Goal: Information Seeking & Learning: Learn about a topic

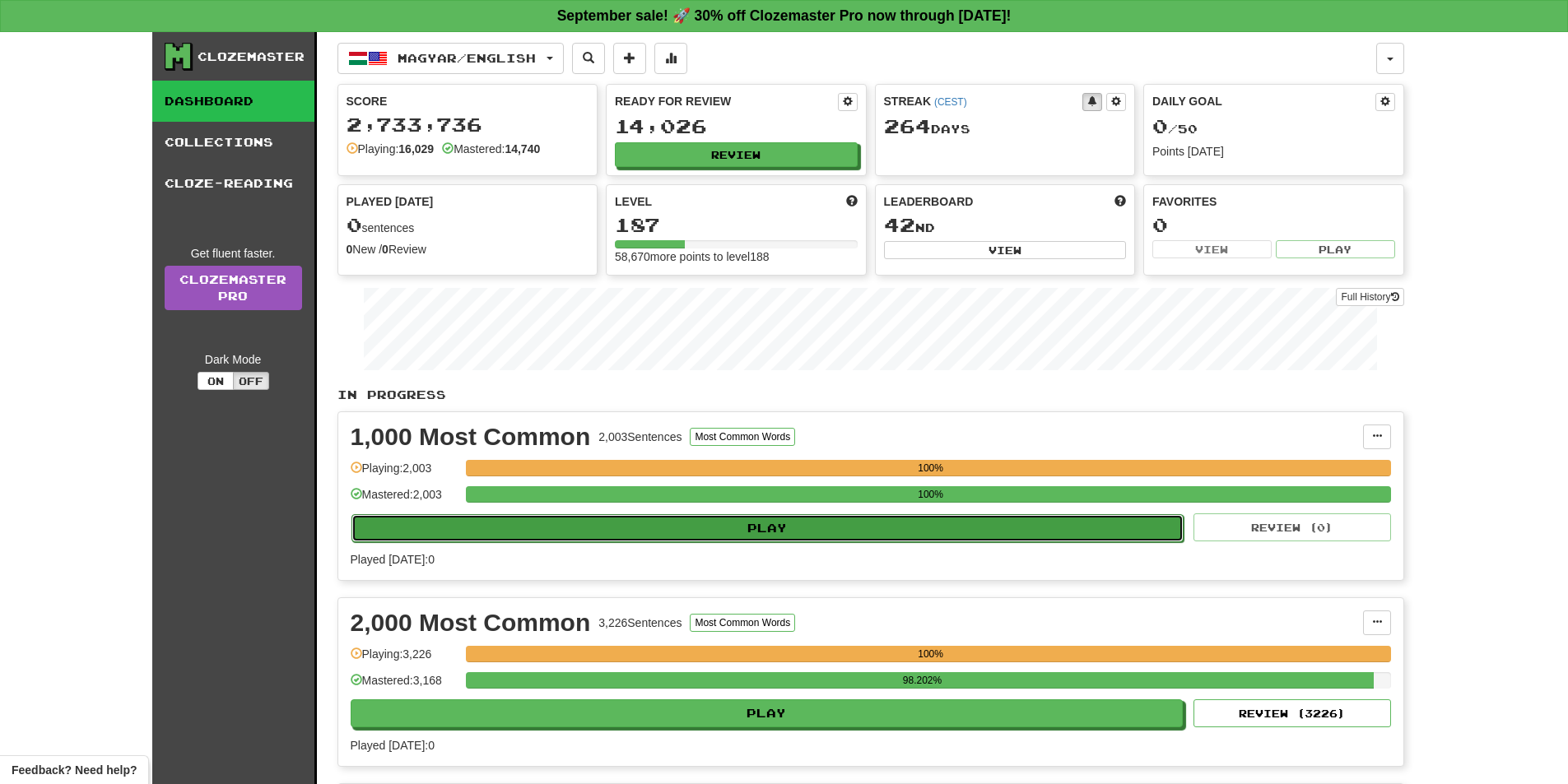
click at [724, 522] on button "Play" at bounding box center [768, 529] width 833 height 28
select select "**"
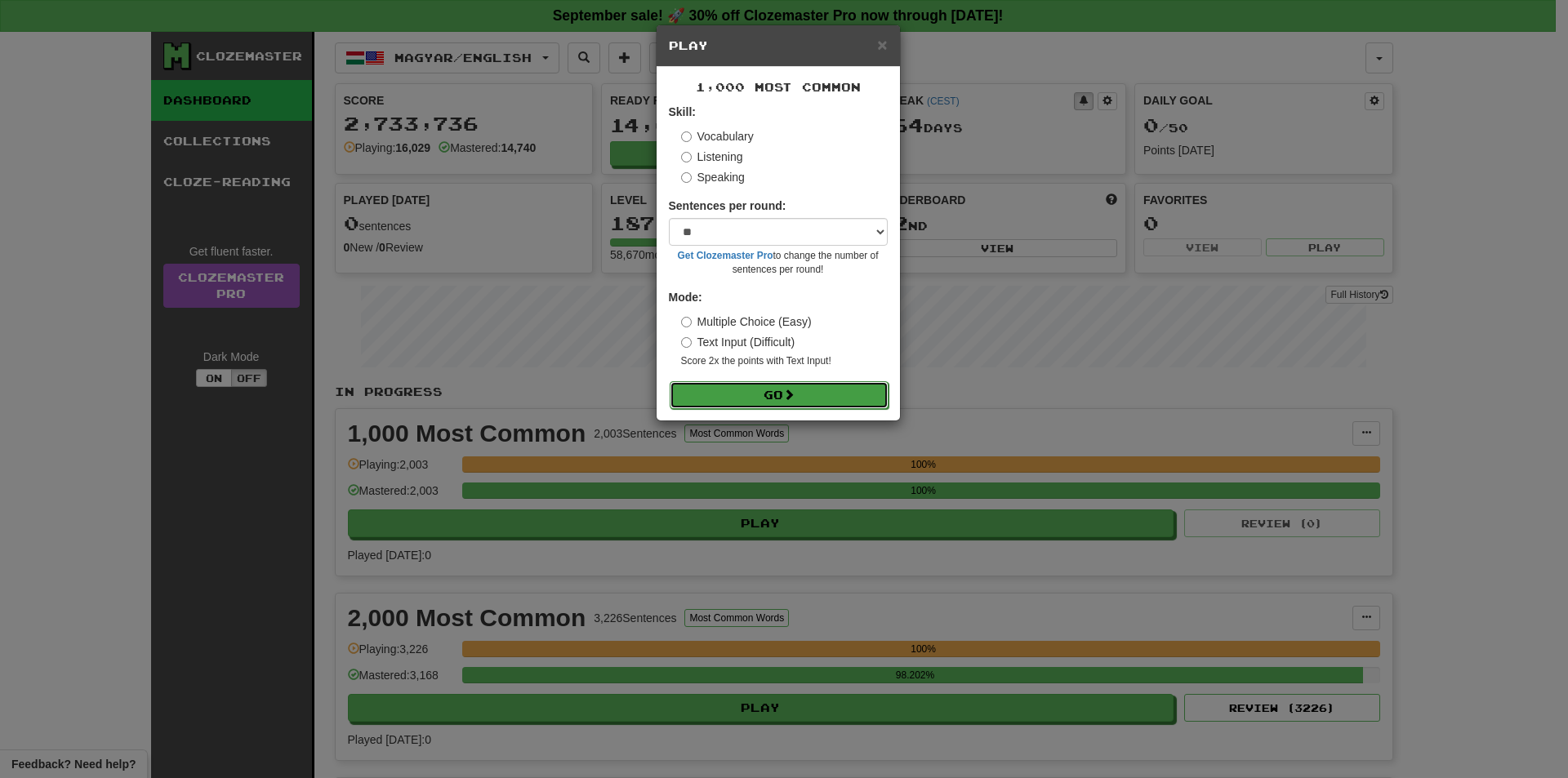
click at [761, 400] on button "Go" at bounding box center [778, 396] width 218 height 28
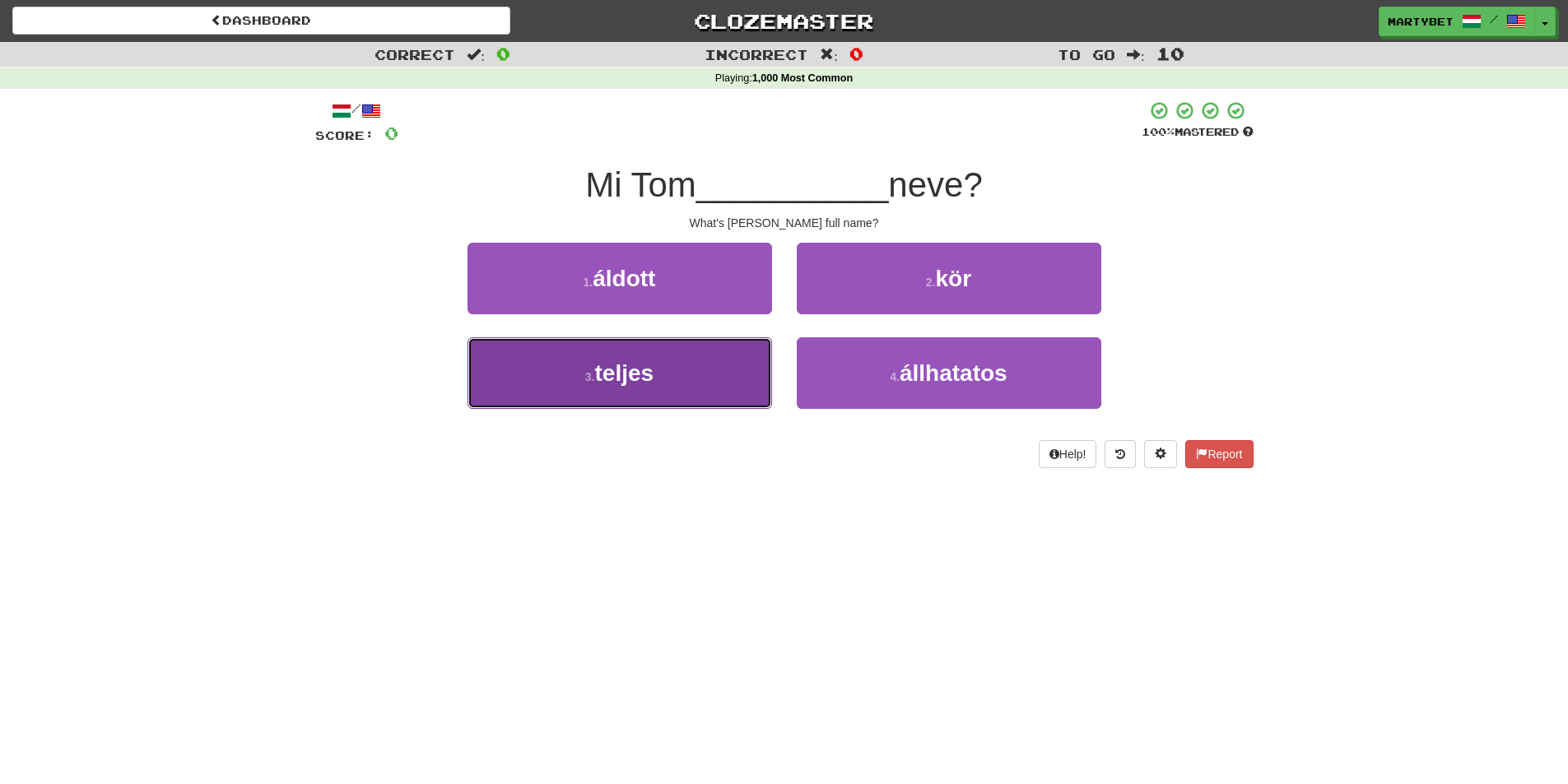
click at [623, 377] on span "teljes" at bounding box center [624, 373] width 59 height 26
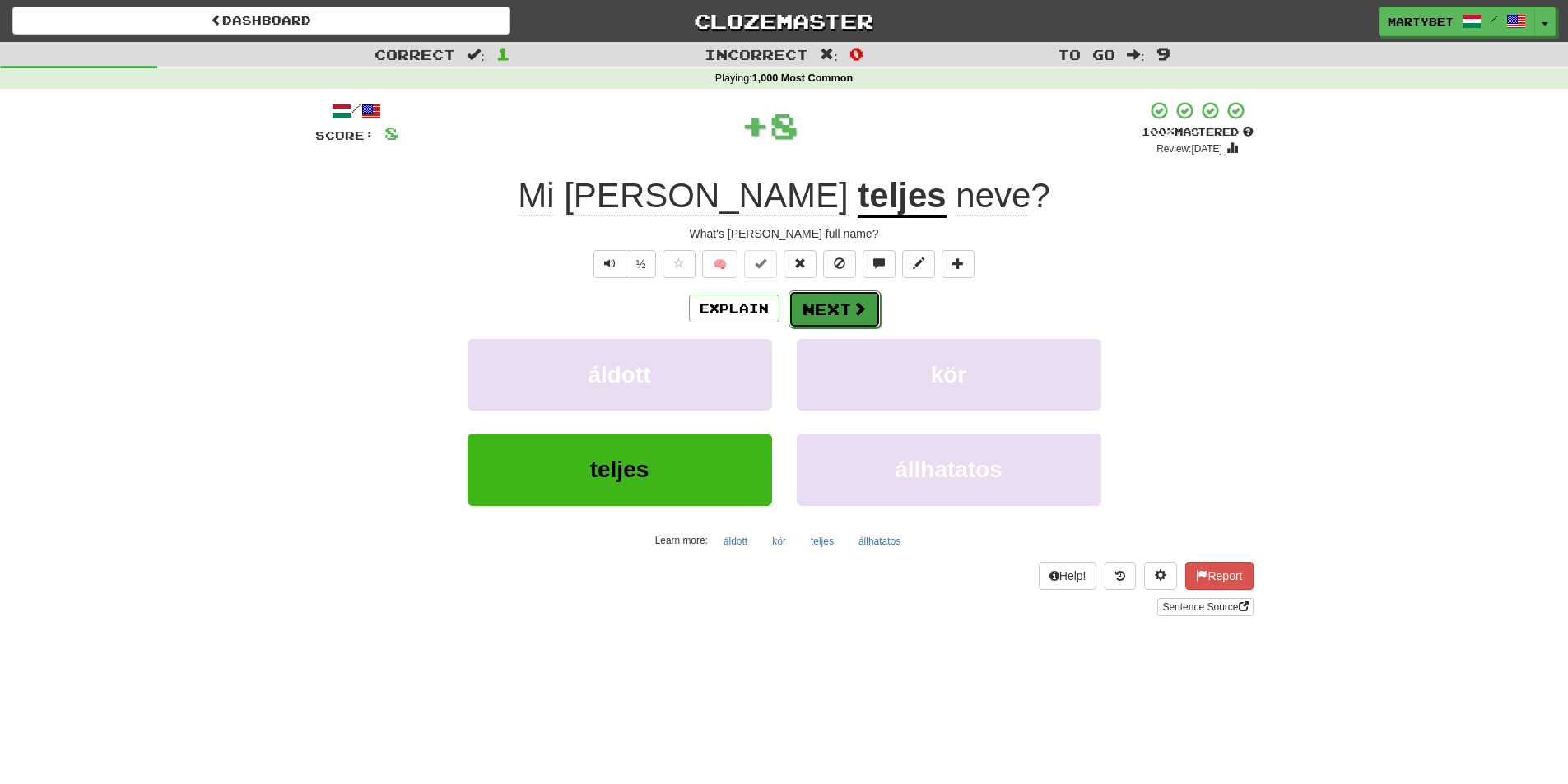
click at [829, 303] on button "Next" at bounding box center [835, 309] width 92 height 38
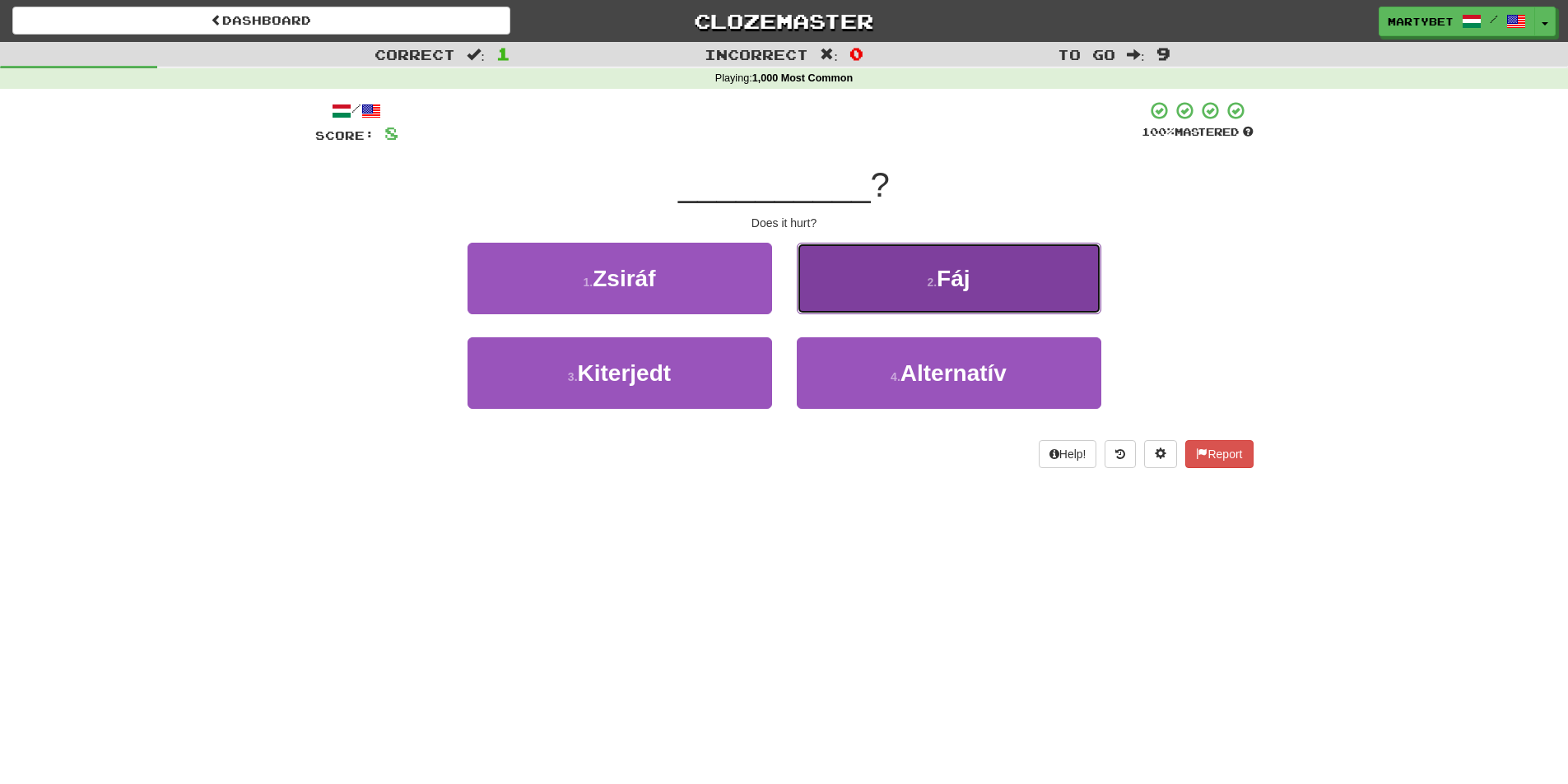
click at [956, 279] on span "Fáj" at bounding box center [952, 278] width 33 height 26
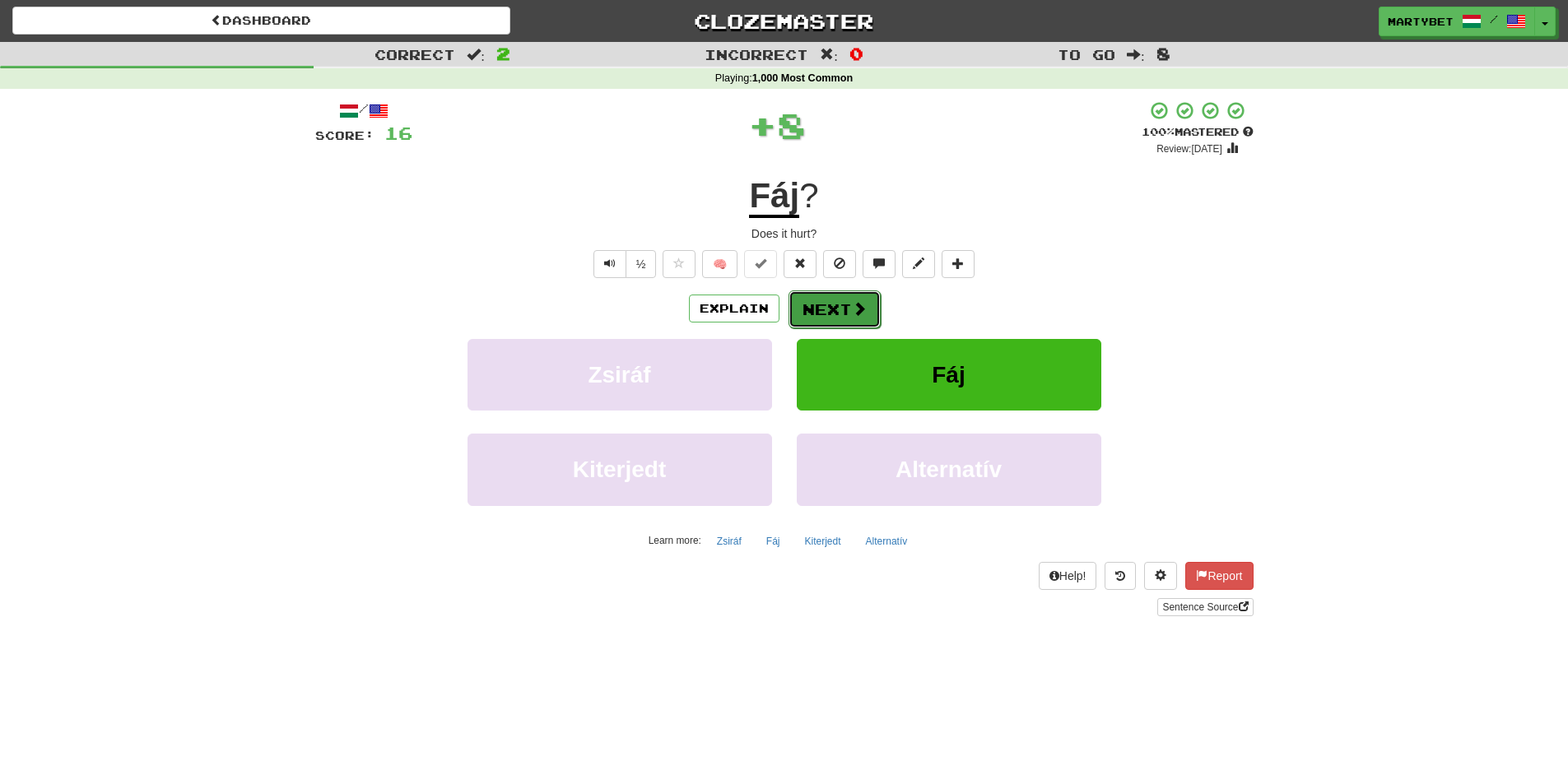
click at [849, 302] on button "Next" at bounding box center [835, 309] width 92 height 38
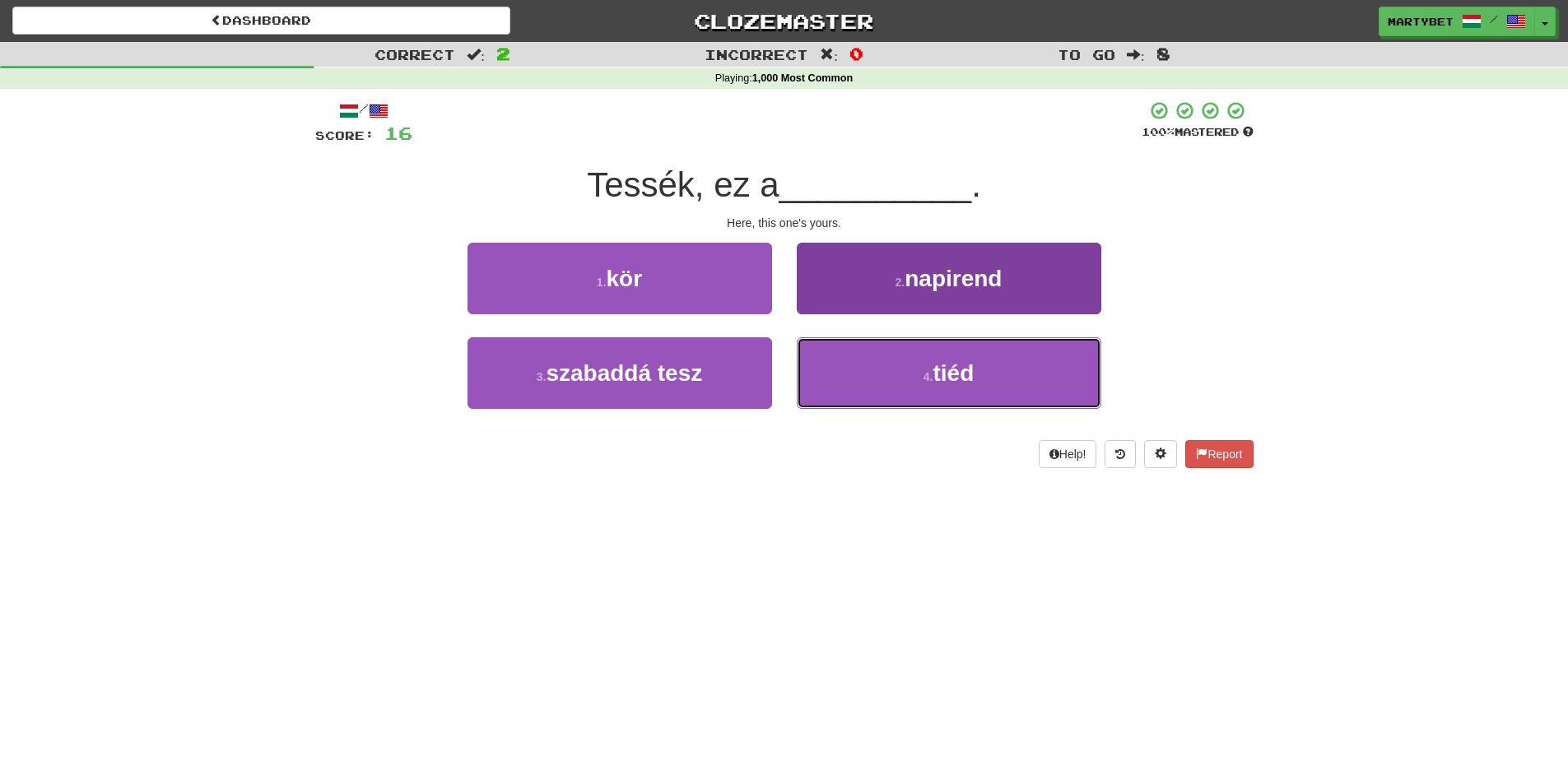
click at [944, 382] on span "tiéd" at bounding box center [952, 373] width 42 height 26
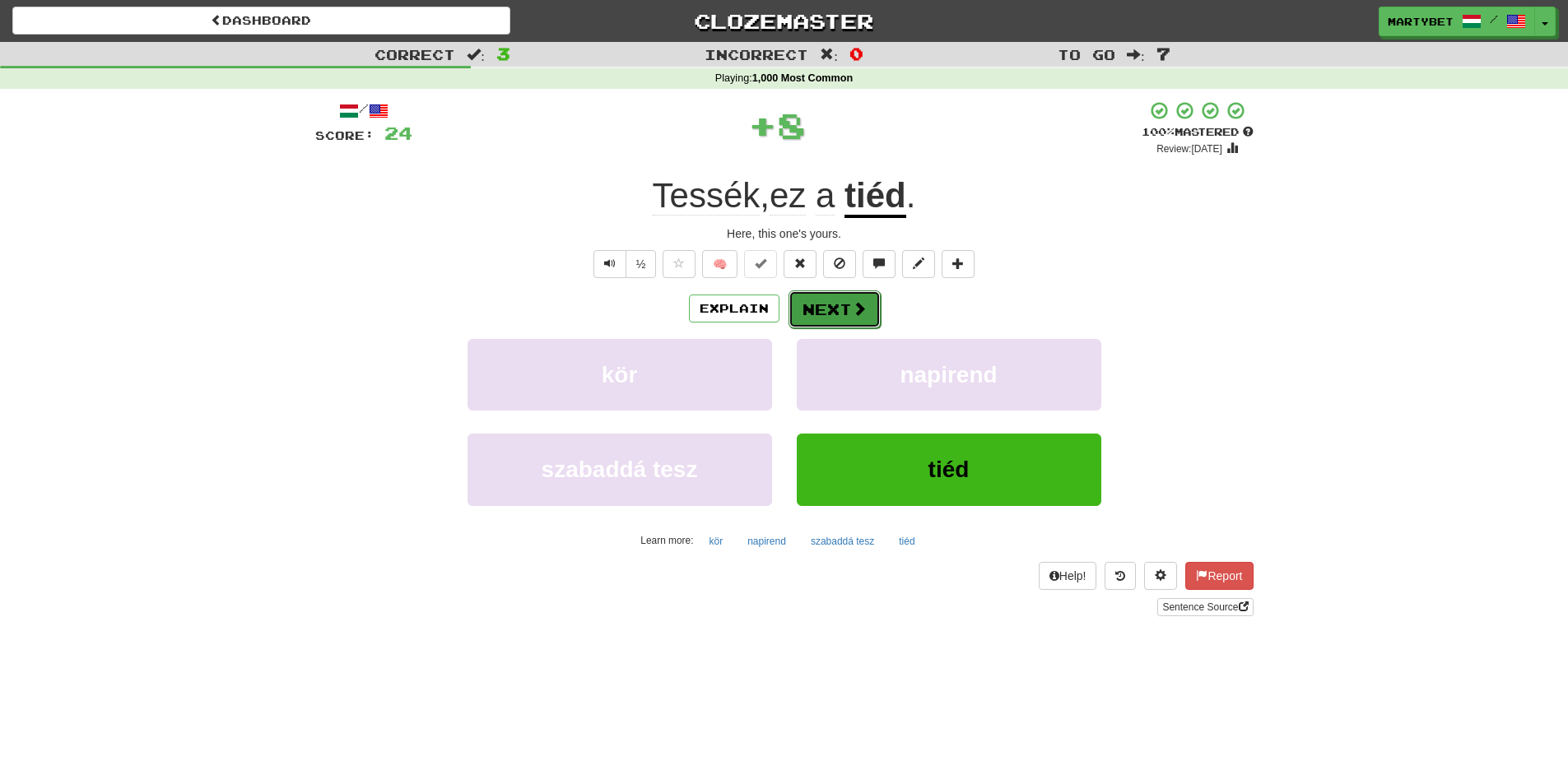
click at [830, 305] on button "Next" at bounding box center [835, 309] width 92 height 38
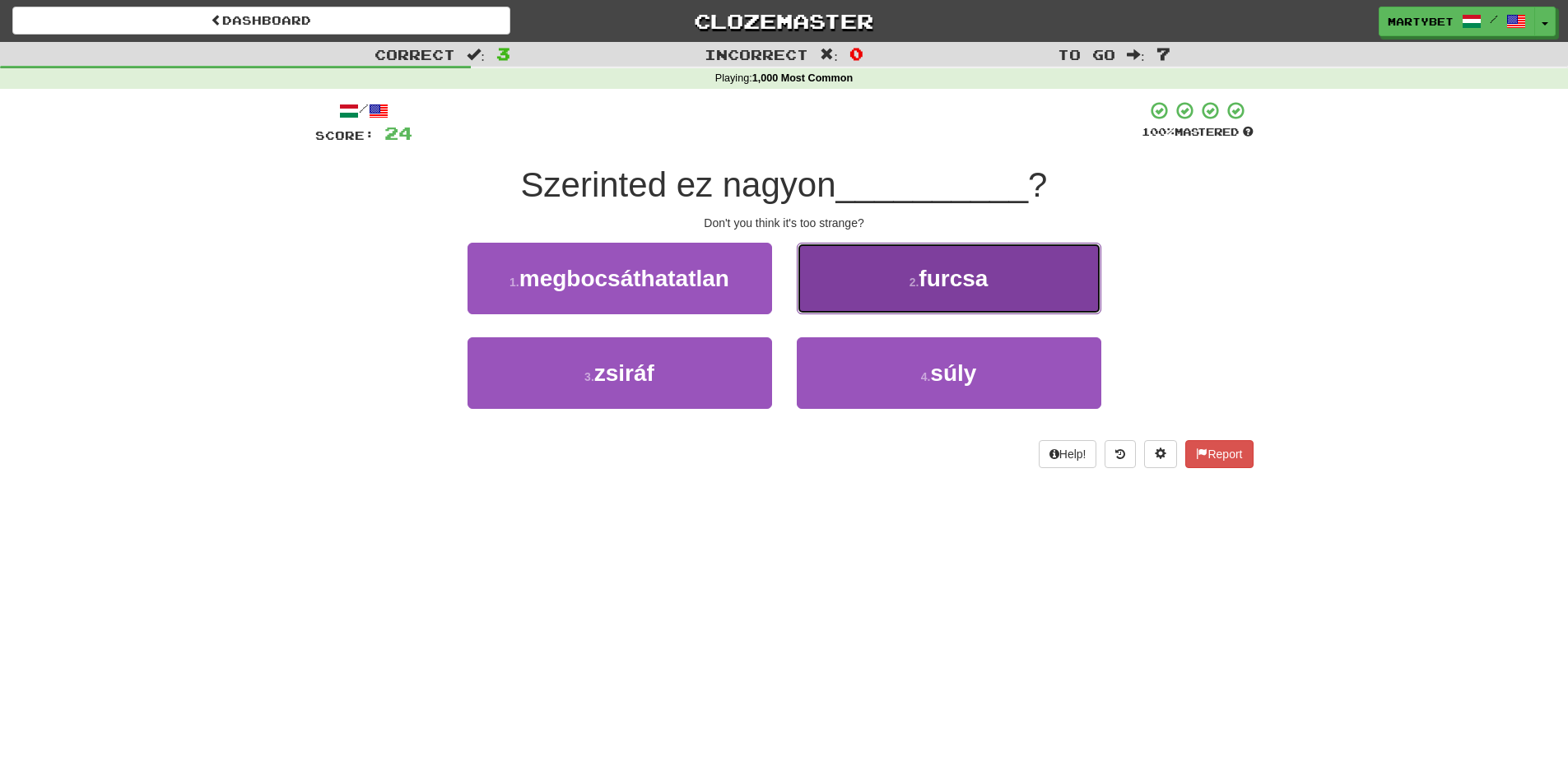
click at [937, 296] on button "2 . furcsa" at bounding box center [949, 278] width 304 height 72
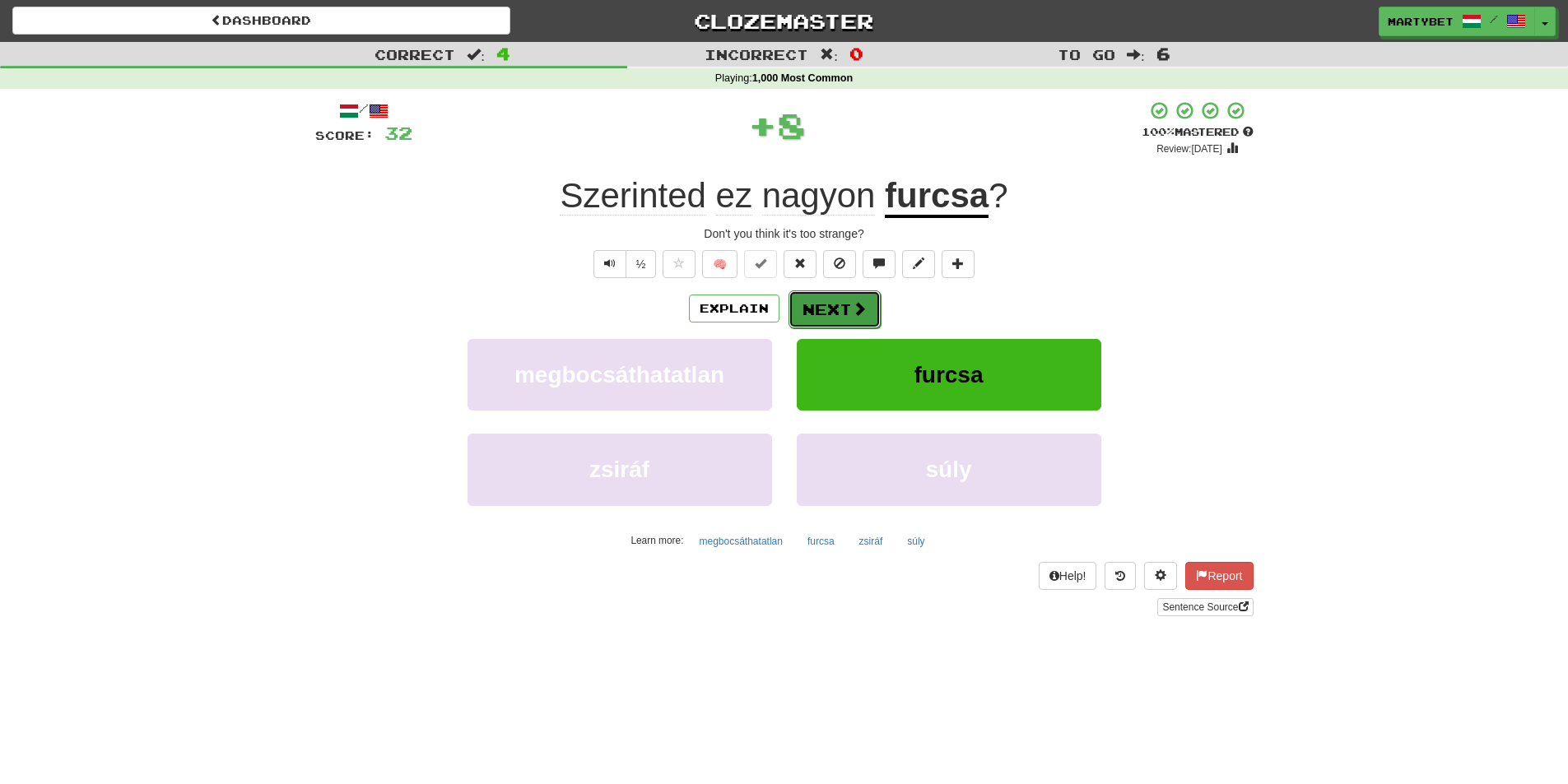
click at [860, 305] on span at bounding box center [859, 308] width 15 height 15
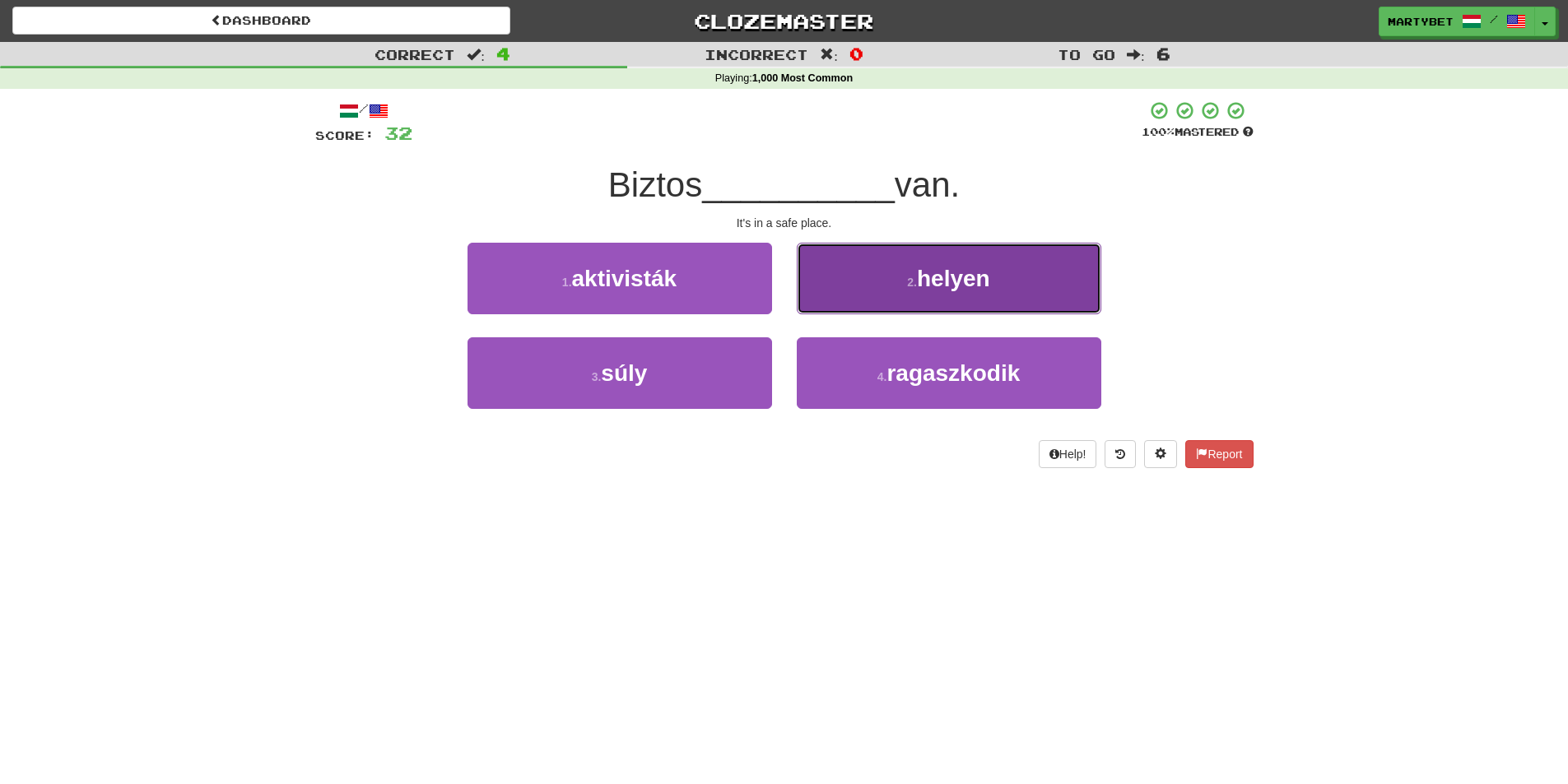
click at [964, 283] on span "helyen" at bounding box center [953, 278] width 73 height 26
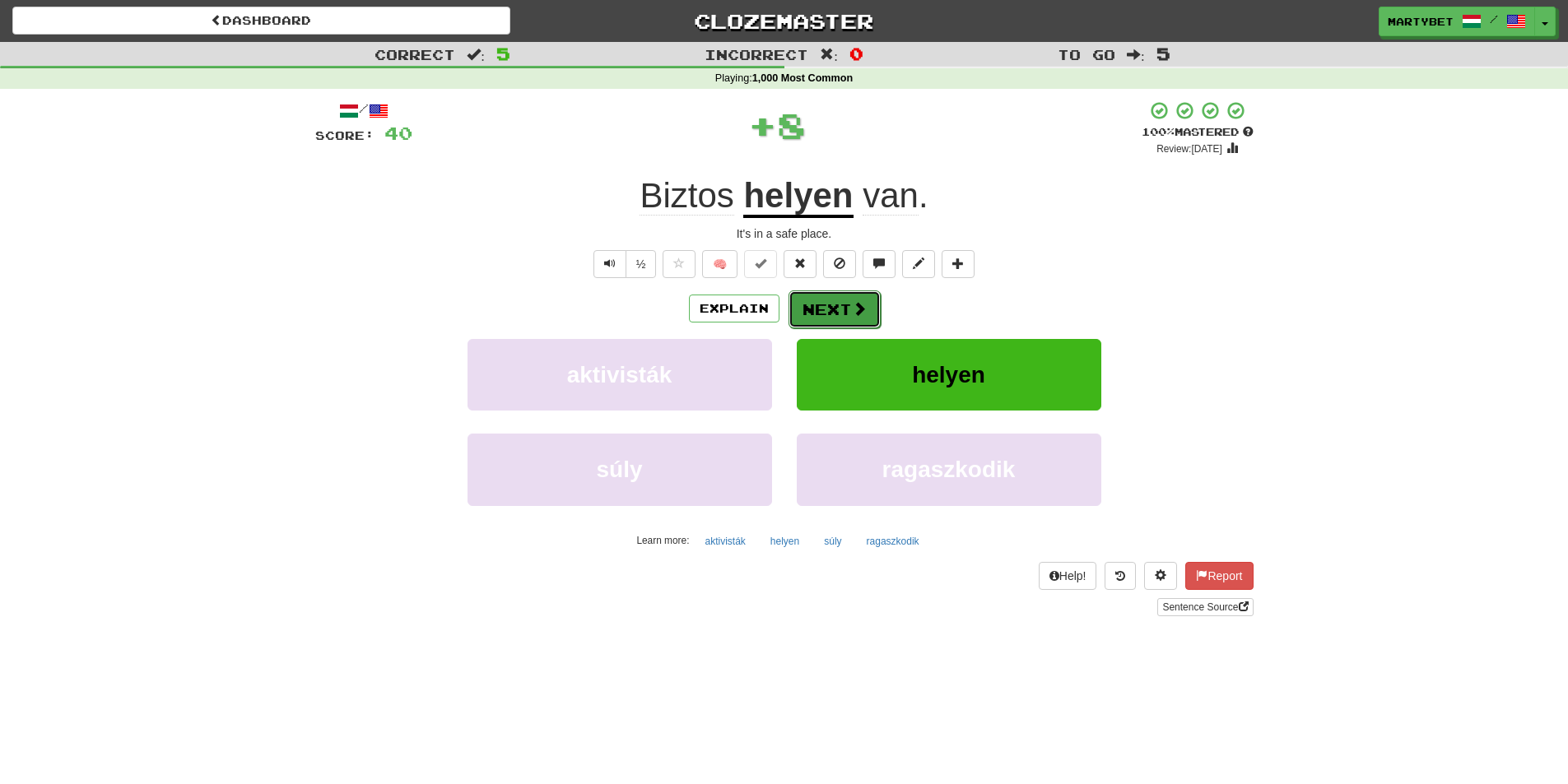
click at [845, 301] on button "Next" at bounding box center [835, 309] width 92 height 38
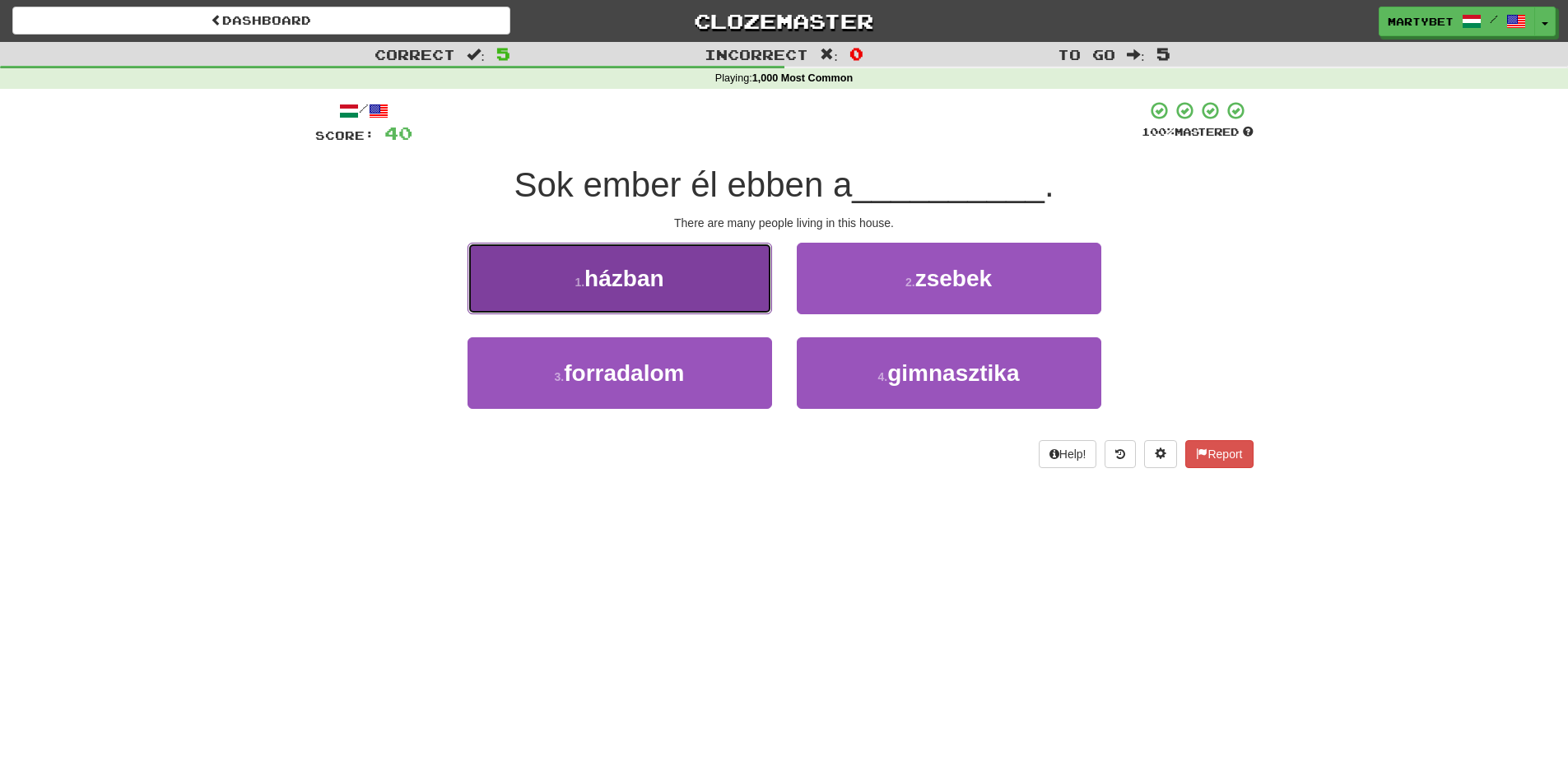
click at [623, 295] on button "1 . házban" at bounding box center [620, 278] width 304 height 72
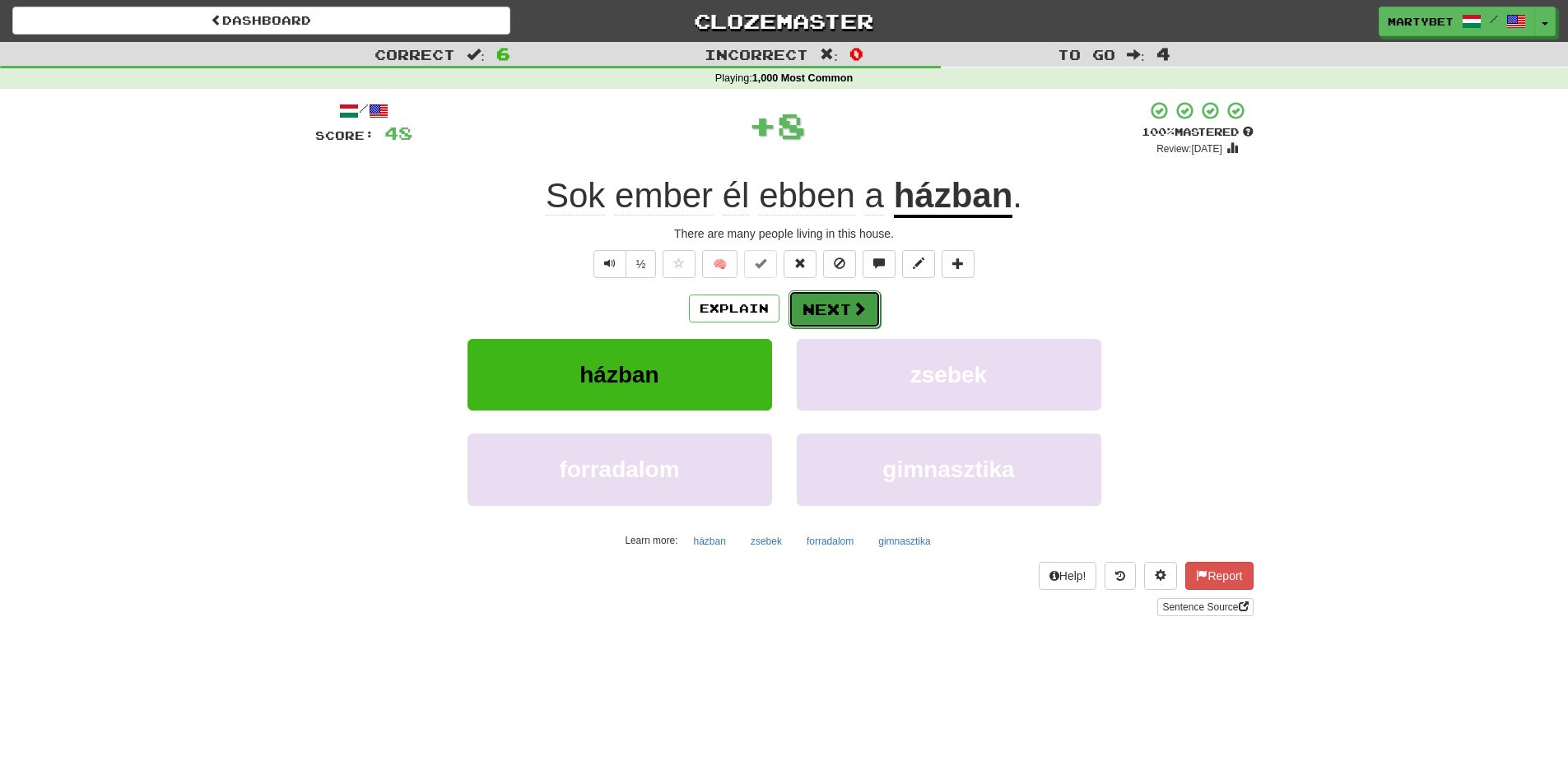
click at [825, 302] on button "Next" at bounding box center [835, 309] width 92 height 38
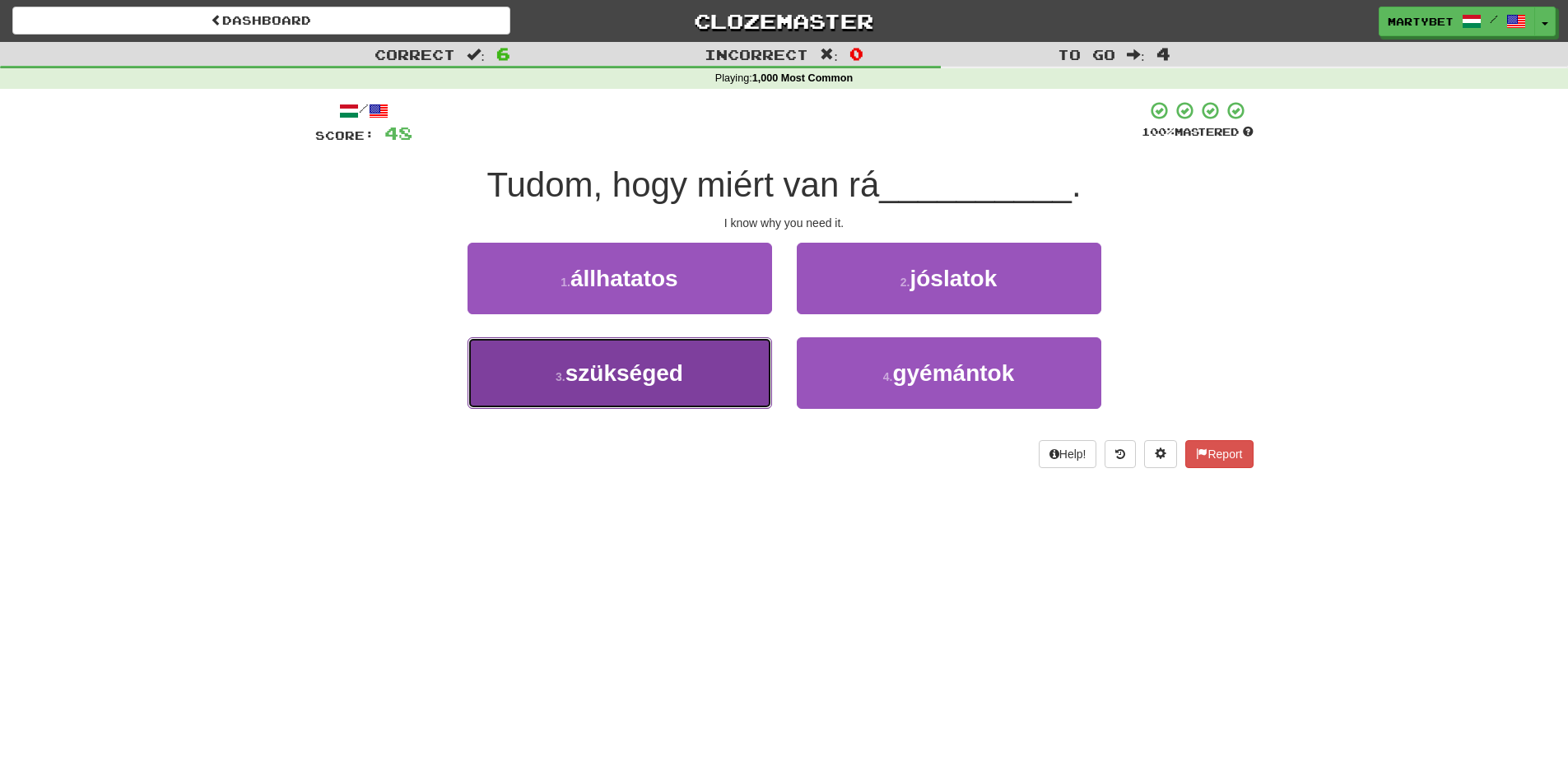
click at [596, 377] on span "szükséged" at bounding box center [623, 373] width 118 height 26
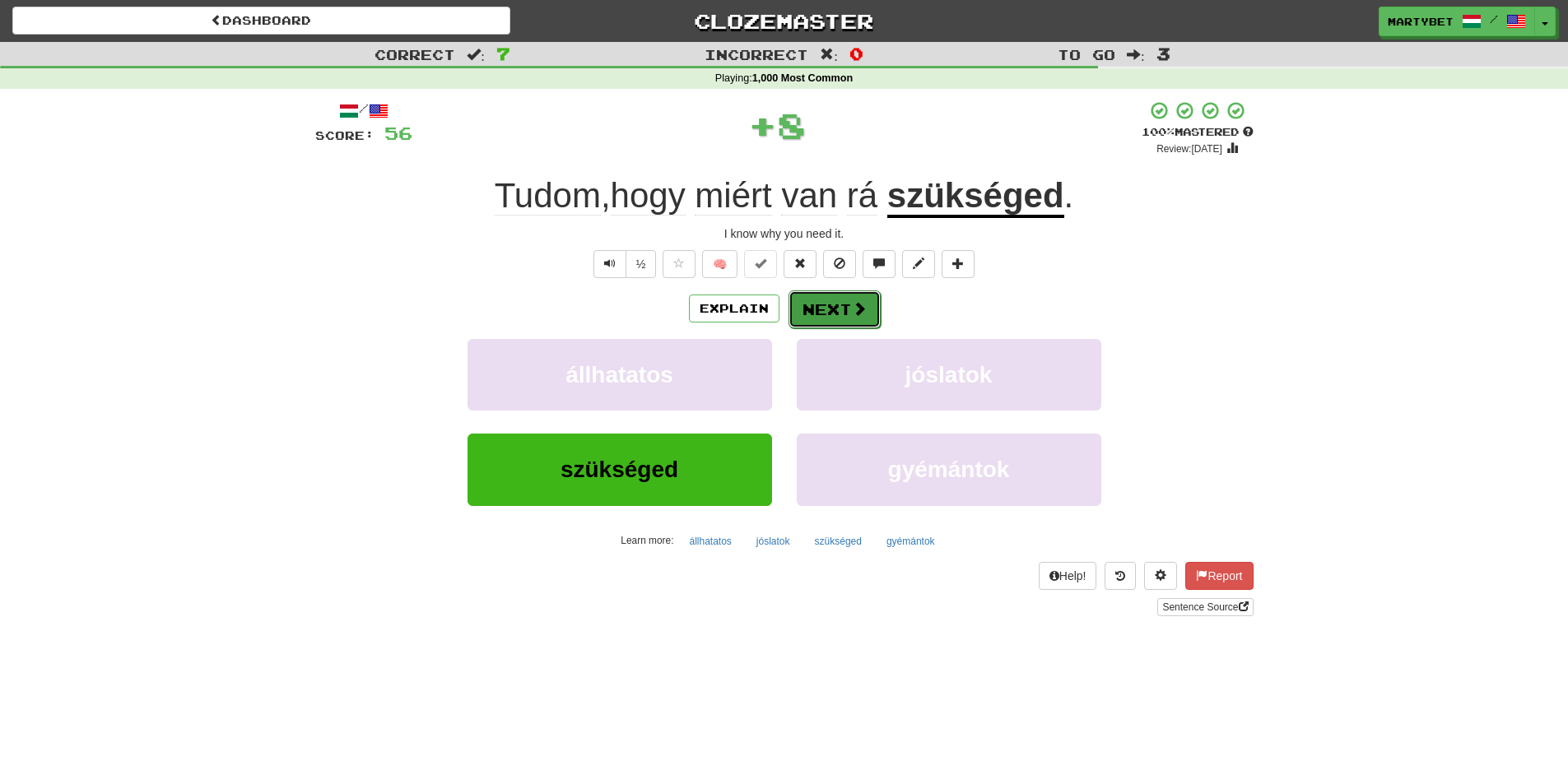
click at [834, 306] on button "Next" at bounding box center [835, 309] width 92 height 38
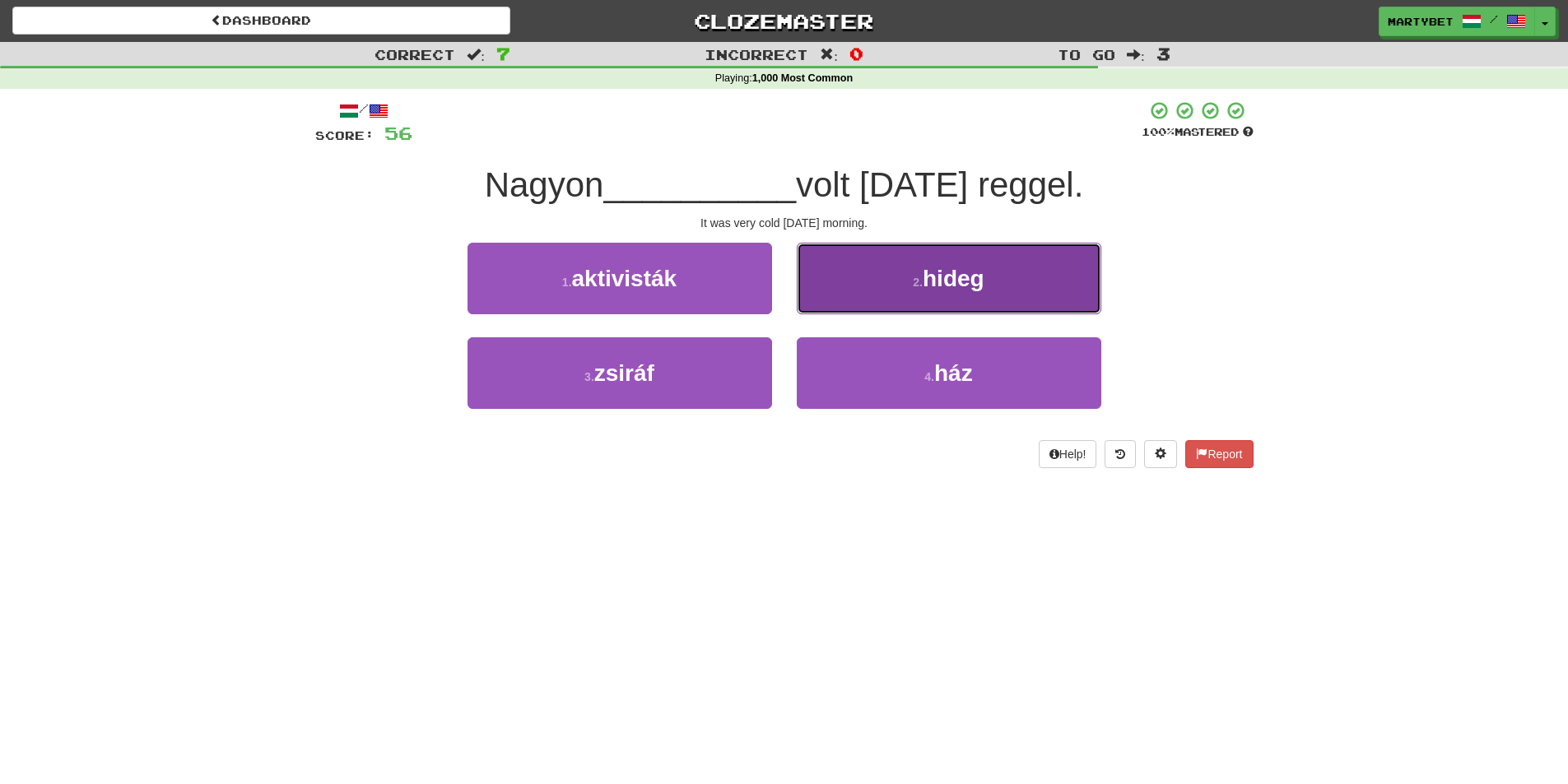
click at [953, 280] on span "hideg" at bounding box center [953, 278] width 62 height 26
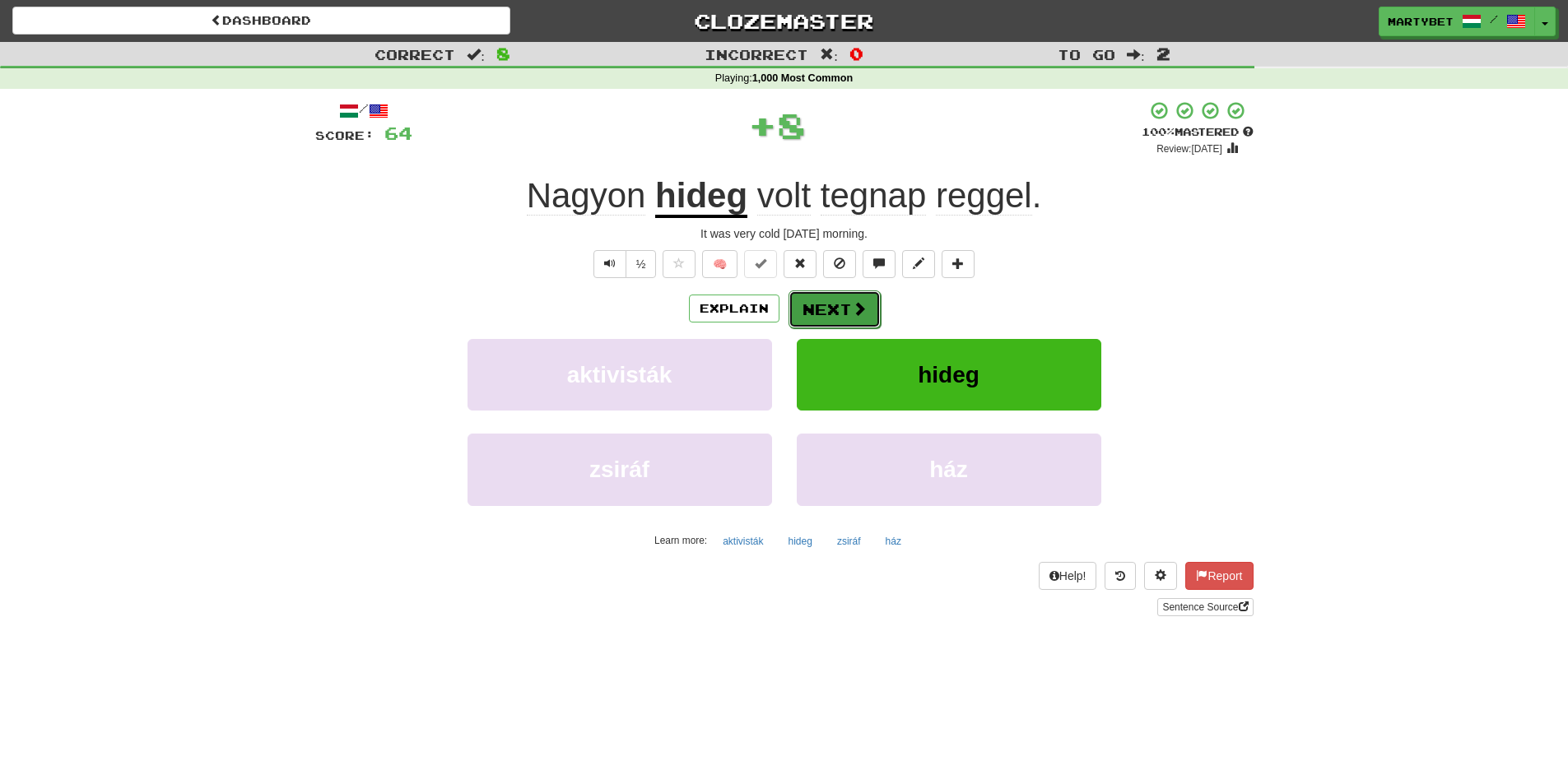
click at [832, 307] on button "Next" at bounding box center [835, 309] width 92 height 38
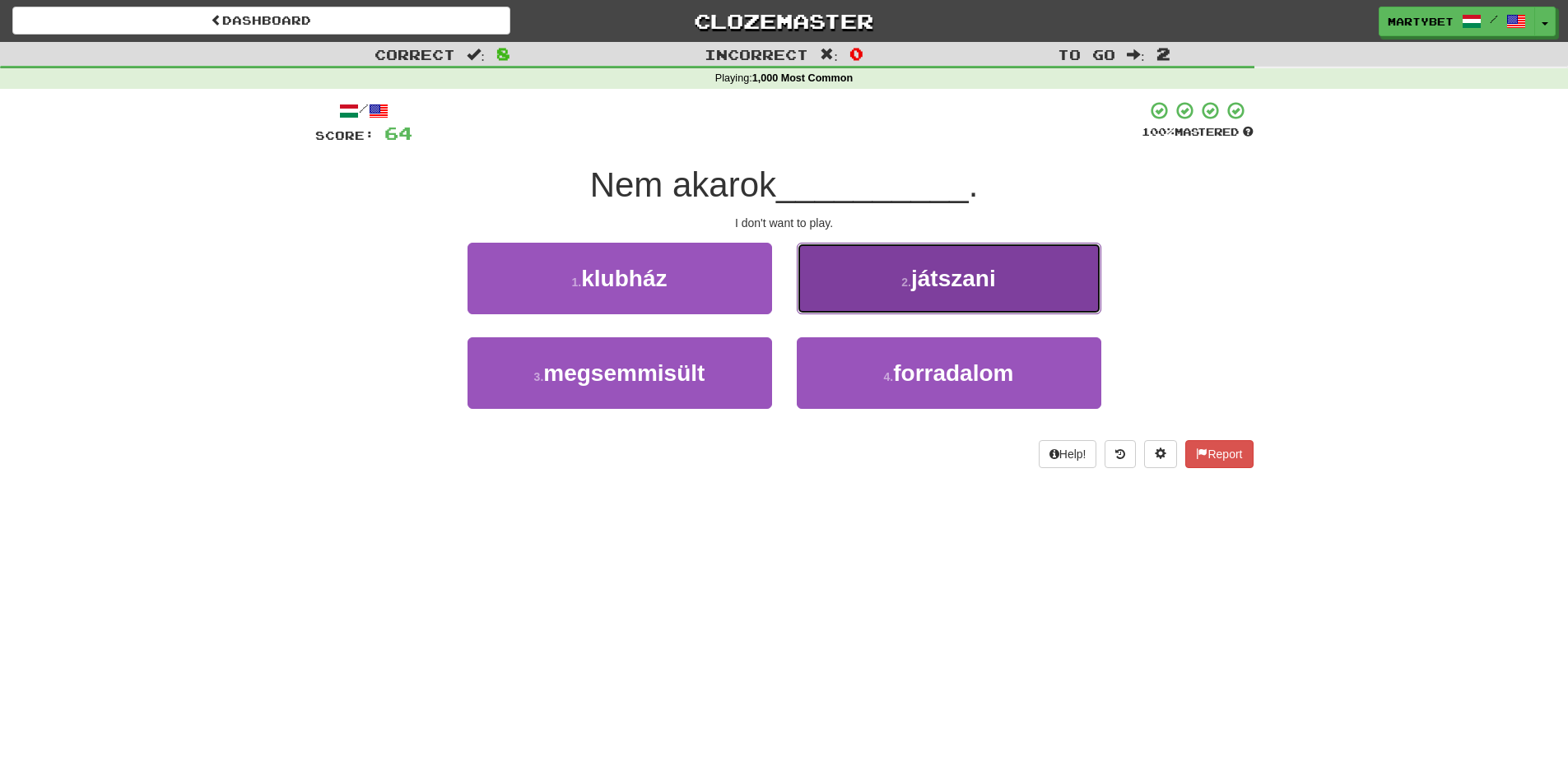
click at [957, 291] on button "2 . játszani" at bounding box center [949, 278] width 304 height 72
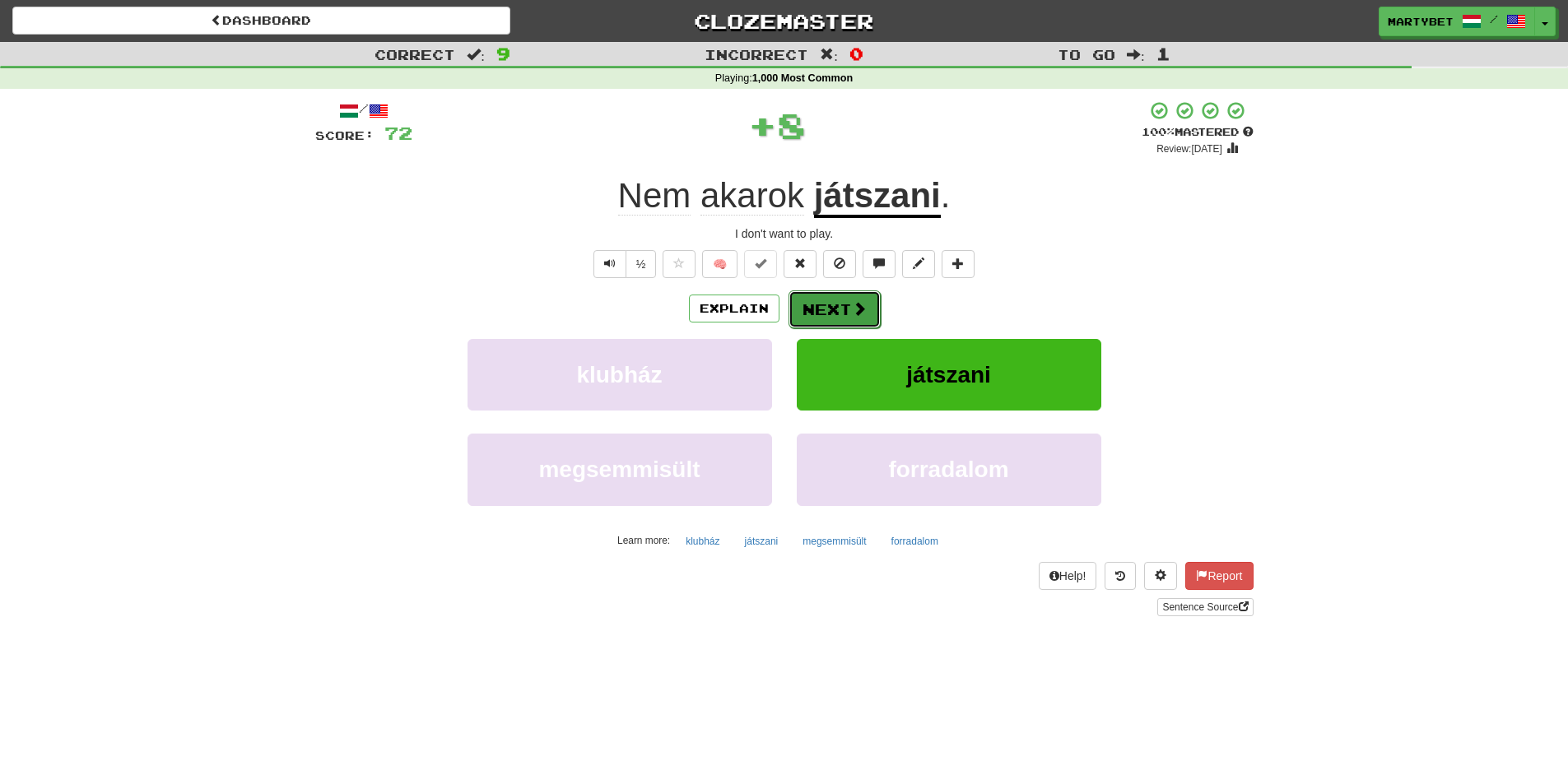
click at [856, 302] on span at bounding box center [859, 308] width 15 height 15
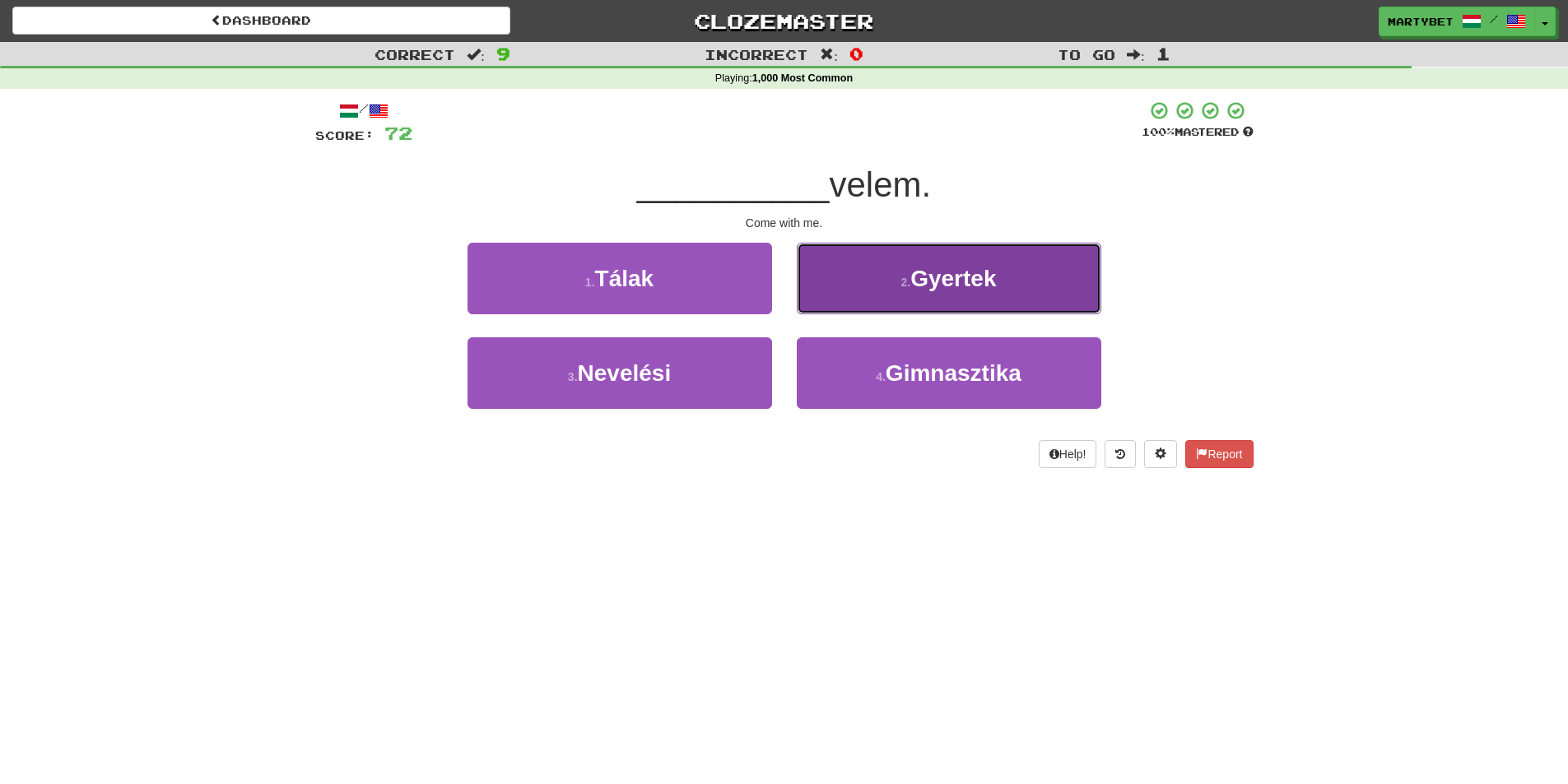
click at [940, 289] on span "Gyertek" at bounding box center [952, 278] width 86 height 26
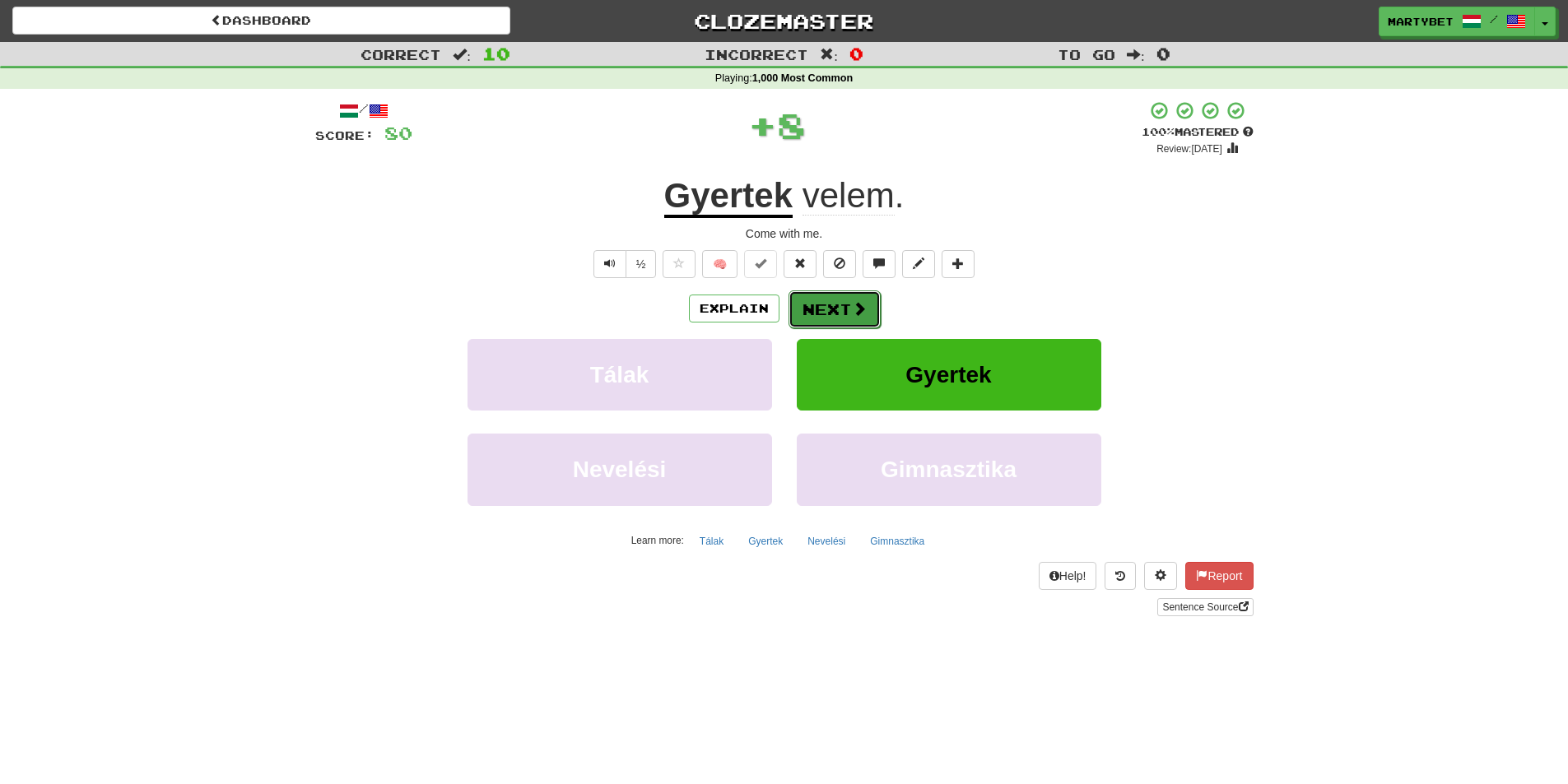
click at [821, 305] on button "Next" at bounding box center [835, 309] width 92 height 38
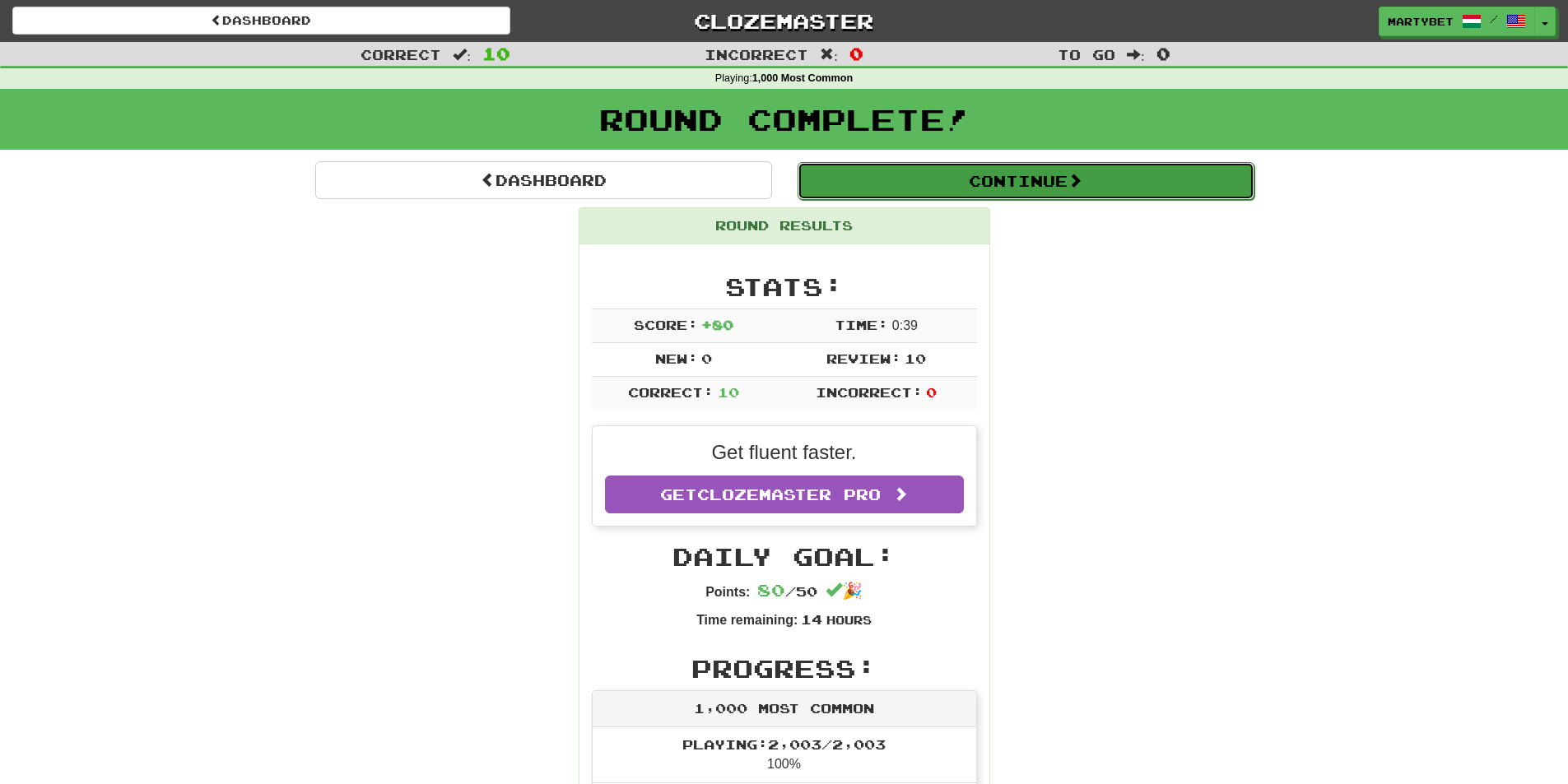
click at [1047, 172] on button "Continue" at bounding box center [1026, 180] width 457 height 38
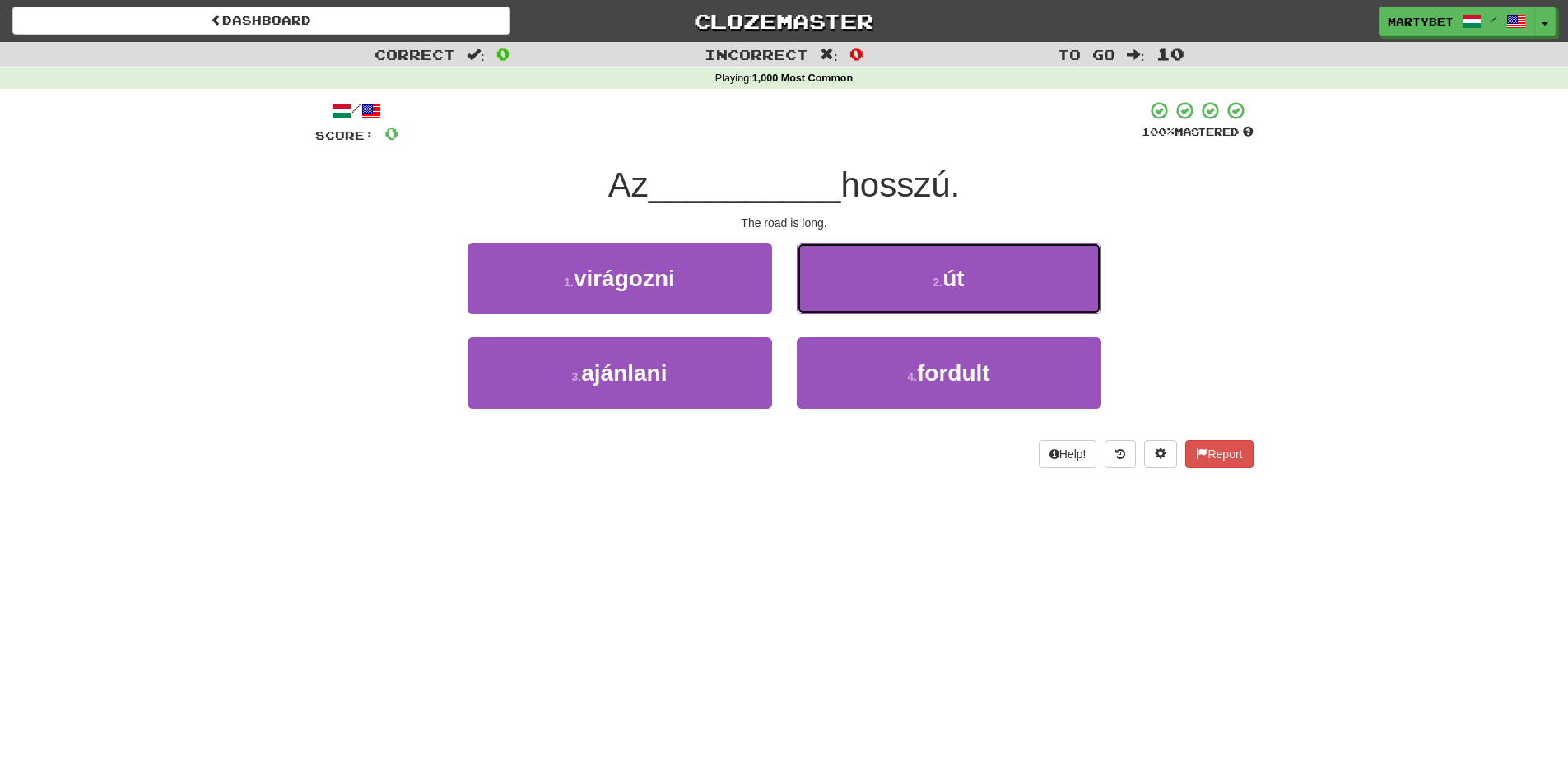
click at [960, 285] on span "út" at bounding box center [953, 278] width 21 height 26
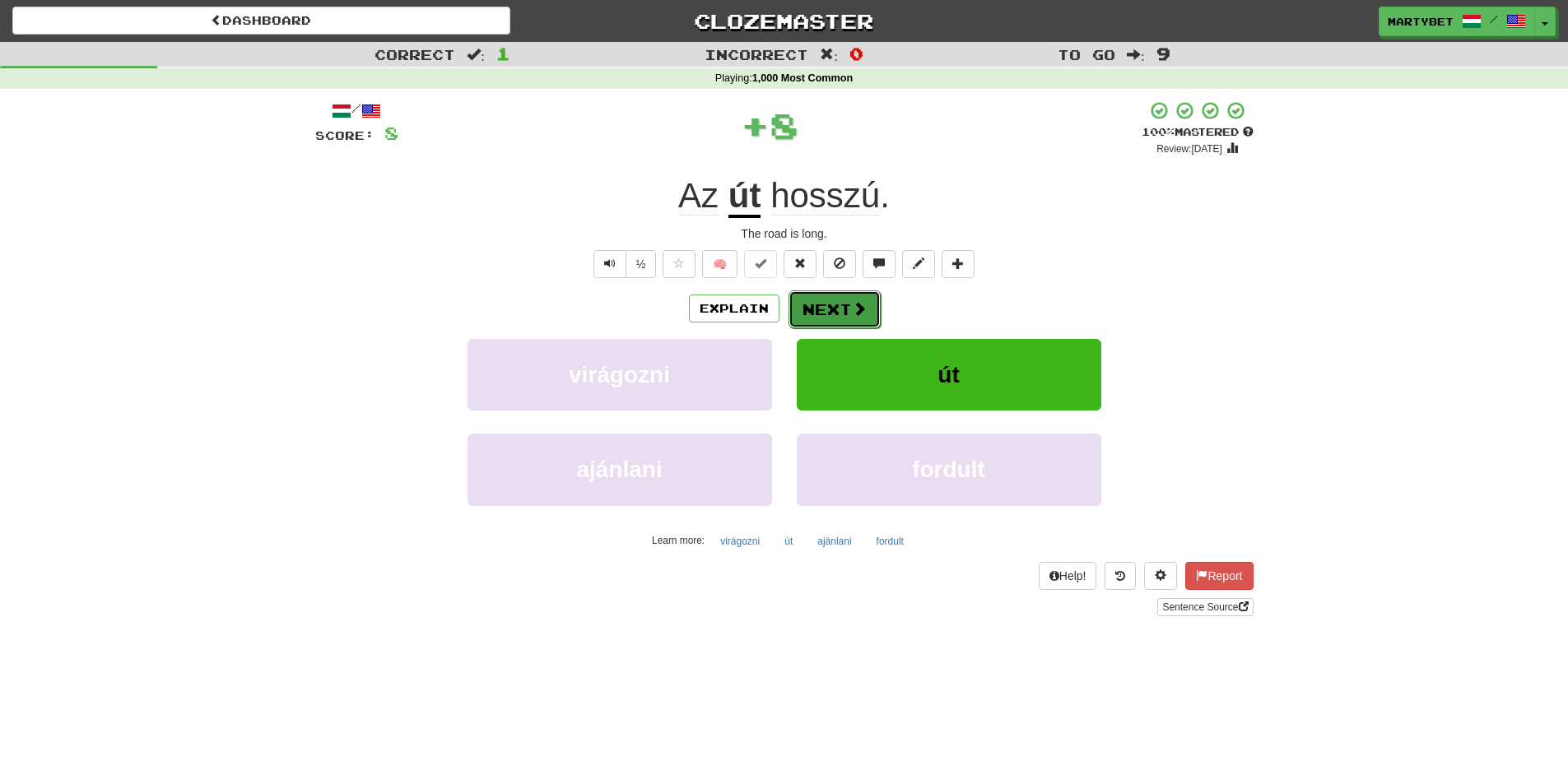
click at [833, 298] on button "Next" at bounding box center [835, 309] width 92 height 38
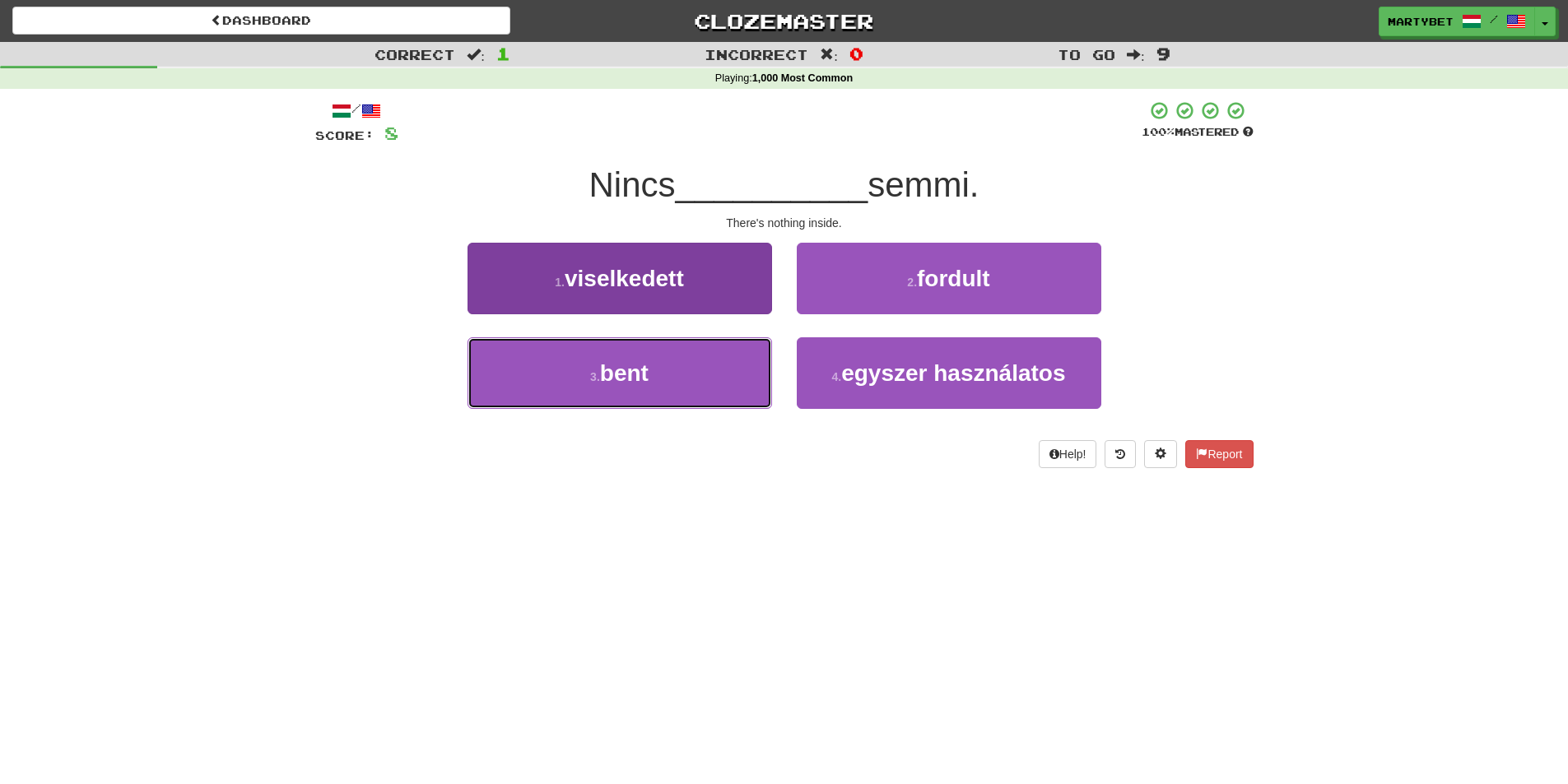
click at [623, 362] on span "bent" at bounding box center [623, 373] width 49 height 26
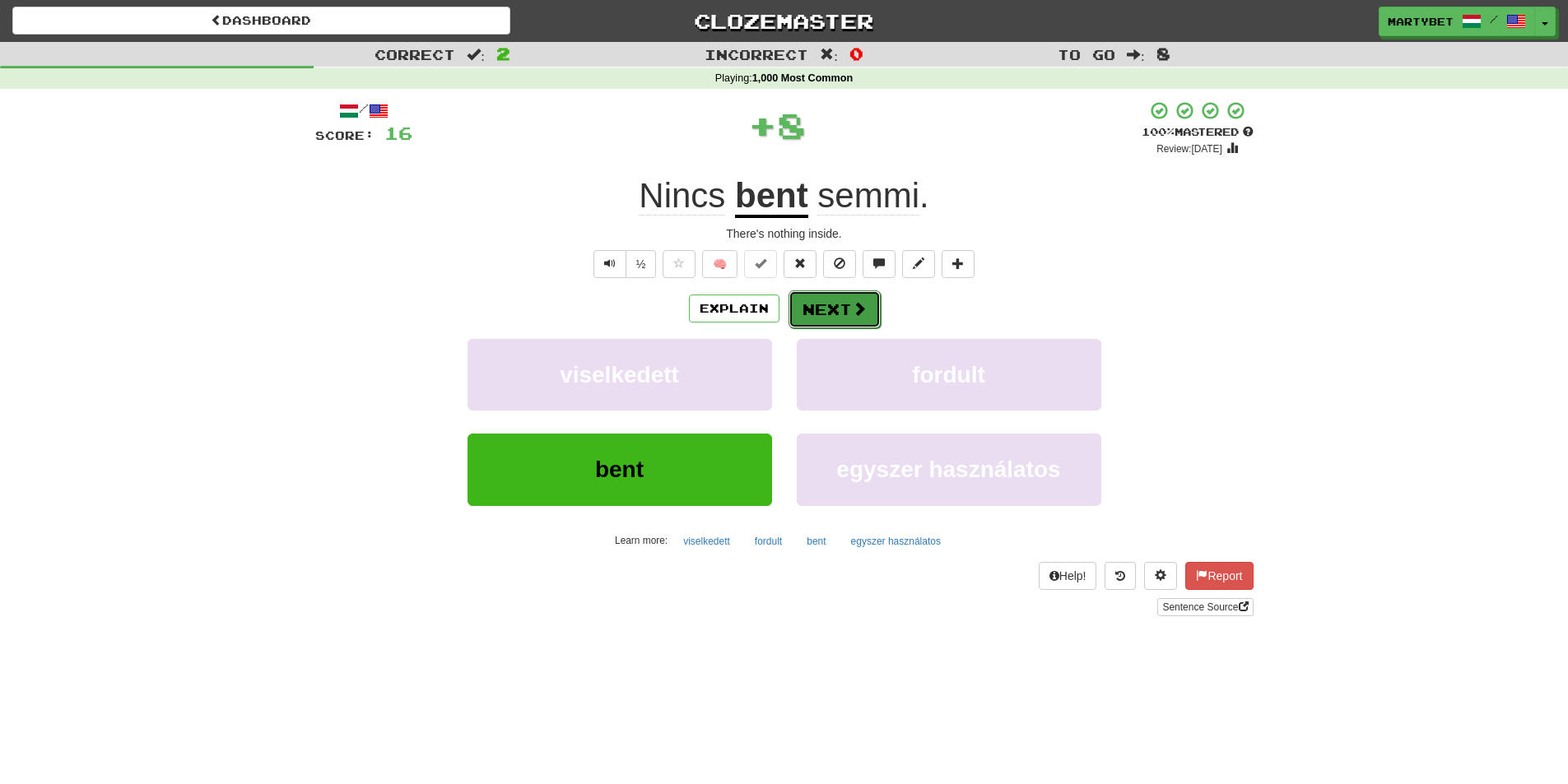
click at [814, 308] on button "Next" at bounding box center [835, 309] width 92 height 38
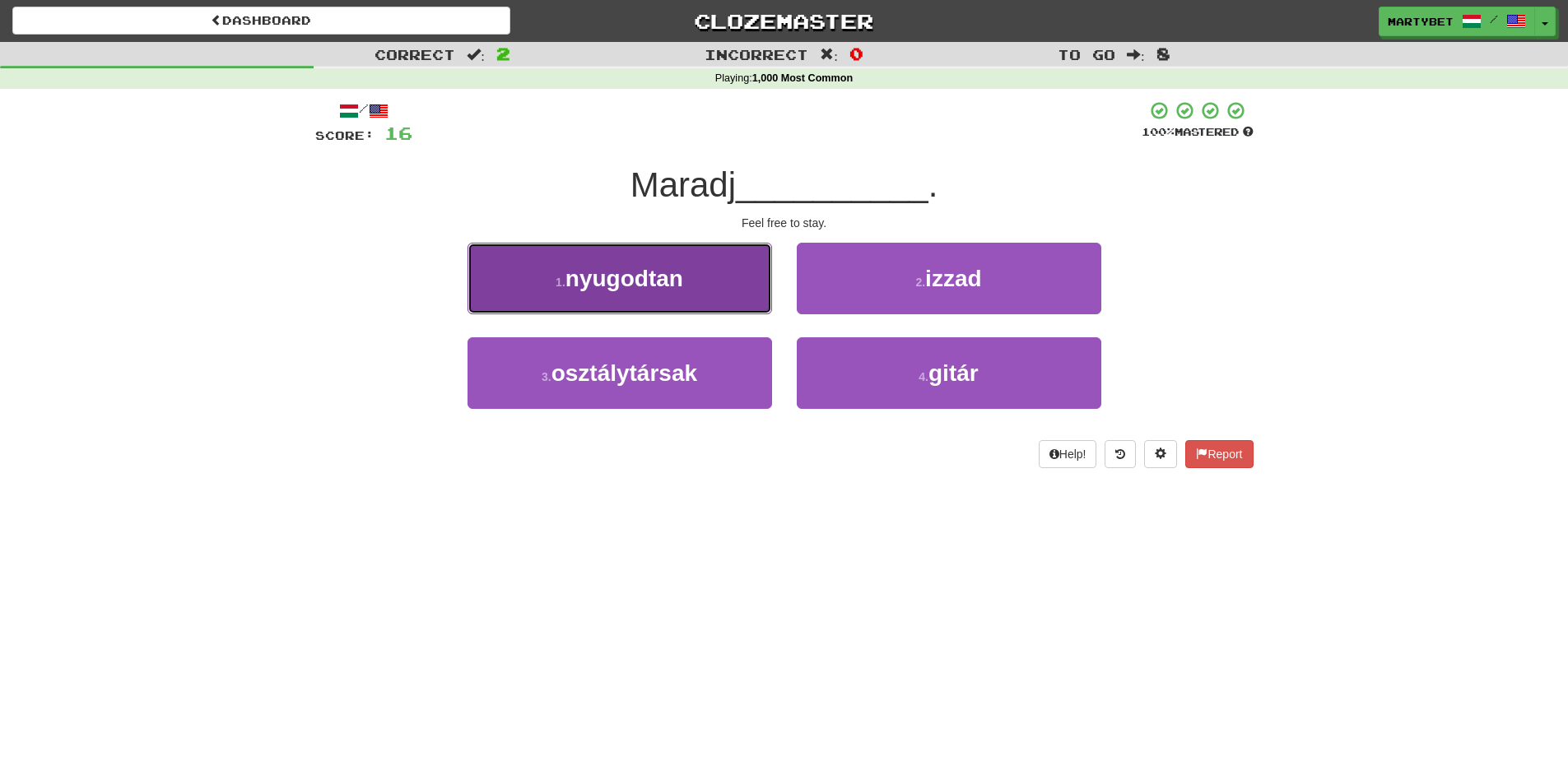
click at [624, 294] on button "1 . nyugodtan" at bounding box center [620, 278] width 304 height 72
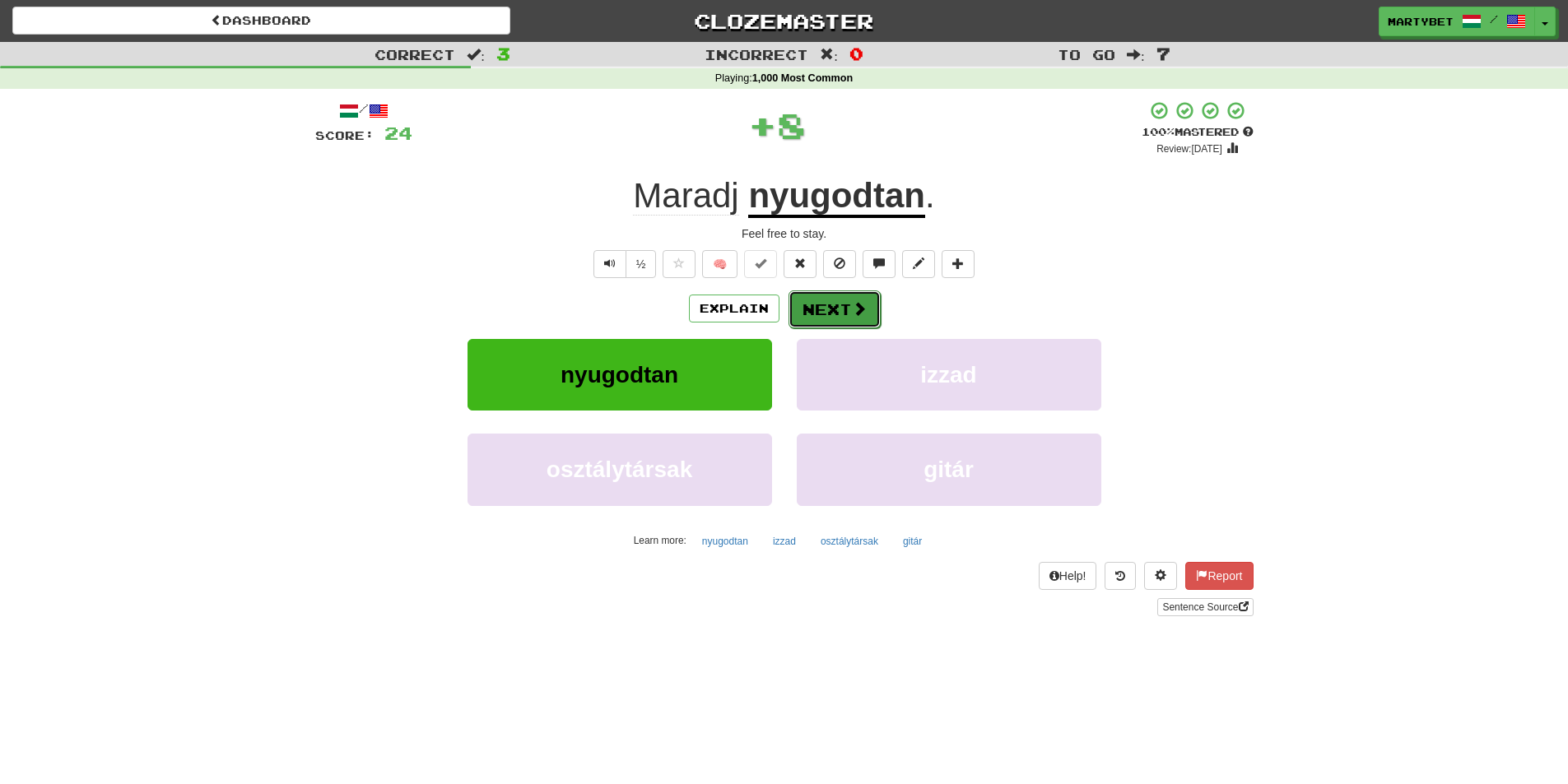
click at [828, 310] on button "Next" at bounding box center [835, 309] width 92 height 38
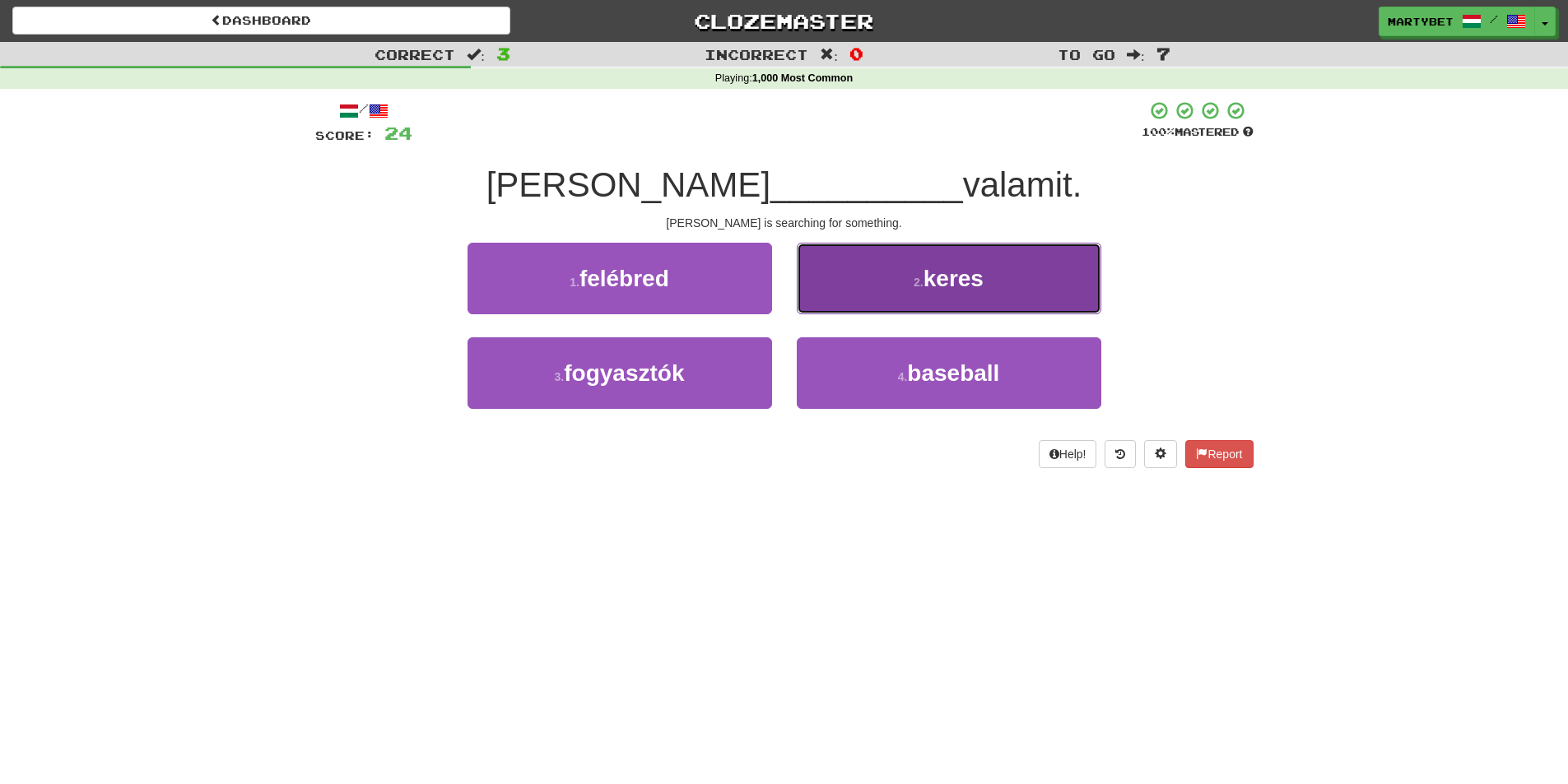
click at [960, 295] on button "2 . keres" at bounding box center [949, 278] width 304 height 72
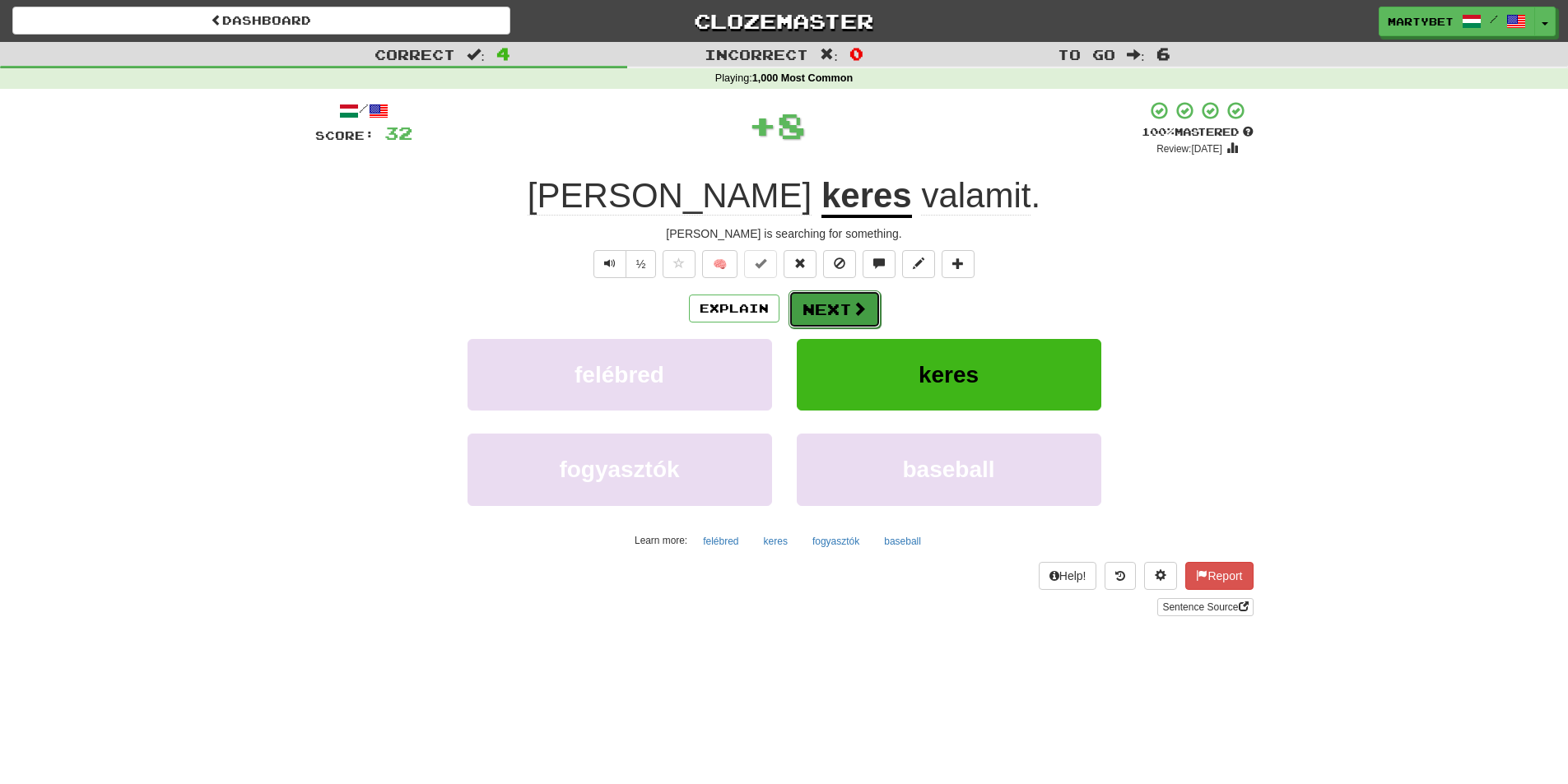
click at [838, 313] on button "Next" at bounding box center [835, 309] width 92 height 38
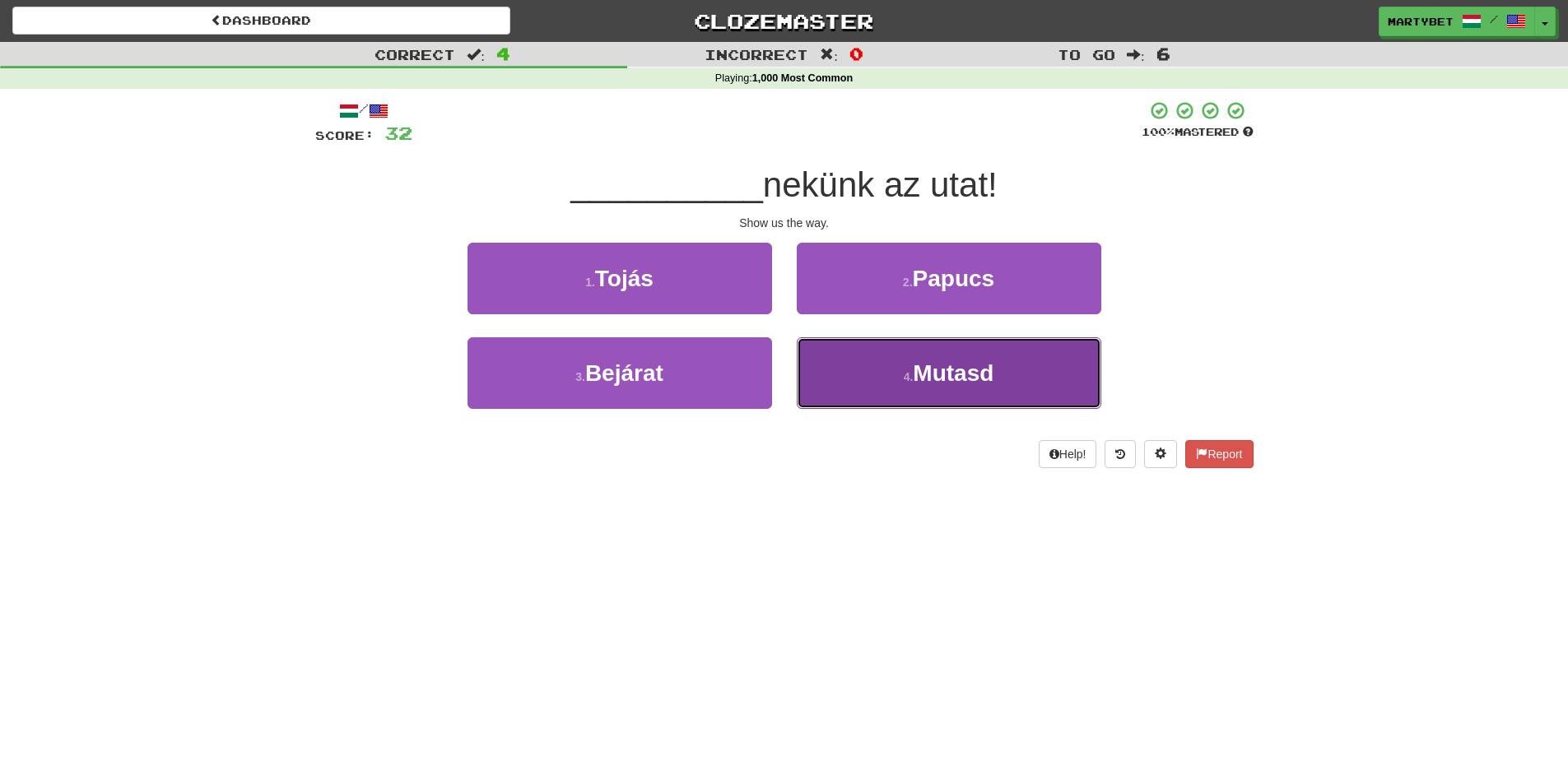
click at [955, 369] on span "Mutasd" at bounding box center [952, 373] width 80 height 26
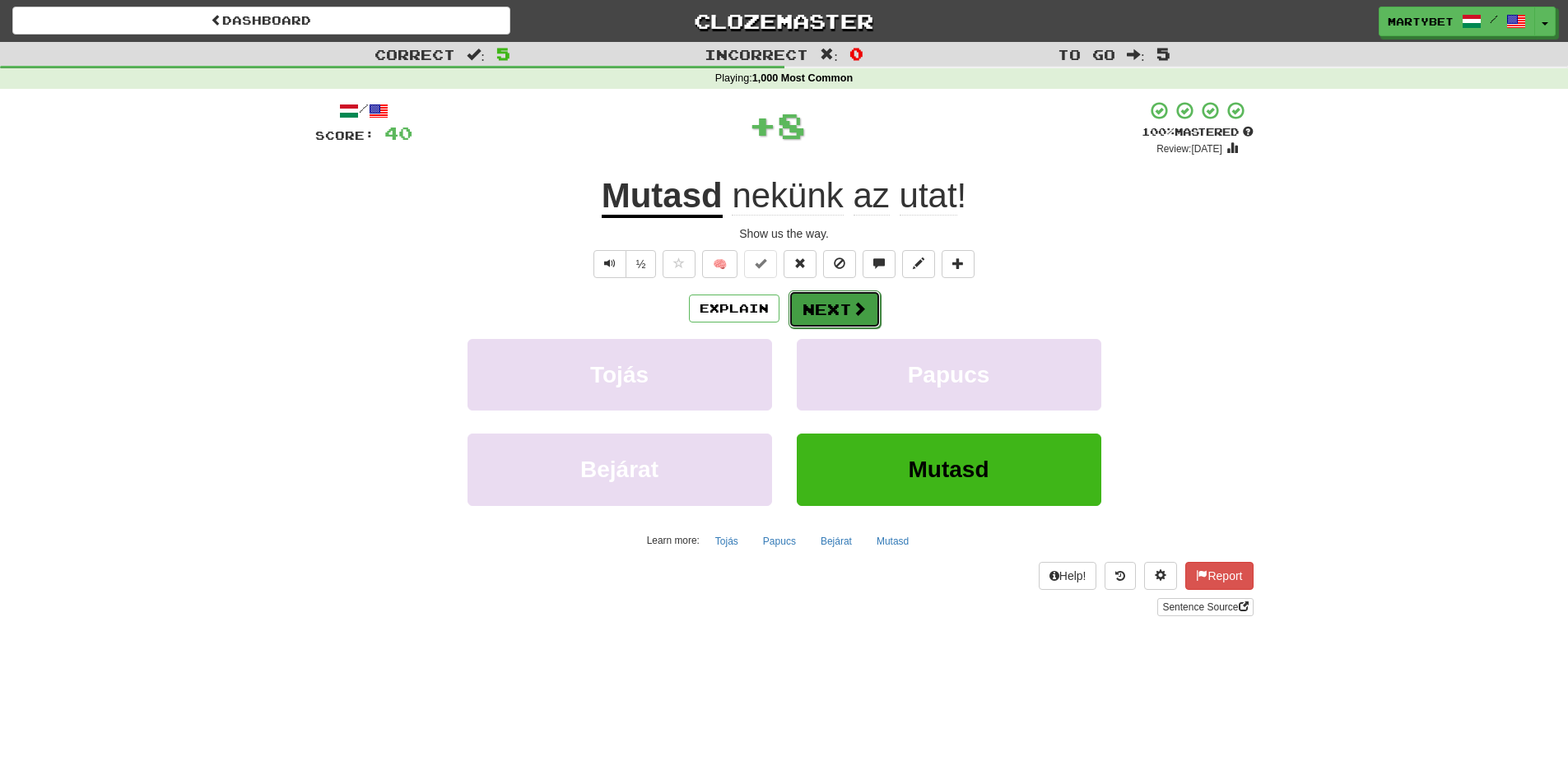
drag, startPoint x: 828, startPoint y: 308, endPoint x: 831, endPoint y: 316, distance: 8.5
click at [831, 316] on button "Next" at bounding box center [835, 309] width 92 height 38
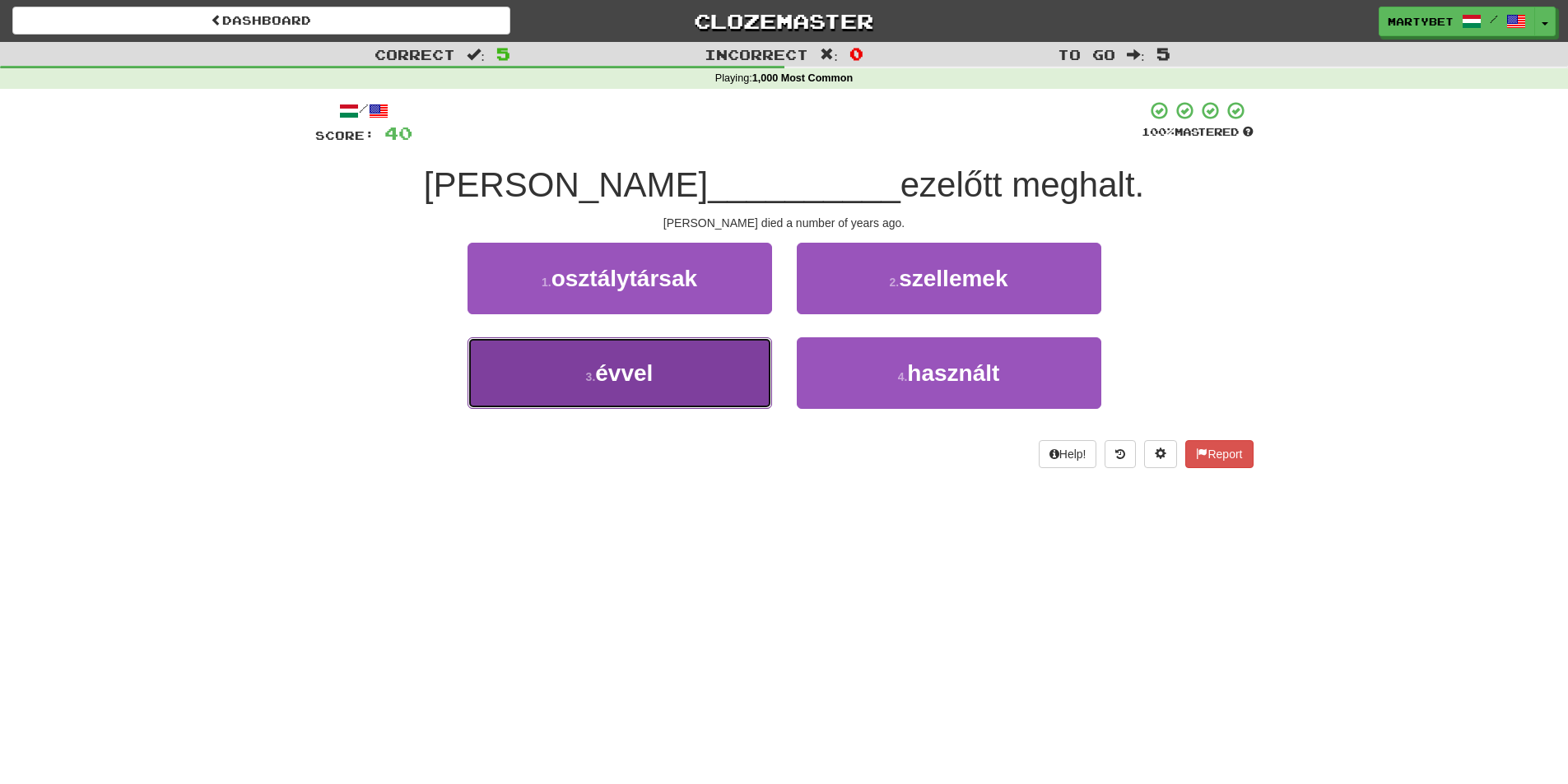
click at [623, 376] on span "évvel" at bounding box center [623, 373] width 57 height 26
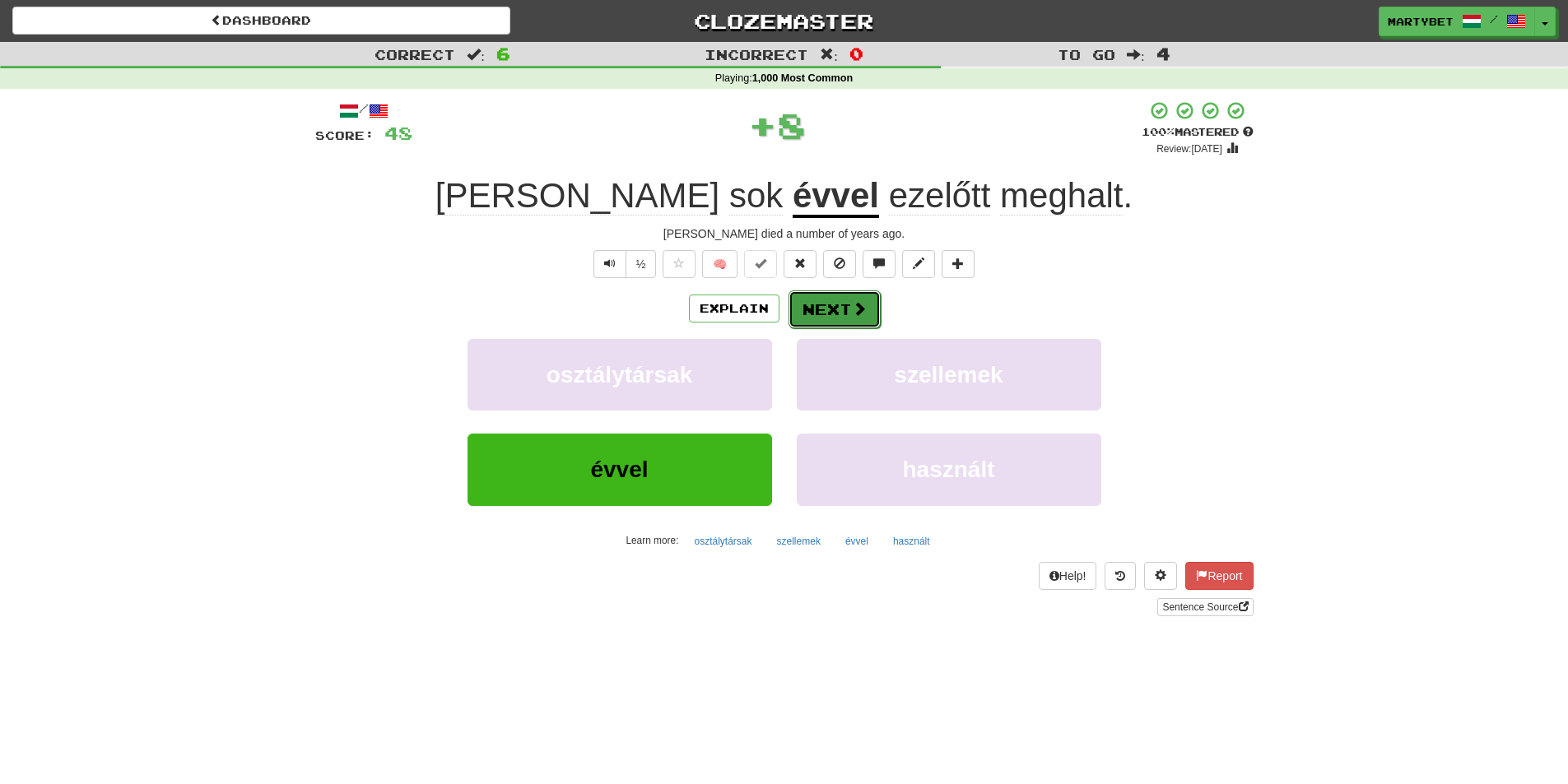
click at [836, 308] on button "Next" at bounding box center [835, 309] width 92 height 38
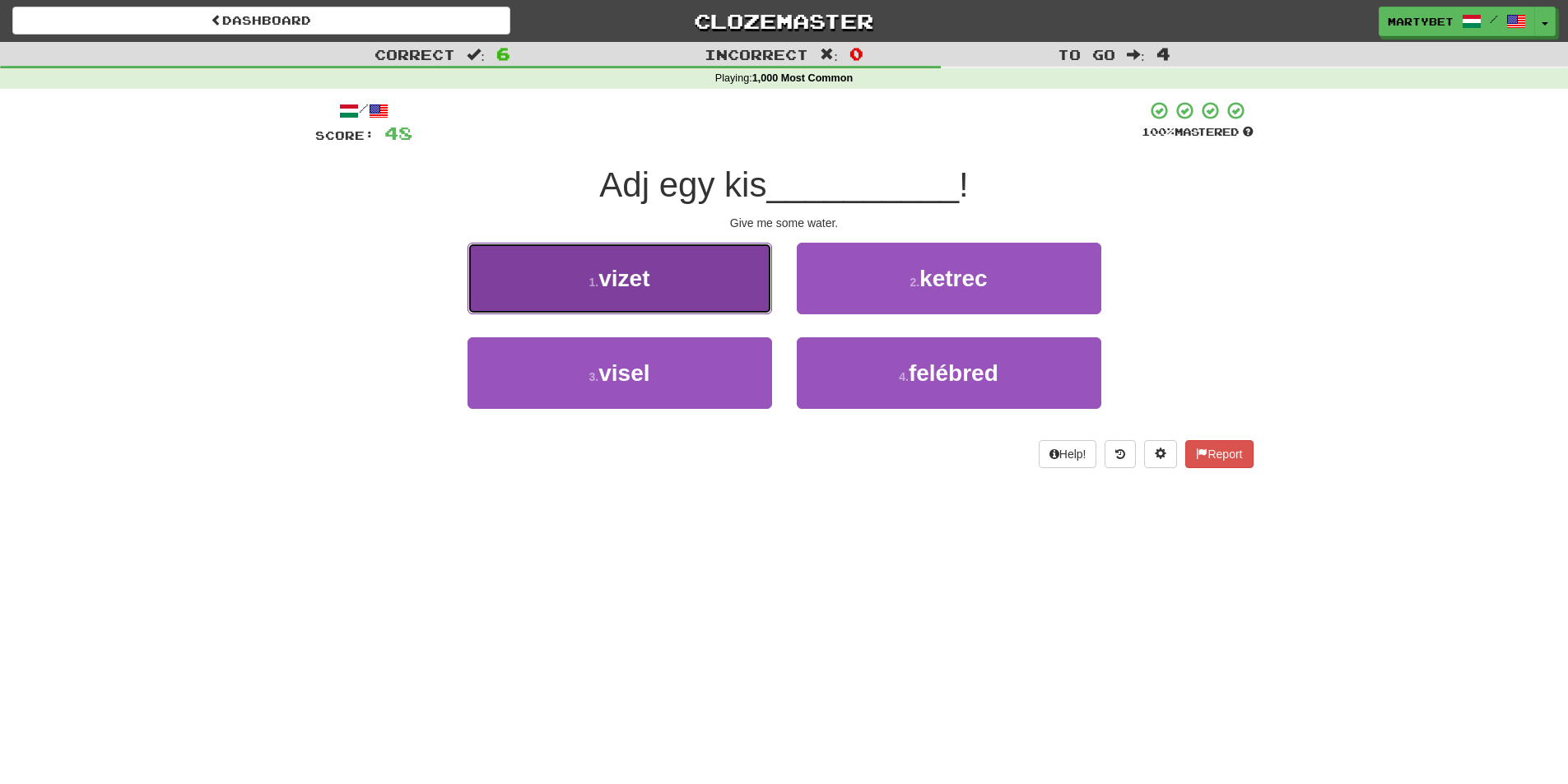
click at [632, 291] on button "1 . vizet" at bounding box center [620, 278] width 304 height 72
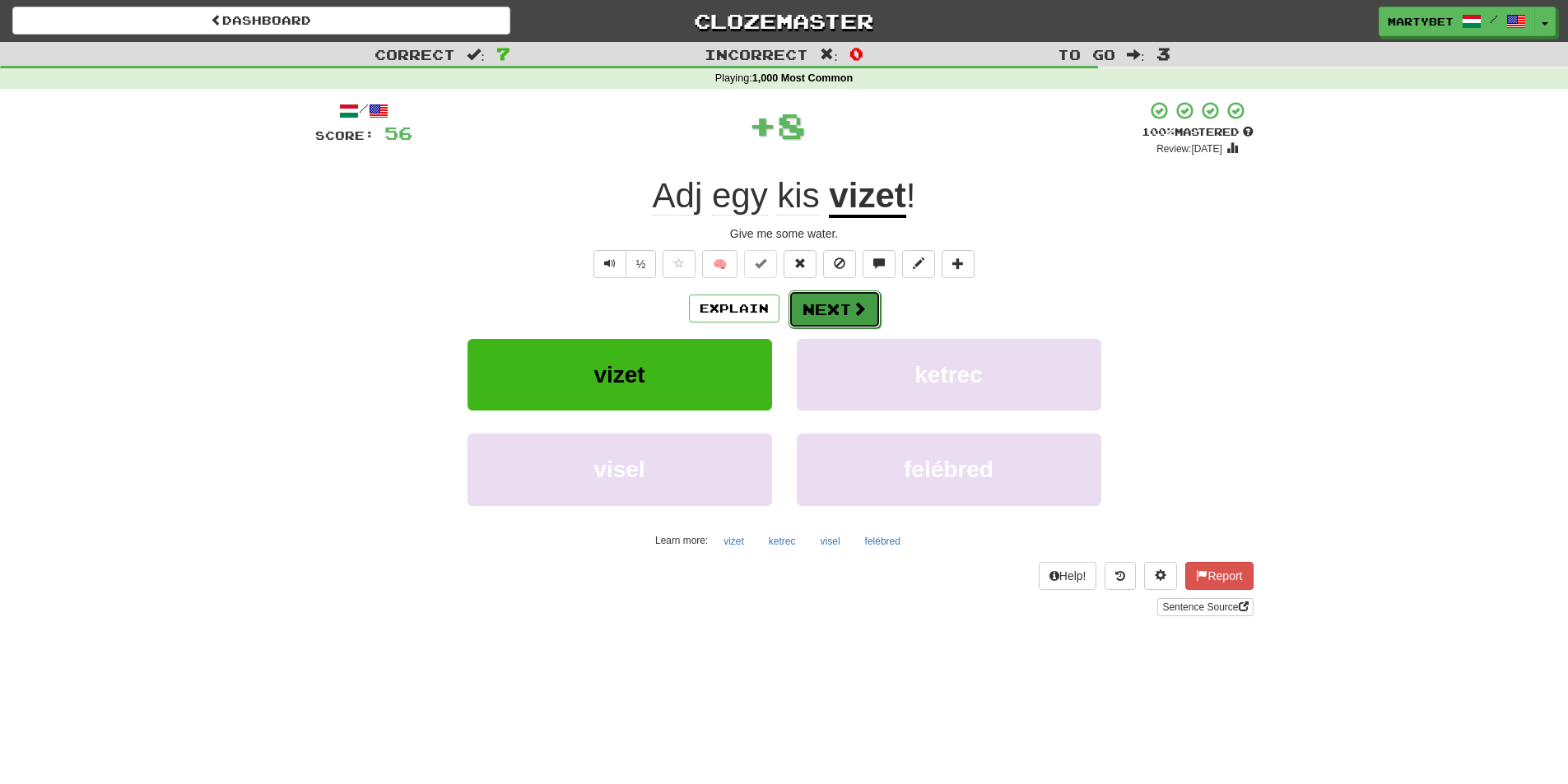
click at [810, 312] on button "Next" at bounding box center [835, 309] width 92 height 38
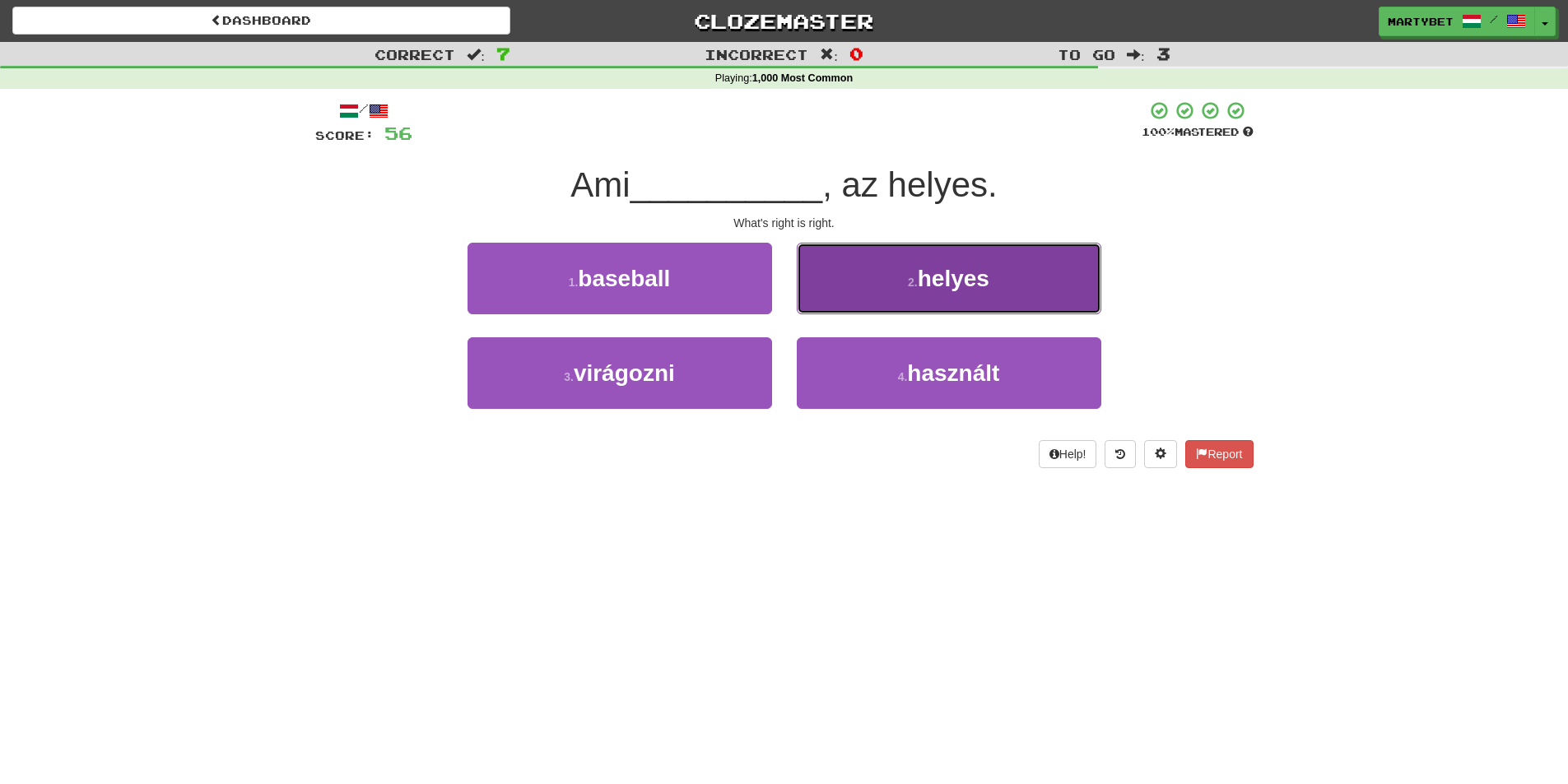
click at [944, 296] on button "2 . helyes" at bounding box center [949, 278] width 304 height 72
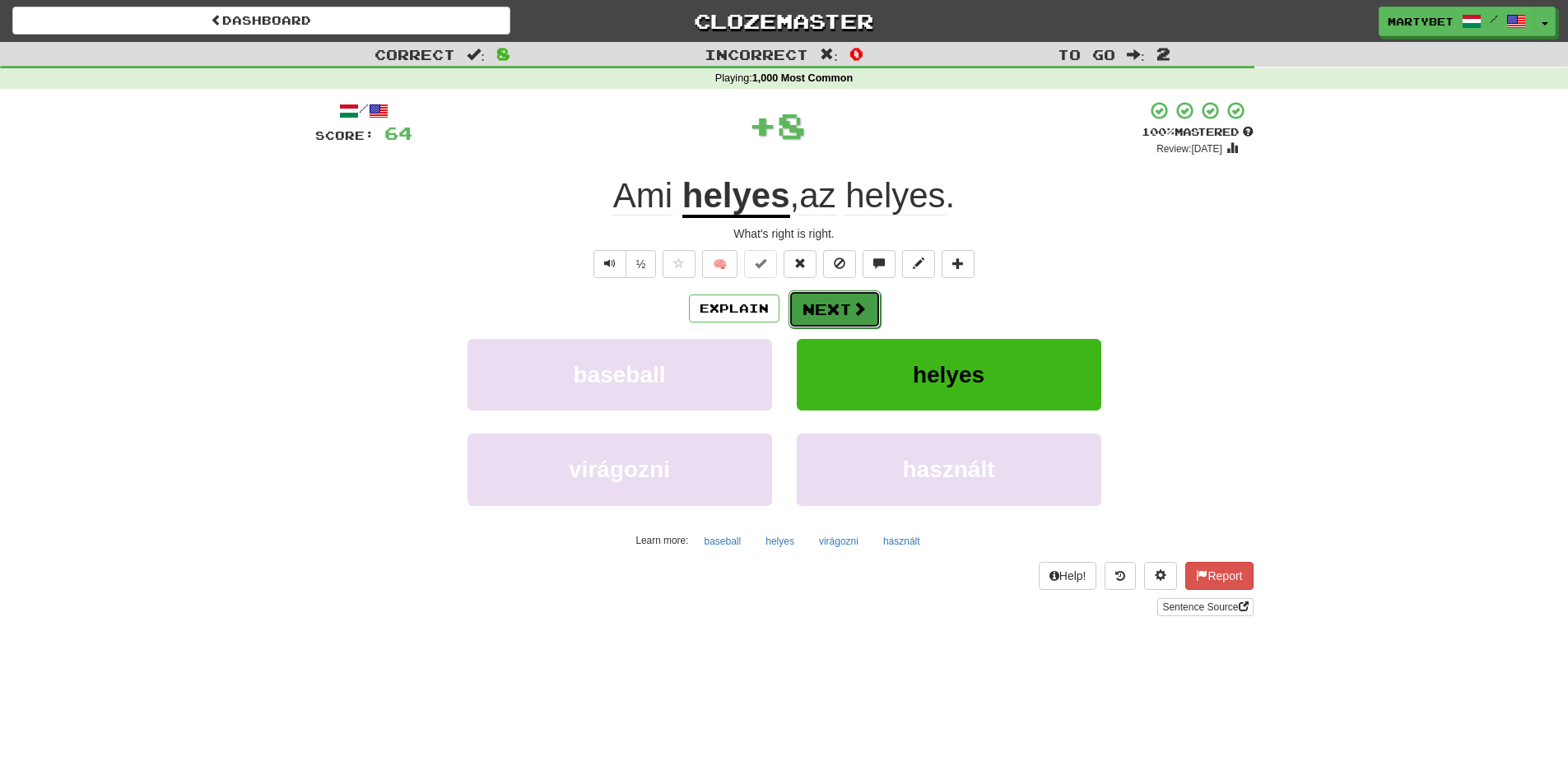
click at [856, 311] on span at bounding box center [859, 308] width 15 height 15
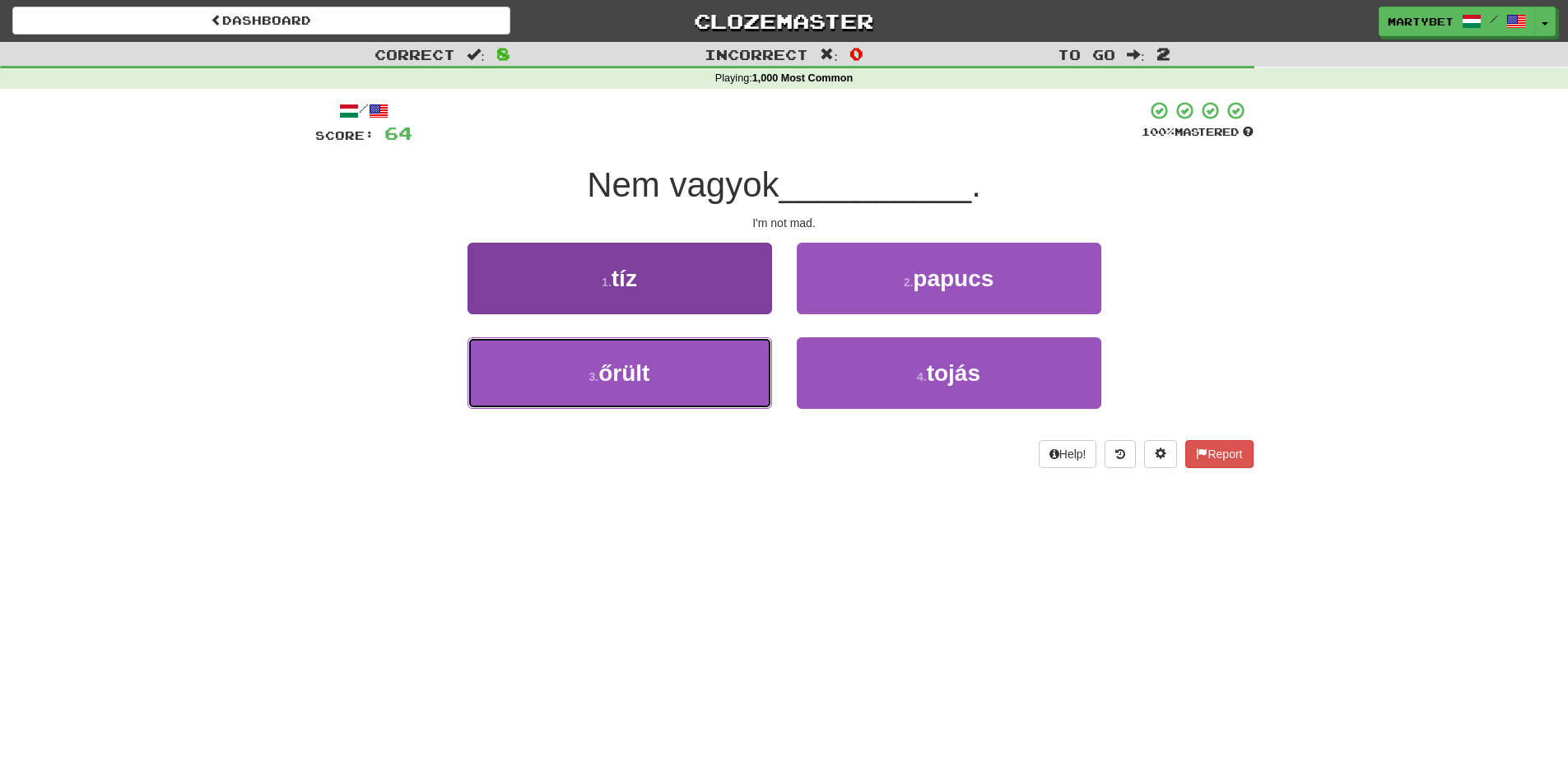
drag, startPoint x: 634, startPoint y: 383, endPoint x: 688, endPoint y: 373, distance: 54.9
click at [634, 384] on span "őrült" at bounding box center [624, 373] width 51 height 26
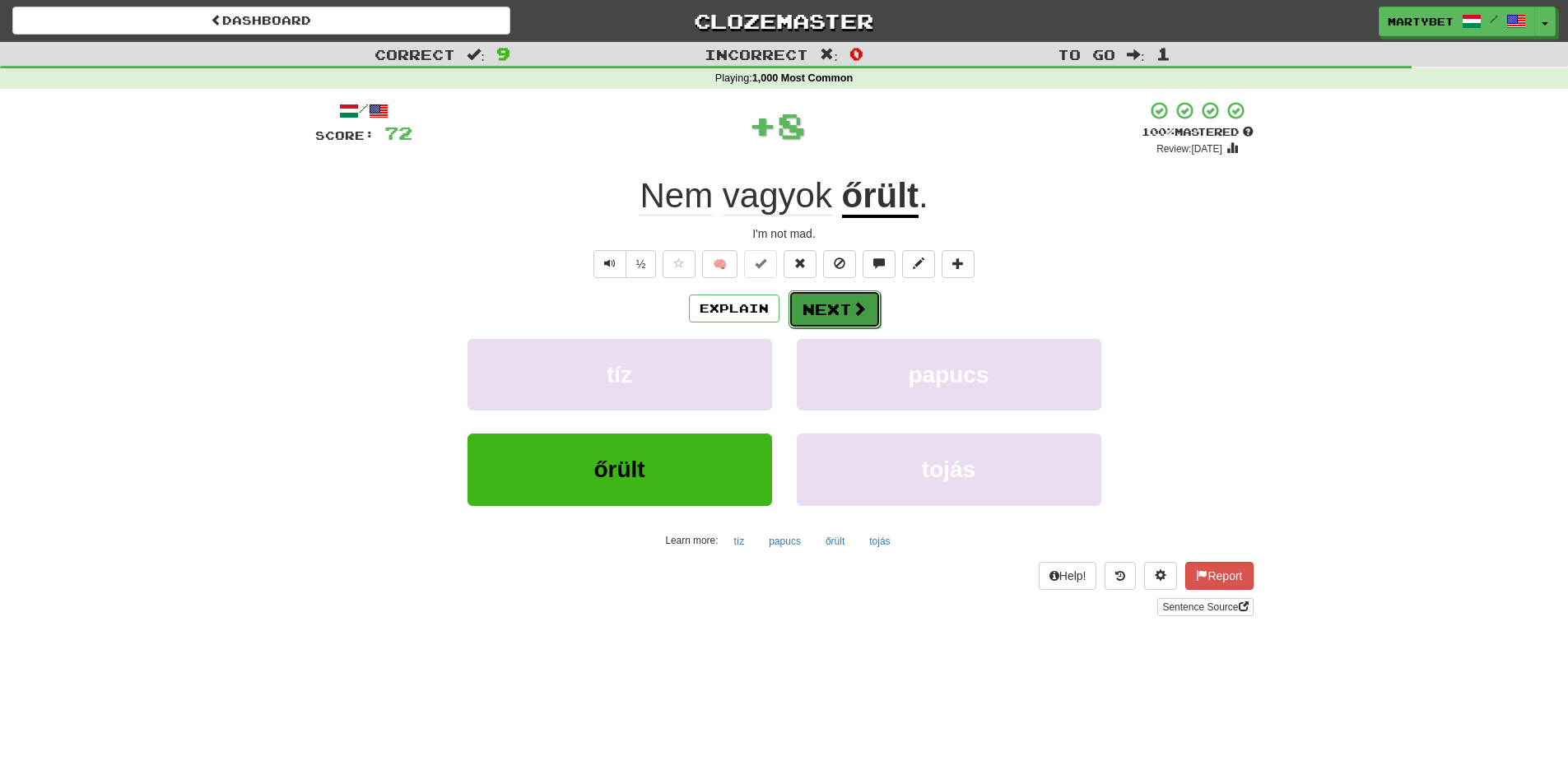
click at [828, 305] on button "Next" at bounding box center [835, 309] width 92 height 38
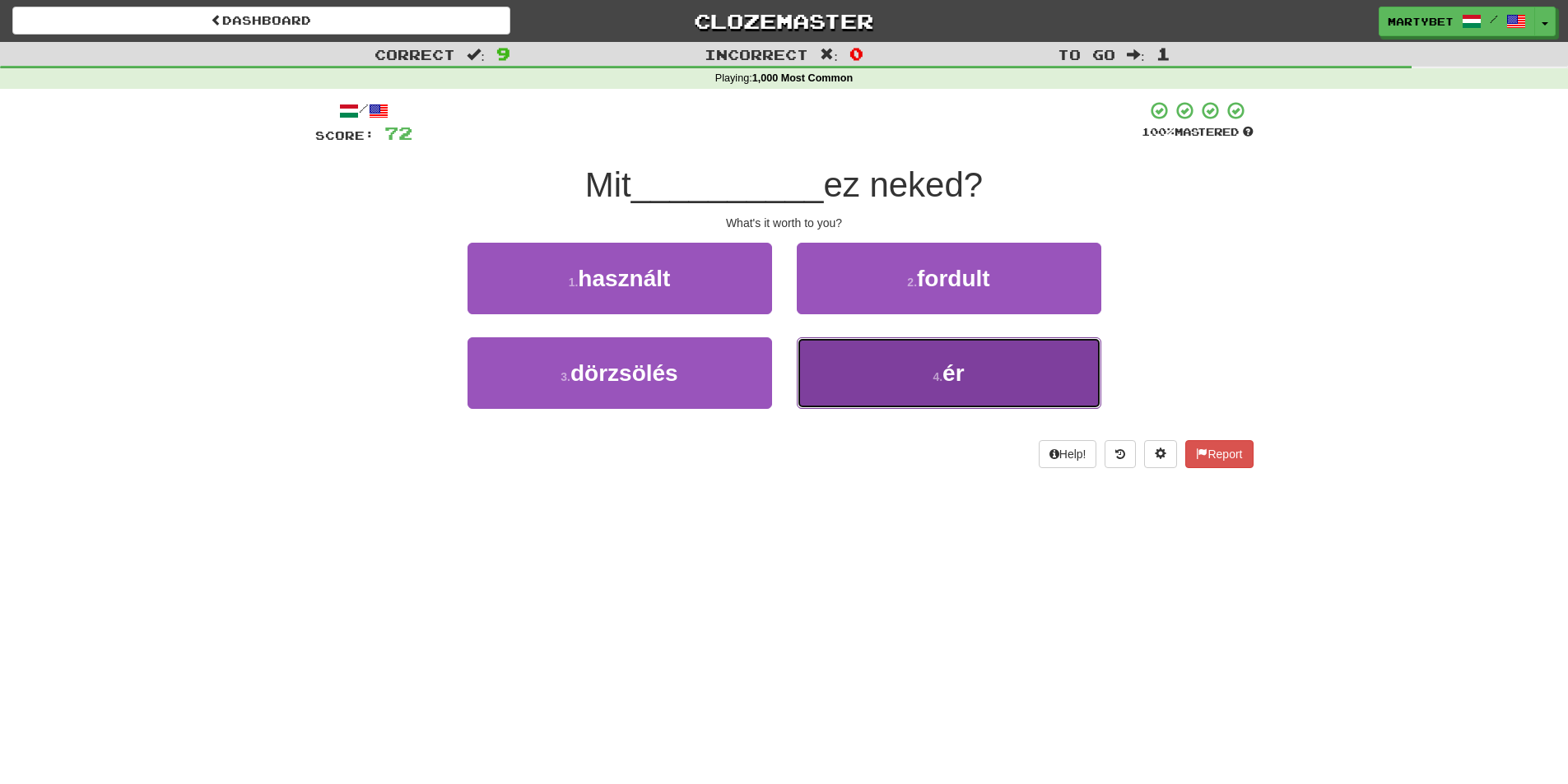
click at [968, 369] on button "4 . ér" at bounding box center [949, 373] width 304 height 72
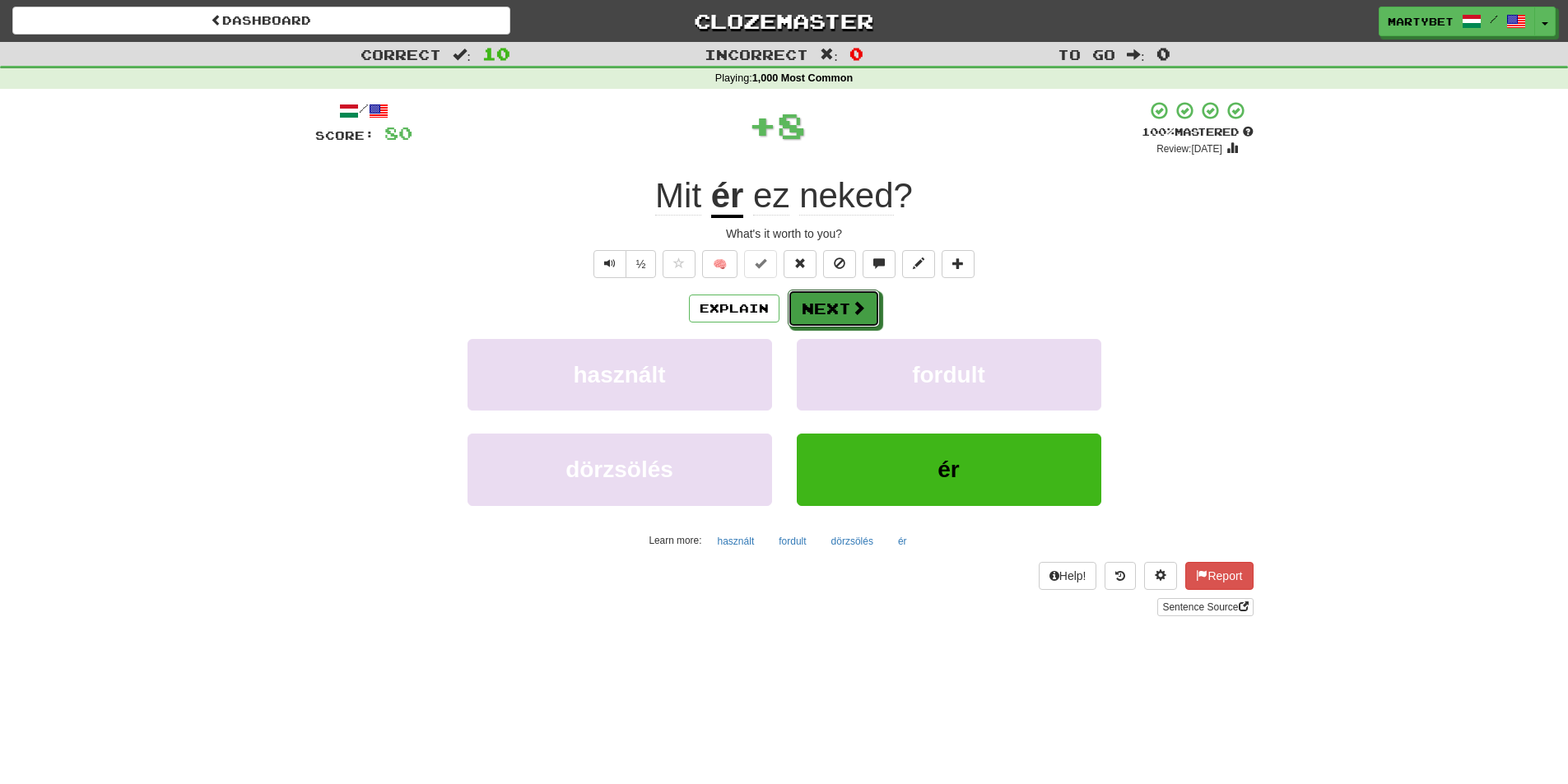
click at [816, 302] on button "Next" at bounding box center [834, 308] width 92 height 38
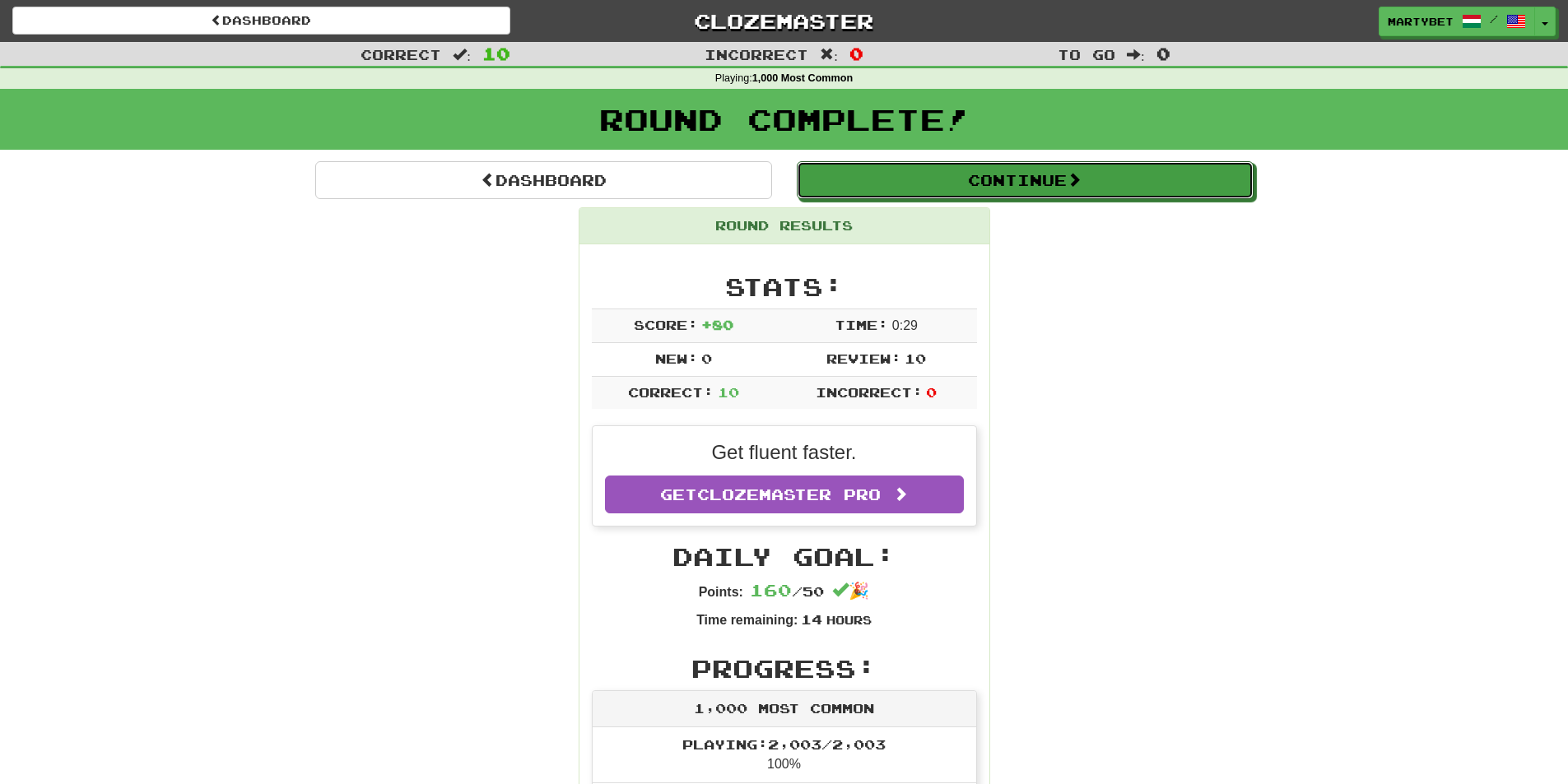
click at [964, 194] on button "Continue" at bounding box center [1025, 179] width 457 height 38
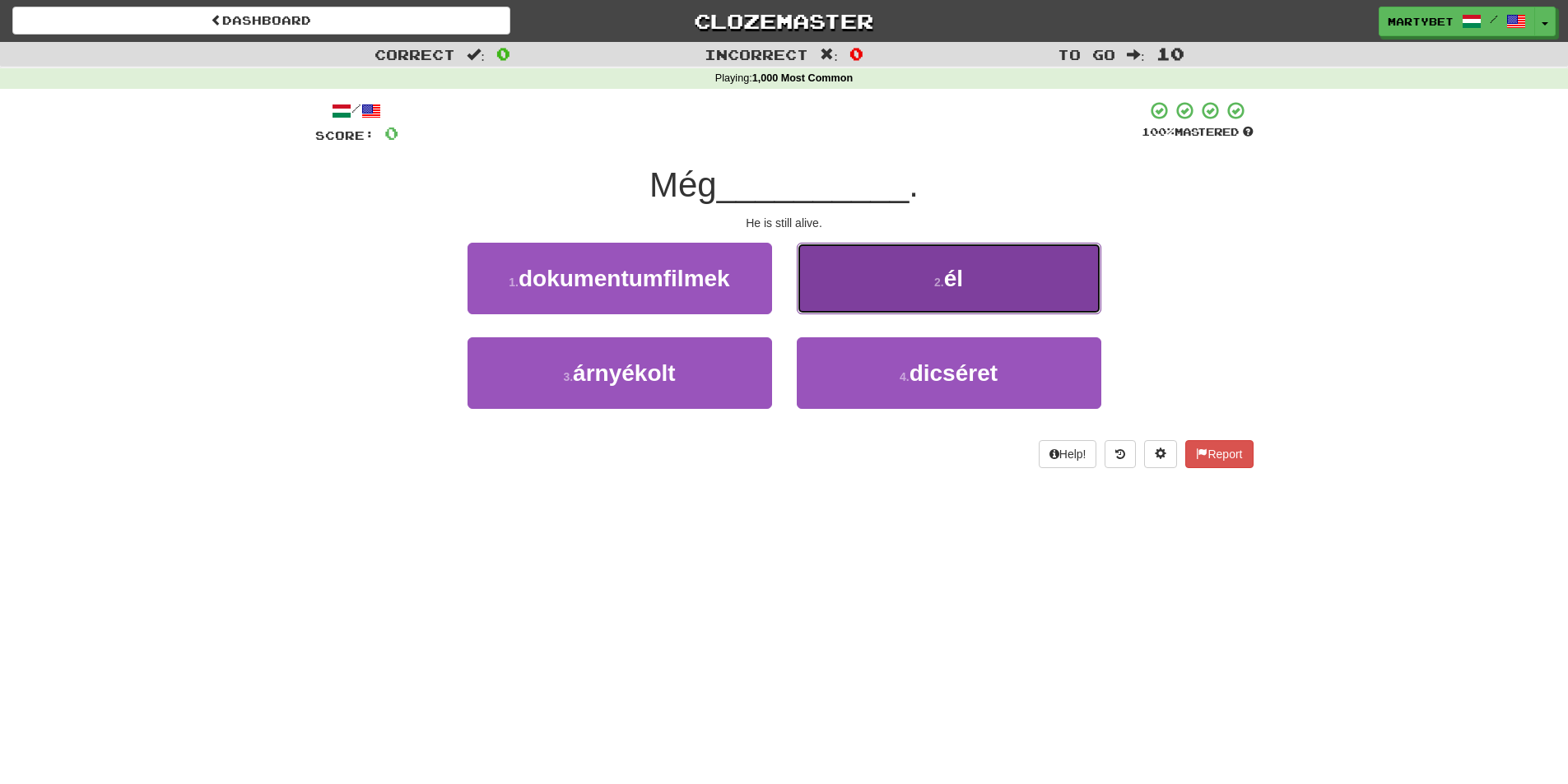
click at [968, 278] on button "2 . él" at bounding box center [949, 278] width 304 height 72
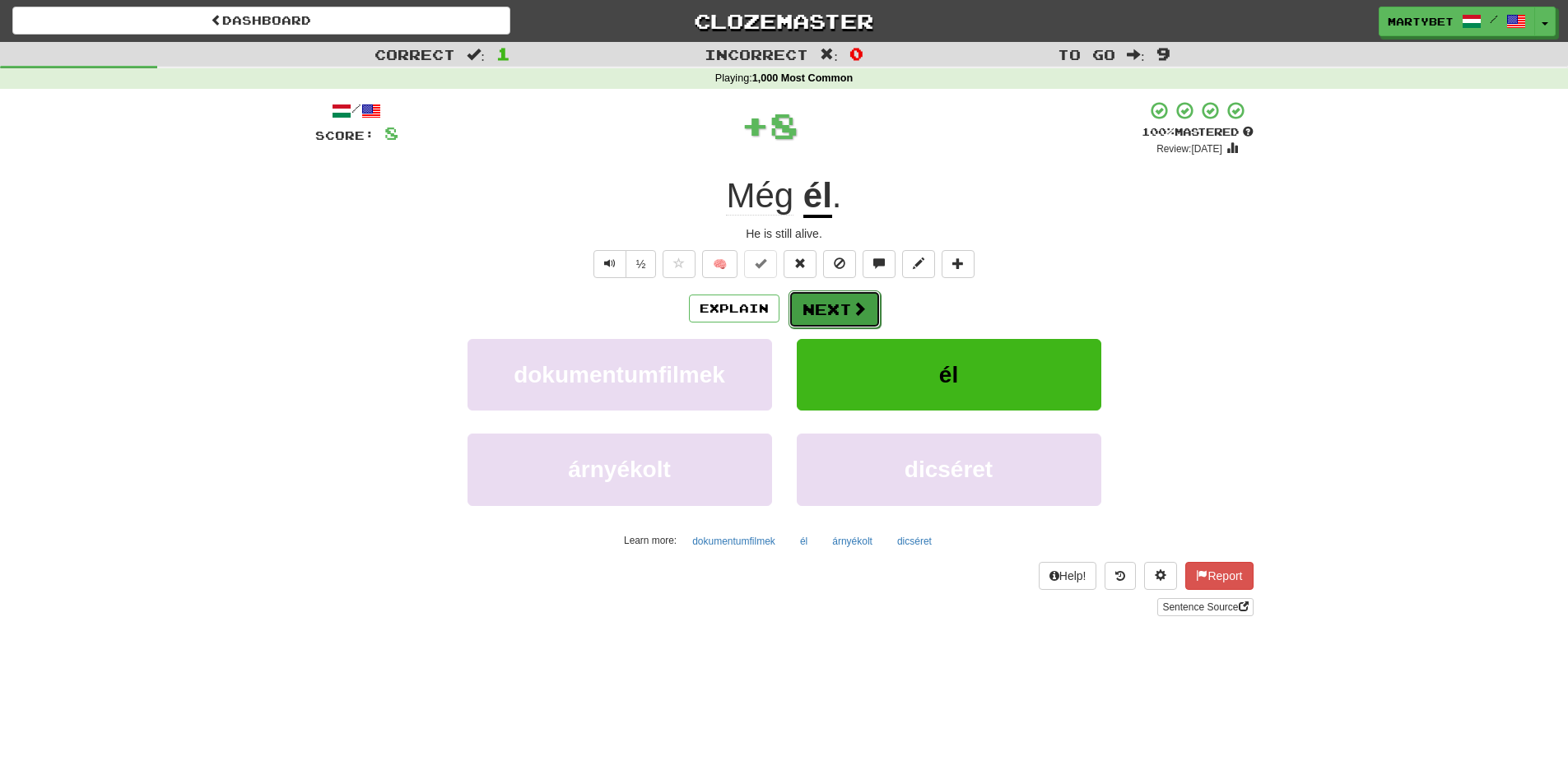
click at [830, 304] on button "Next" at bounding box center [835, 309] width 92 height 38
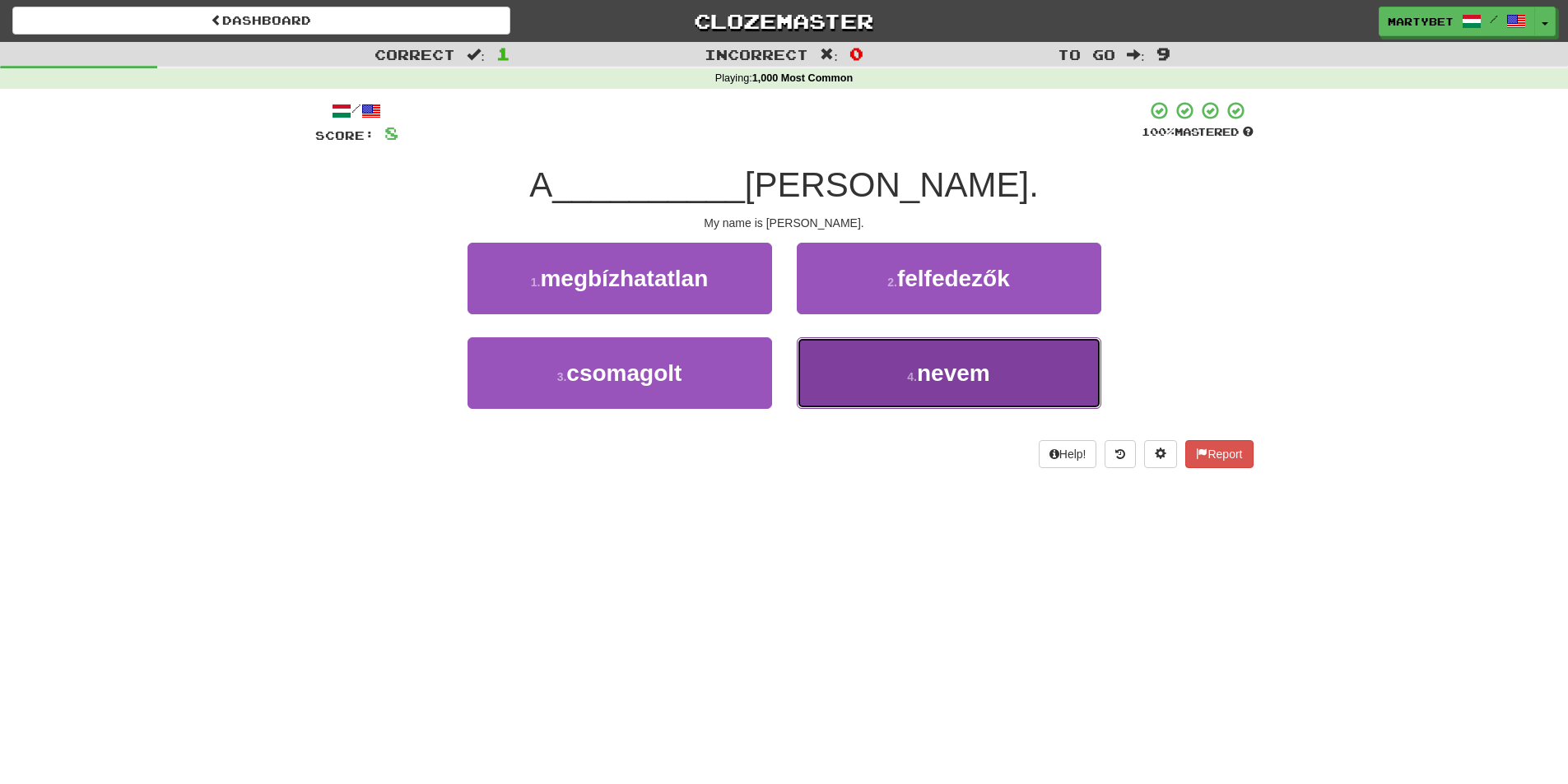
click at [953, 377] on span "nevem" at bounding box center [953, 373] width 73 height 26
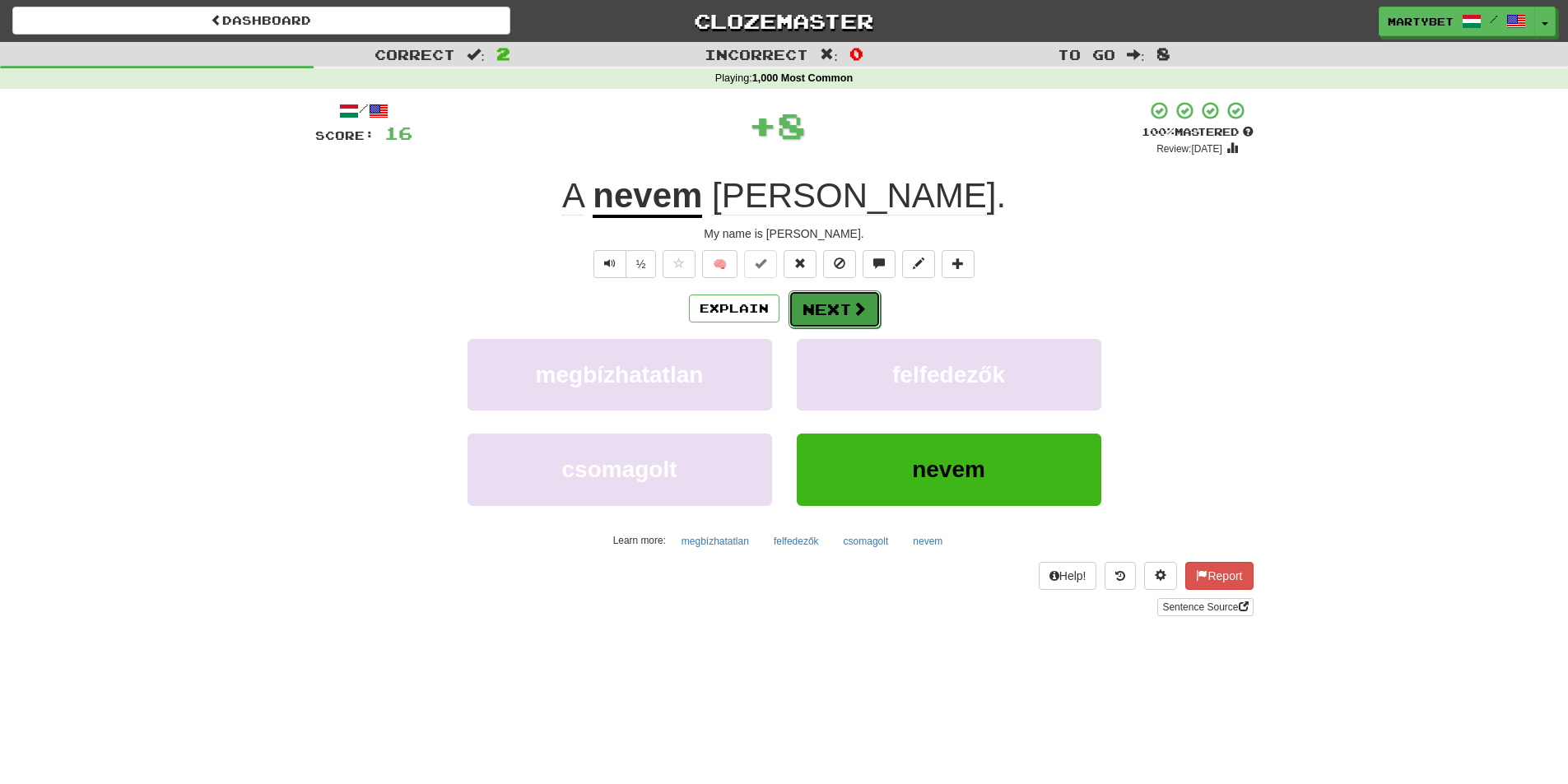
click at [829, 296] on button "Next" at bounding box center [835, 309] width 92 height 38
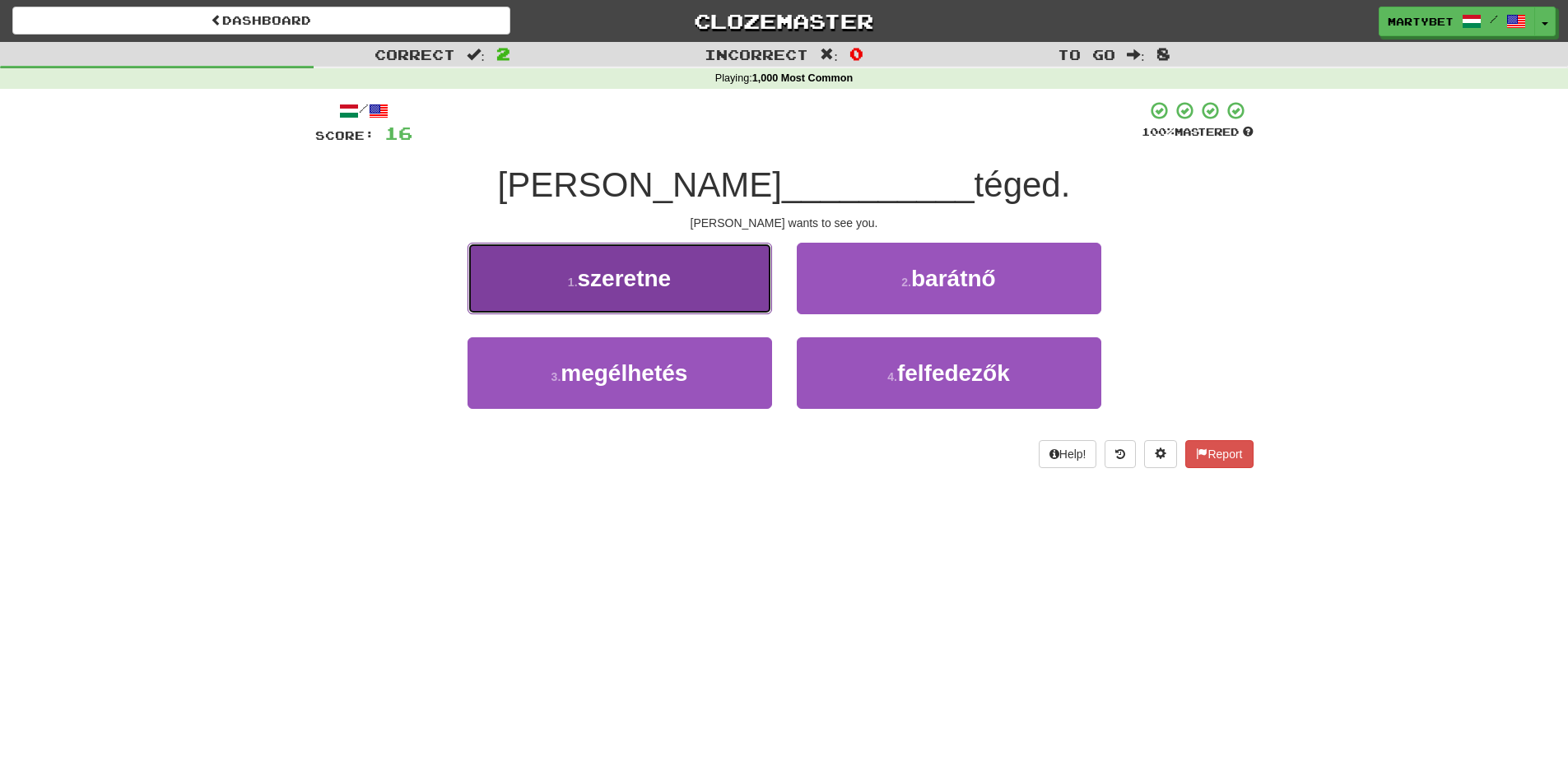
click at [608, 292] on button "1 . szeretne" at bounding box center [620, 278] width 304 height 72
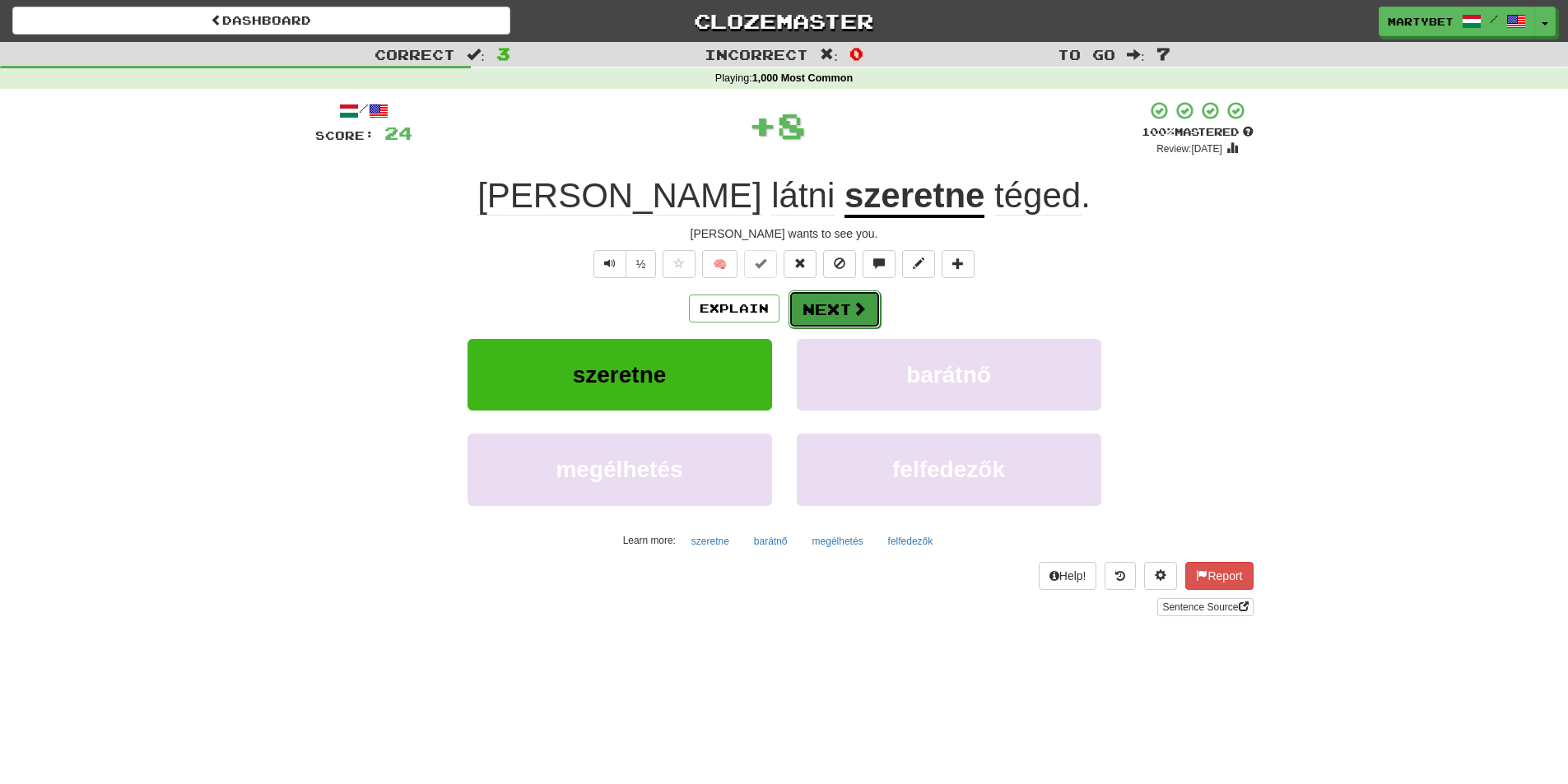
click at [837, 303] on button "Next" at bounding box center [835, 309] width 92 height 38
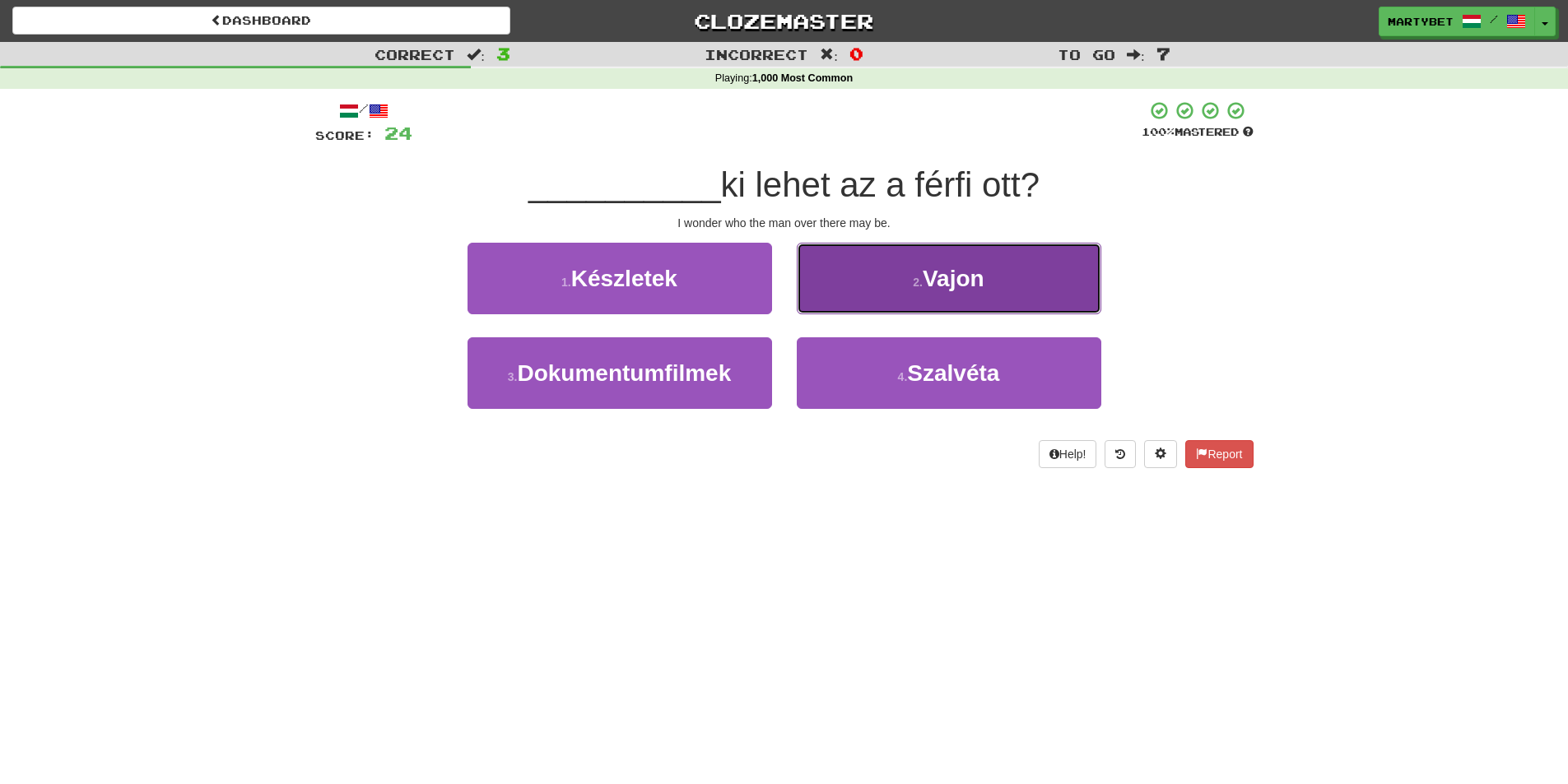
click at [949, 302] on button "2 . Vajon" at bounding box center [949, 278] width 304 height 72
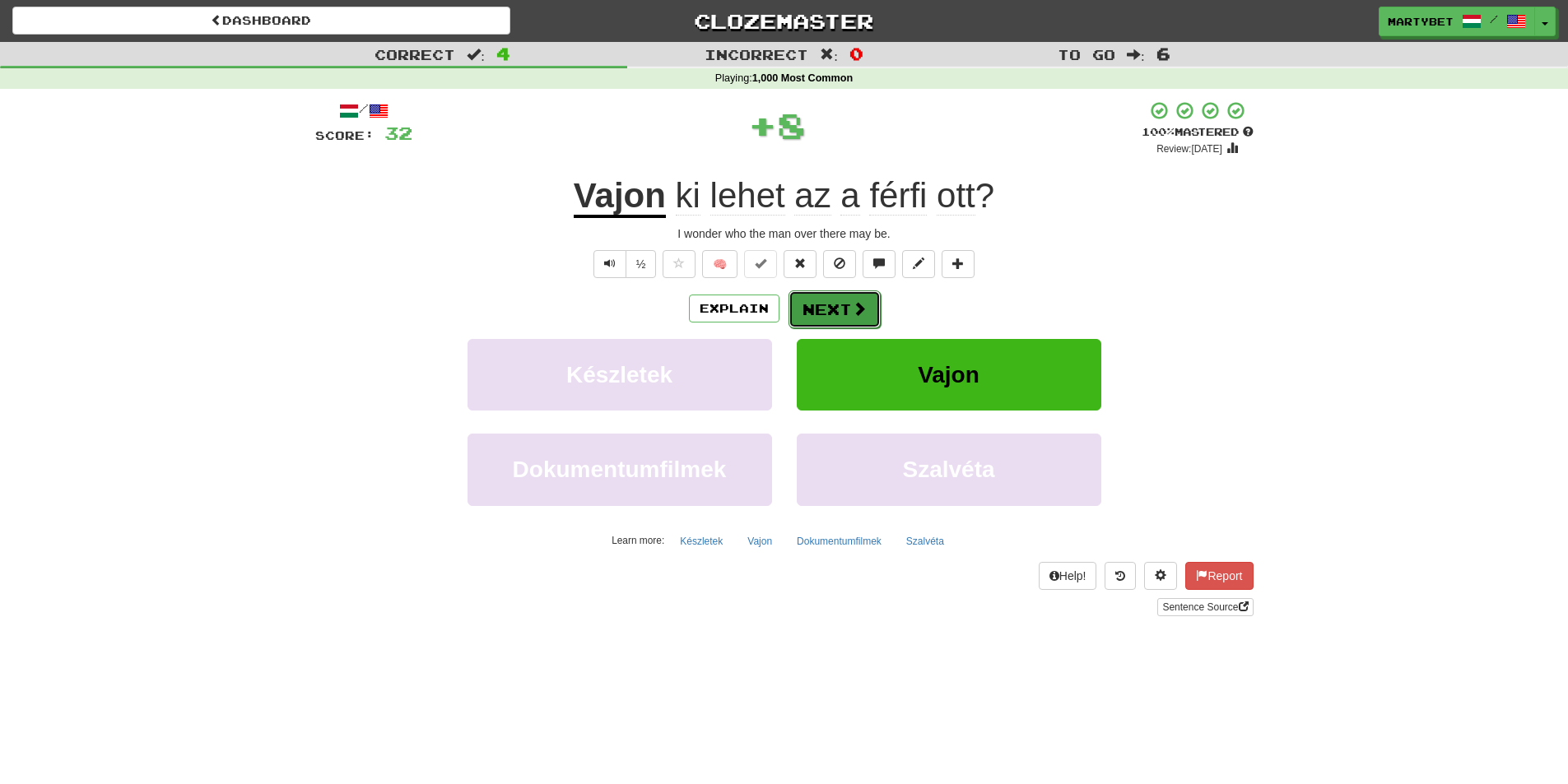
click at [831, 321] on button "Next" at bounding box center [835, 309] width 92 height 38
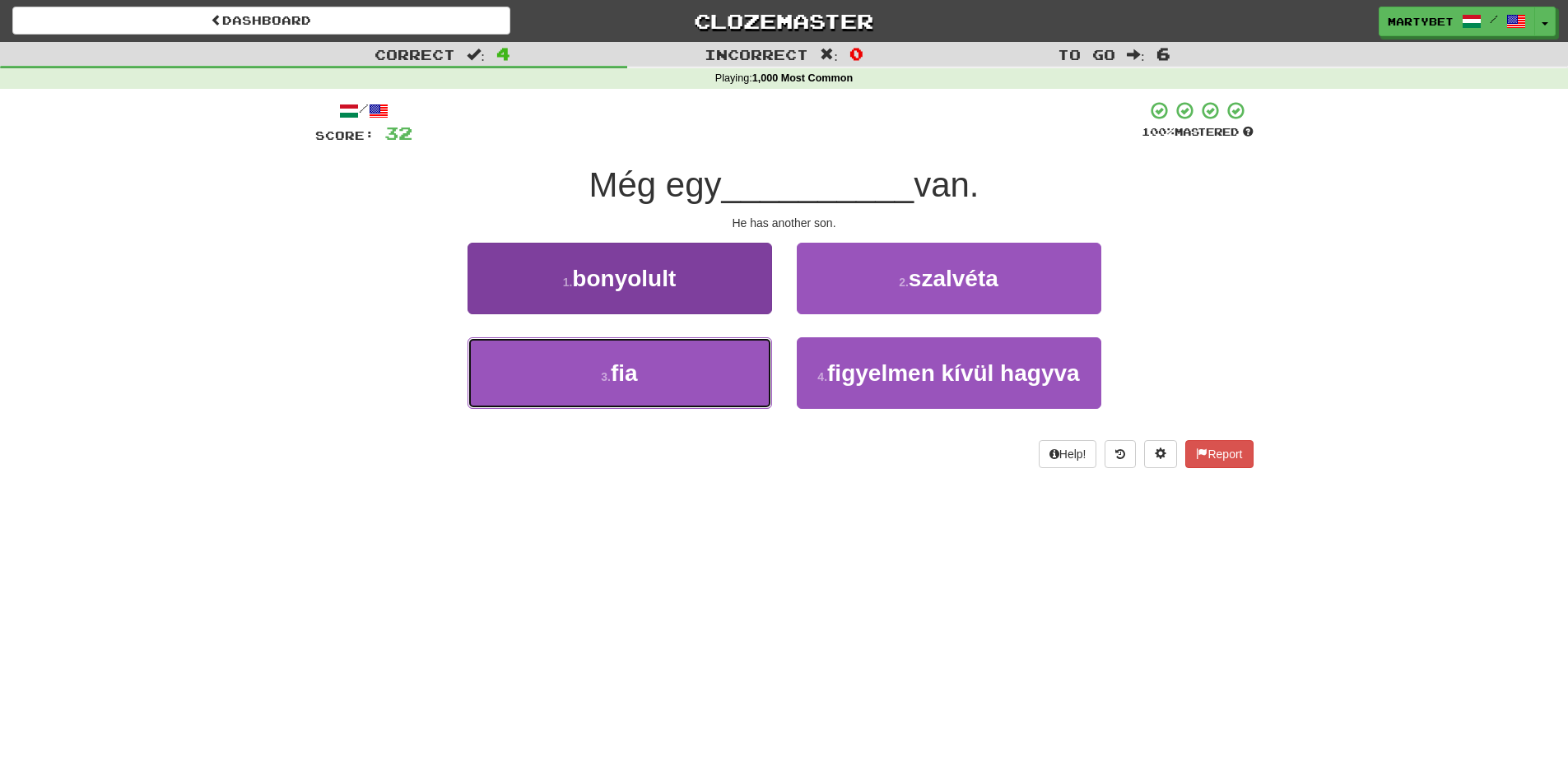
drag, startPoint x: 640, startPoint y: 378, endPoint x: 703, endPoint y: 374, distance: 63.1
click at [640, 381] on button "3 . fia" at bounding box center [620, 373] width 304 height 72
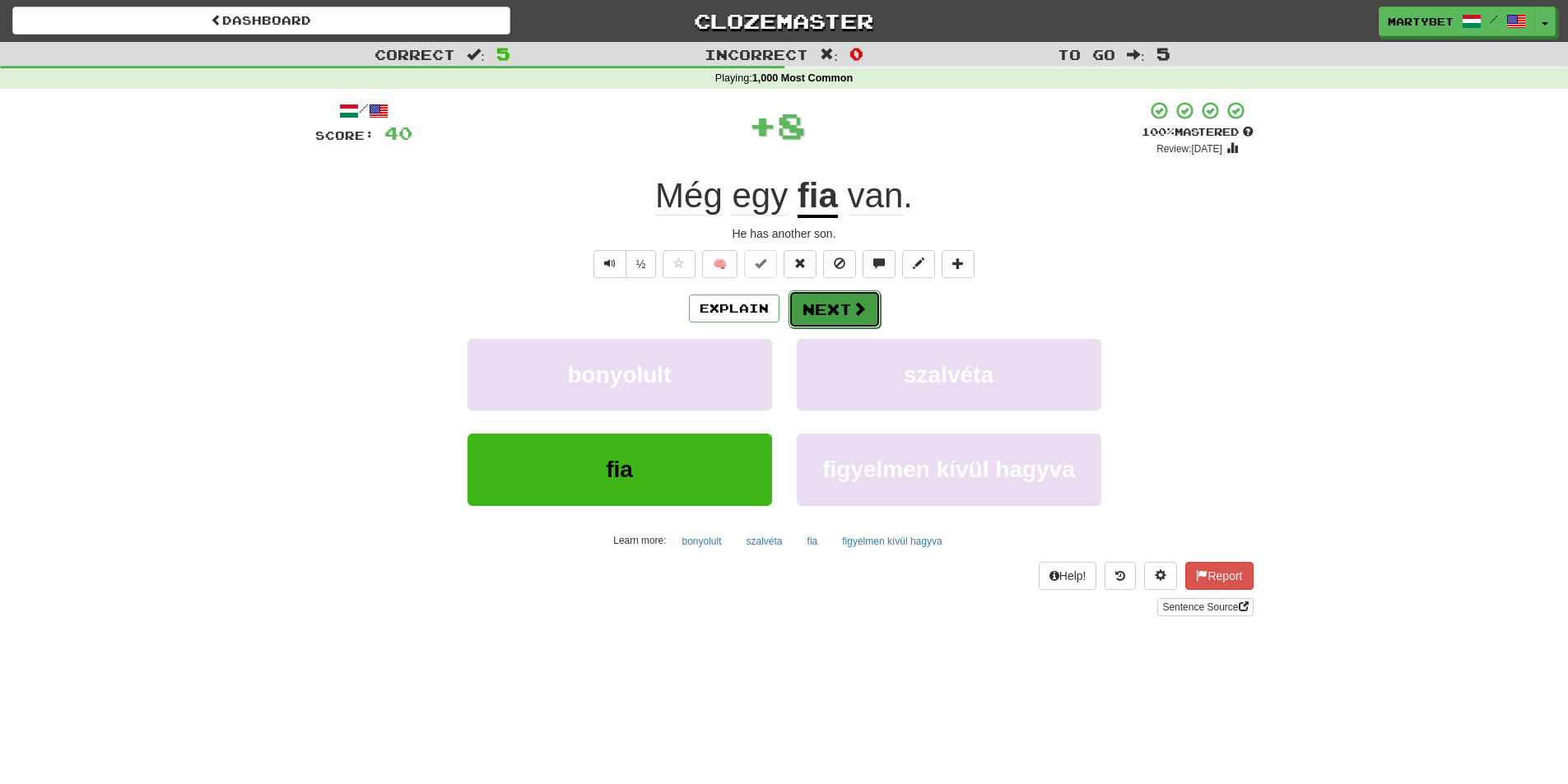
click at [841, 301] on button "Next" at bounding box center [835, 309] width 92 height 38
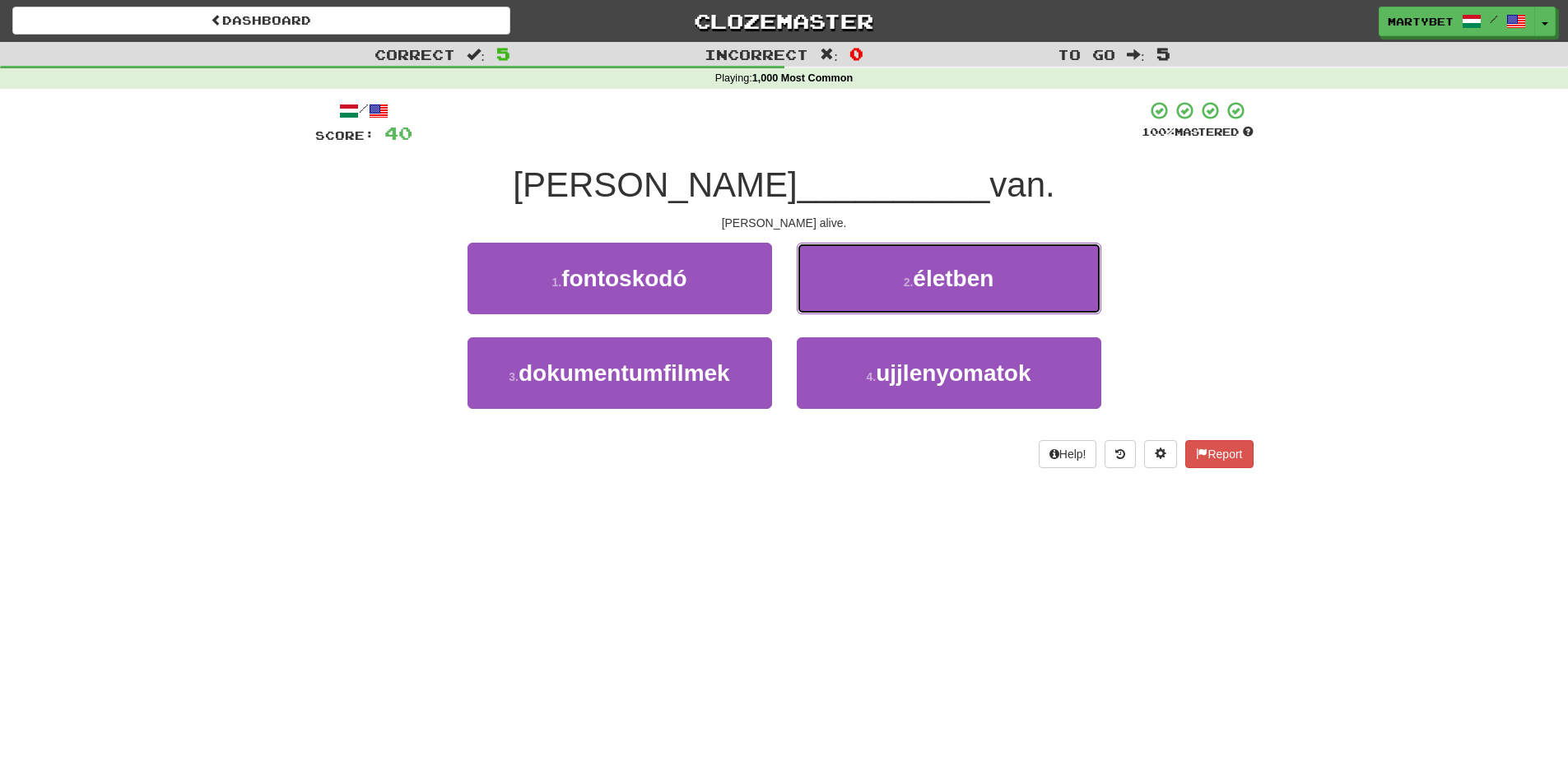
click at [954, 283] on span "életben" at bounding box center [952, 278] width 80 height 26
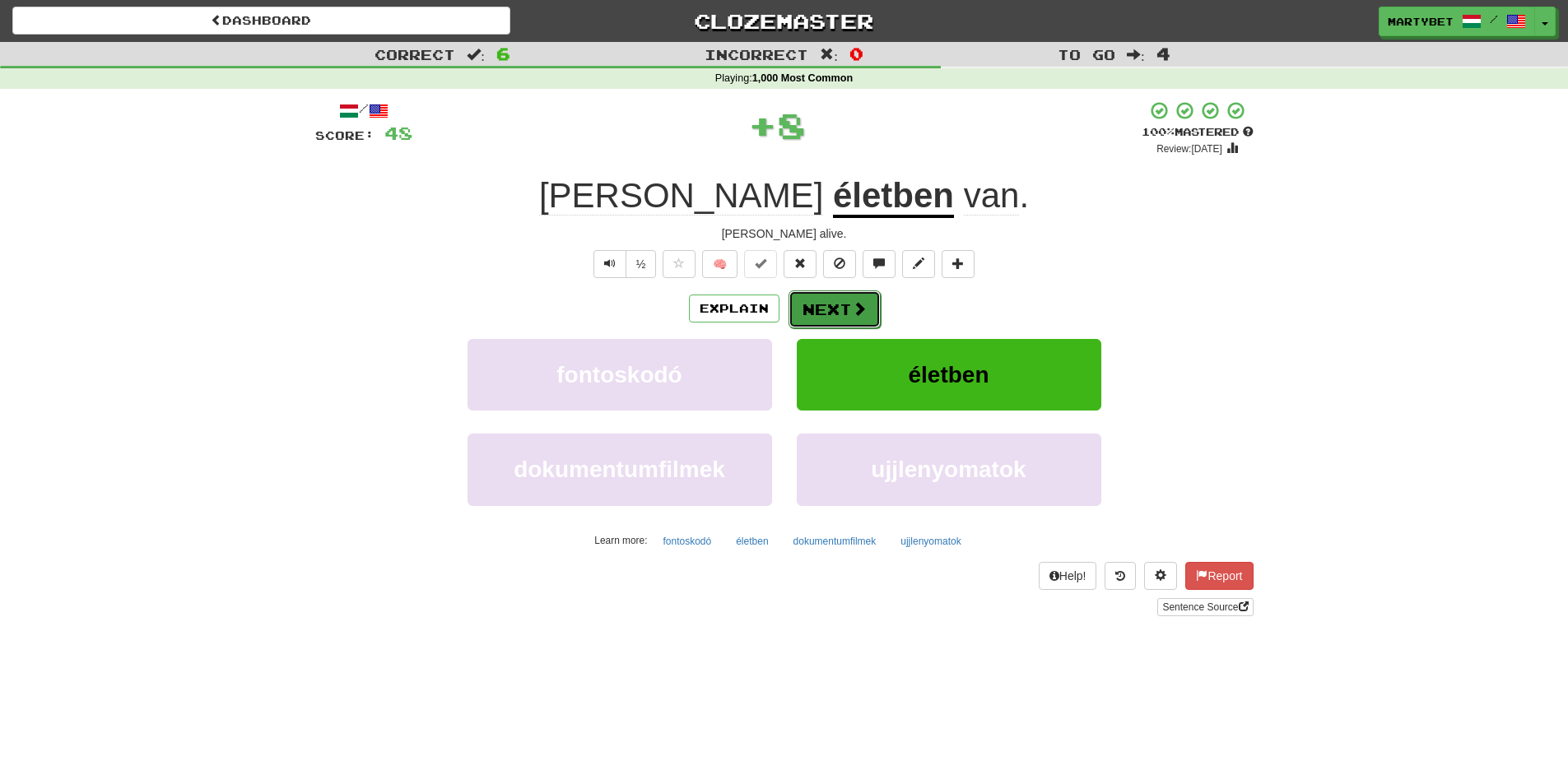
click at [831, 302] on button "Next" at bounding box center [835, 309] width 92 height 38
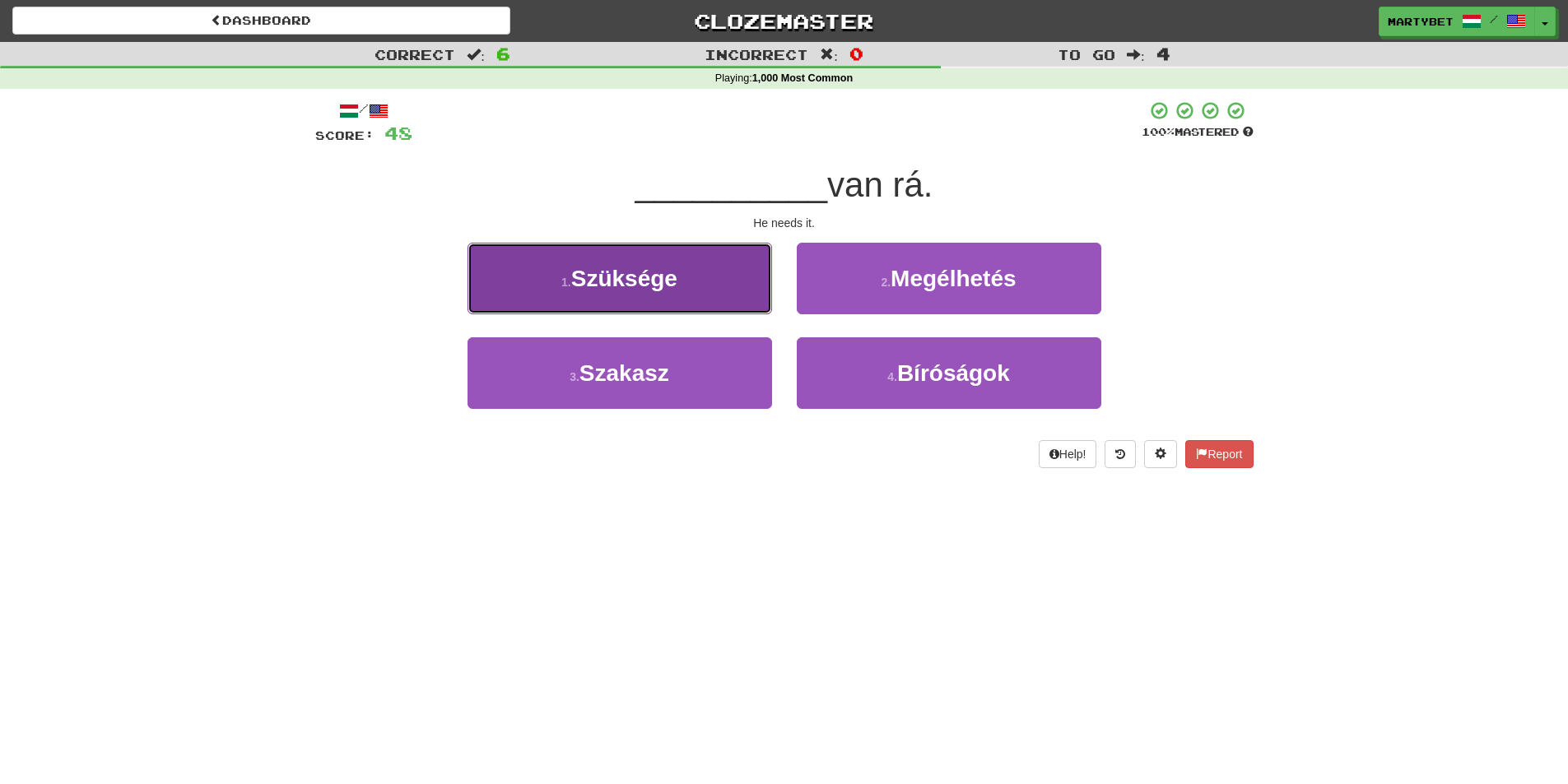
click at [629, 286] on span "Szüksége" at bounding box center [624, 278] width 106 height 26
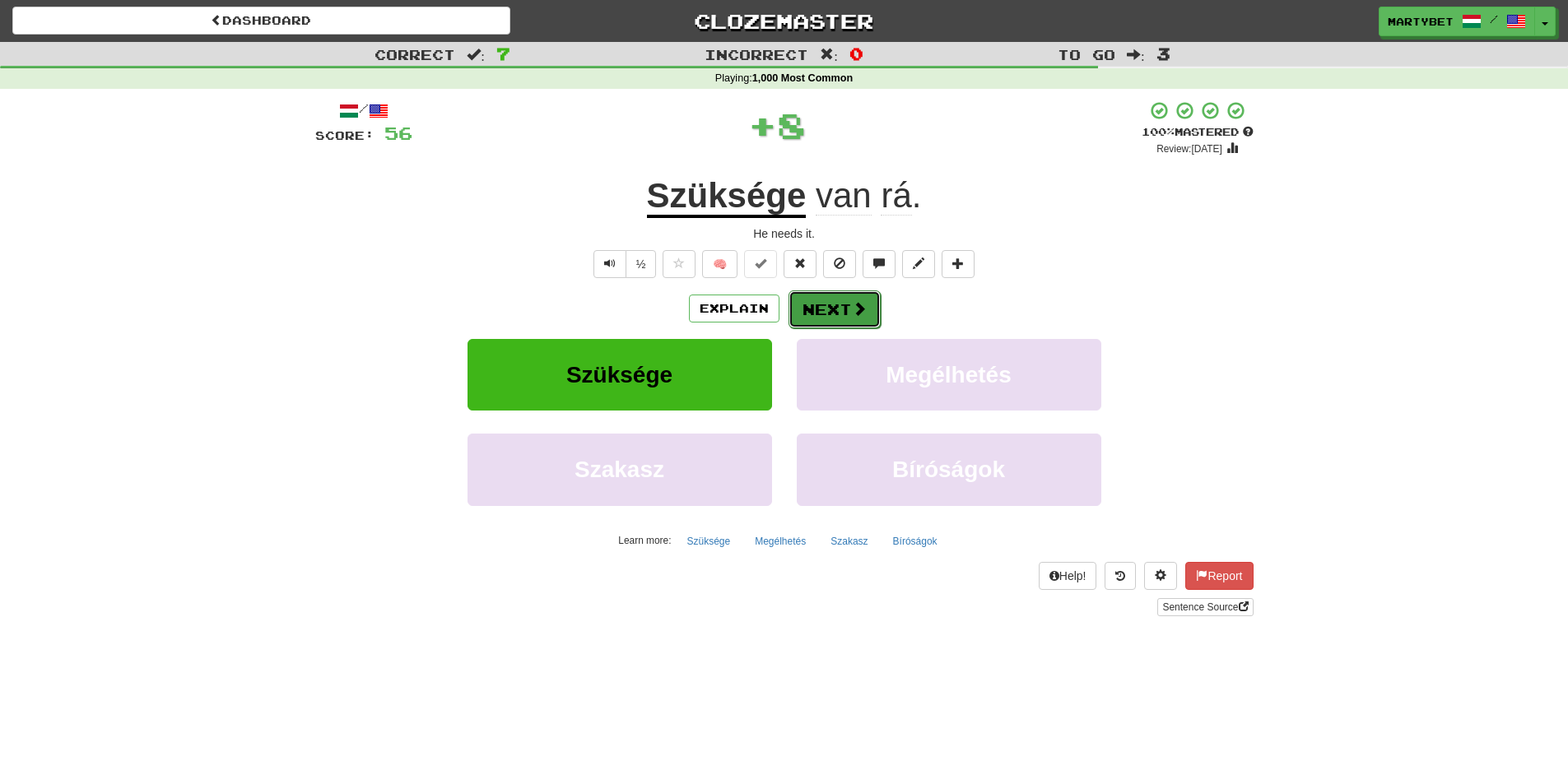
click at [849, 291] on button "Next" at bounding box center [835, 309] width 92 height 38
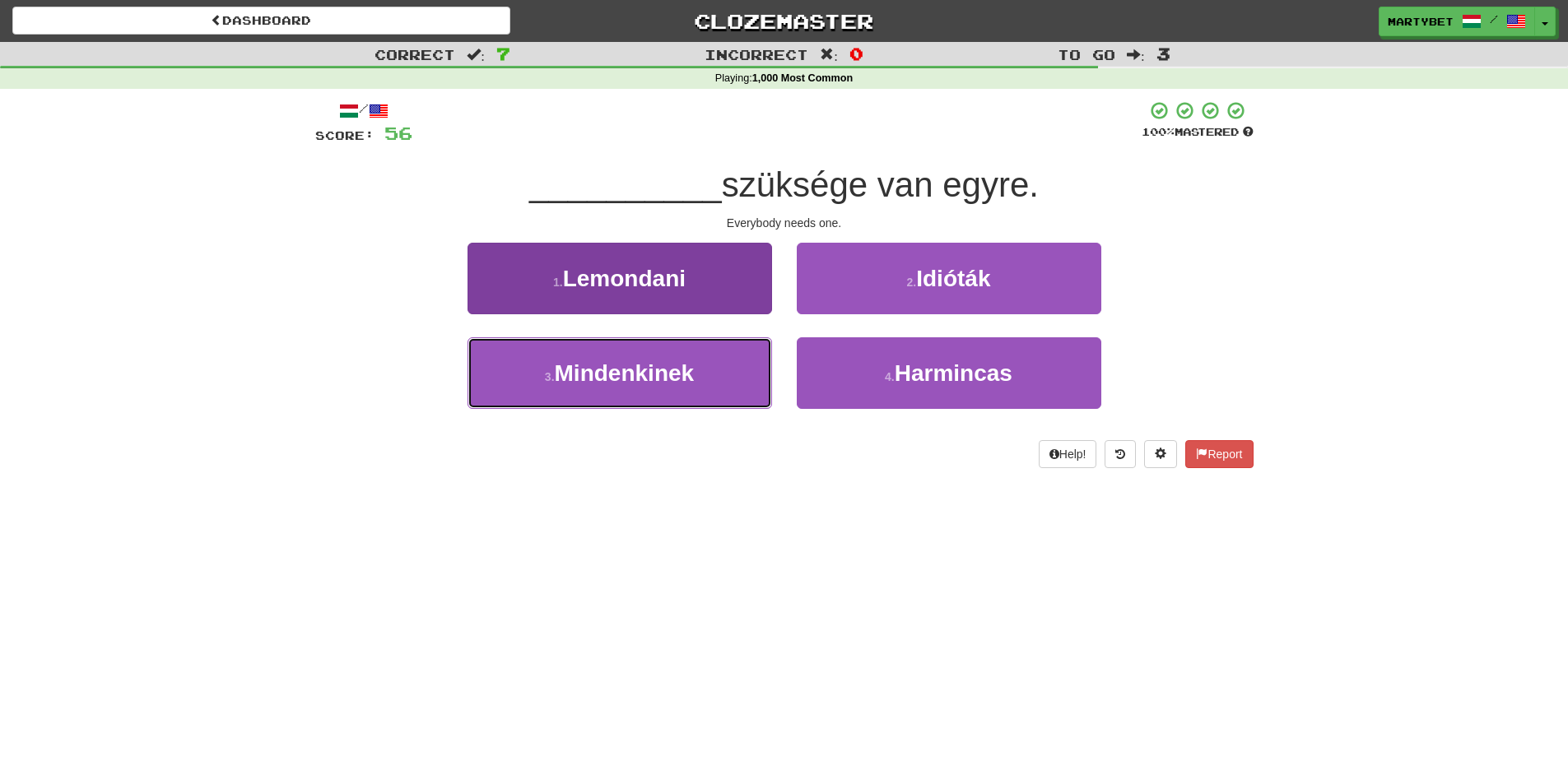
drag, startPoint x: 610, startPoint y: 375, endPoint x: 631, endPoint y: 374, distance: 21.0
click at [611, 374] on span "Mindenkinek" at bounding box center [624, 373] width 140 height 26
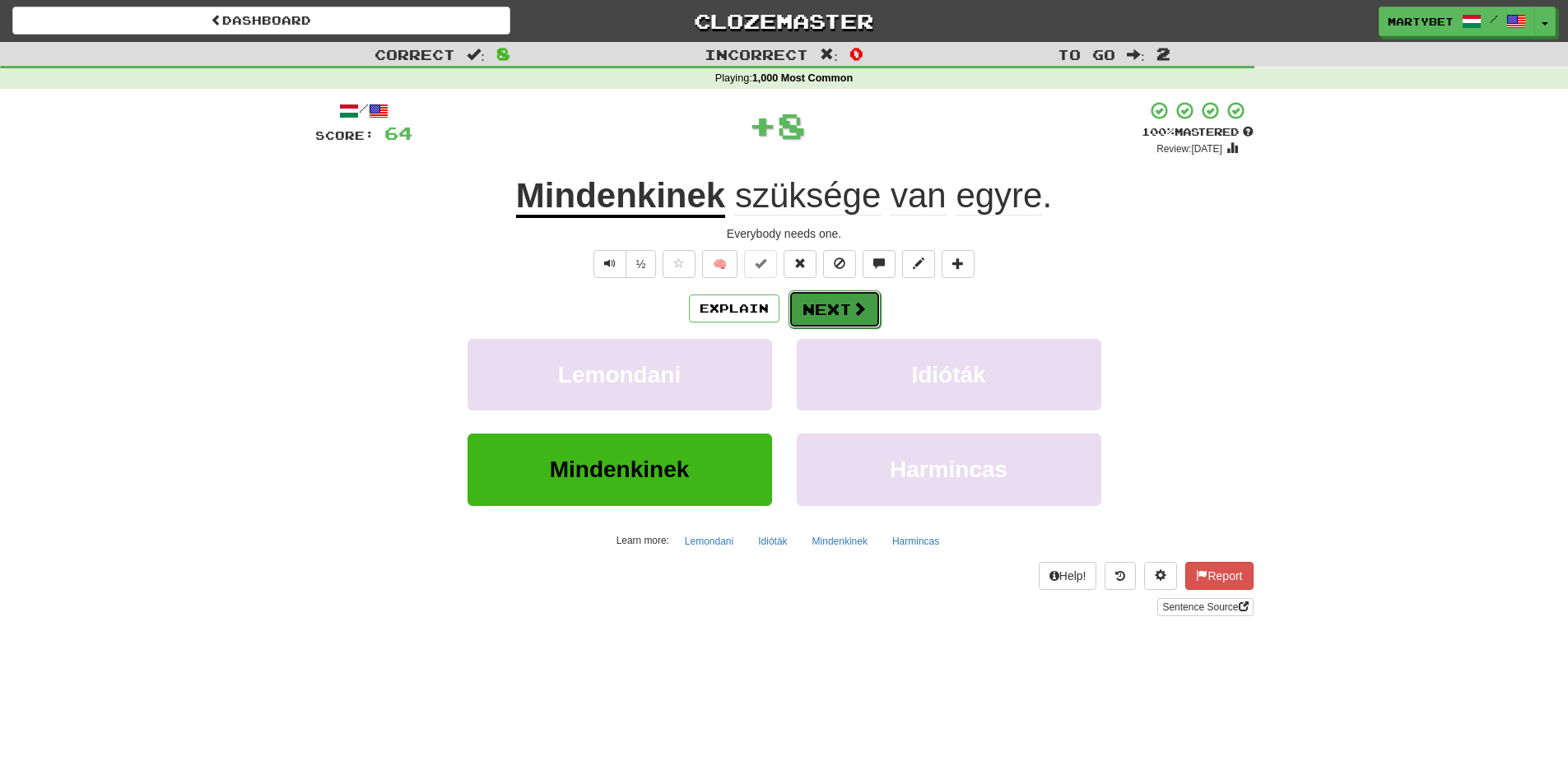
click at [824, 299] on button "Next" at bounding box center [835, 309] width 92 height 38
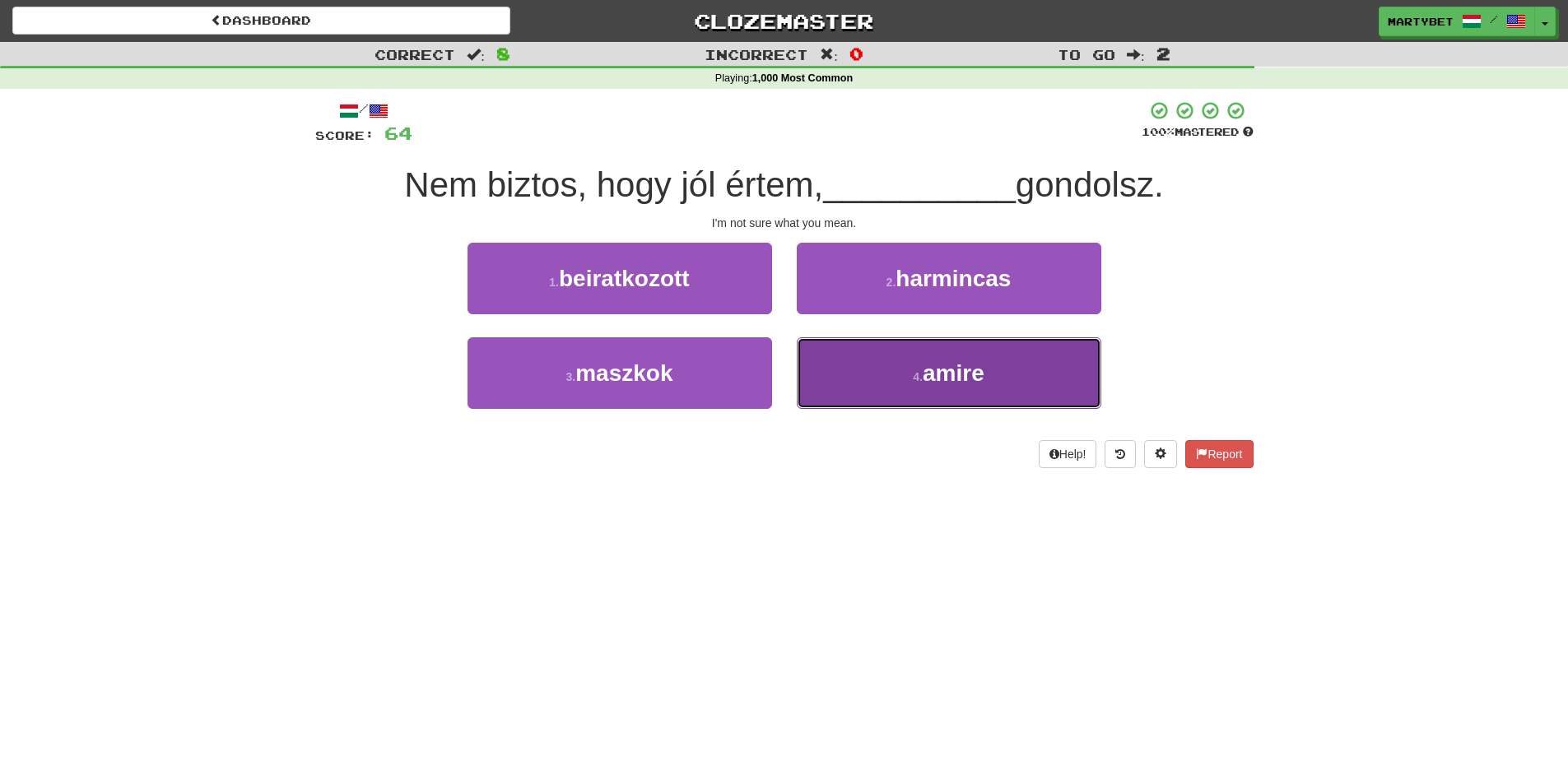
click at [949, 374] on span "amire" at bounding box center [953, 373] width 62 height 26
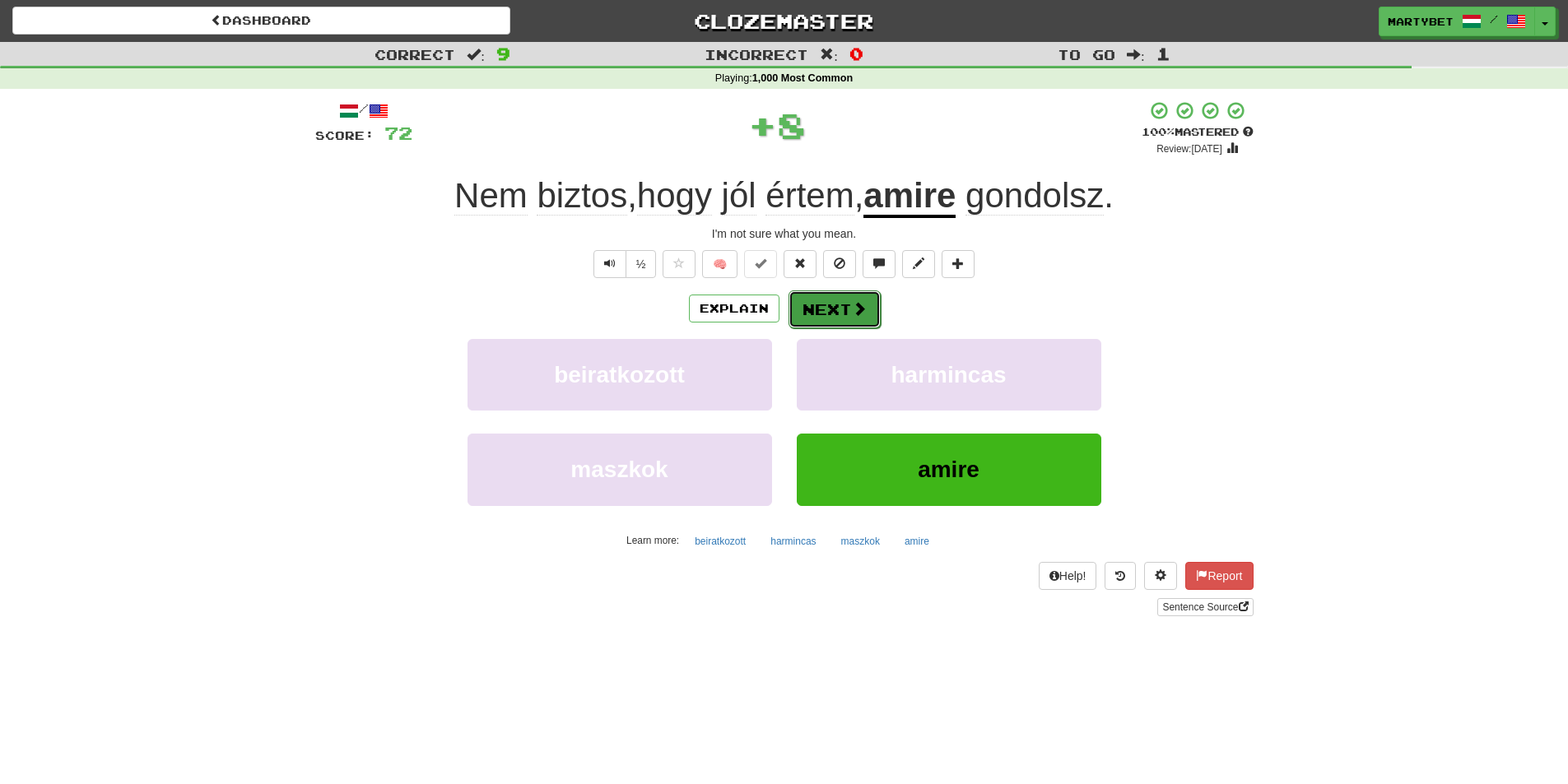
click at [820, 300] on button "Next" at bounding box center [835, 309] width 92 height 38
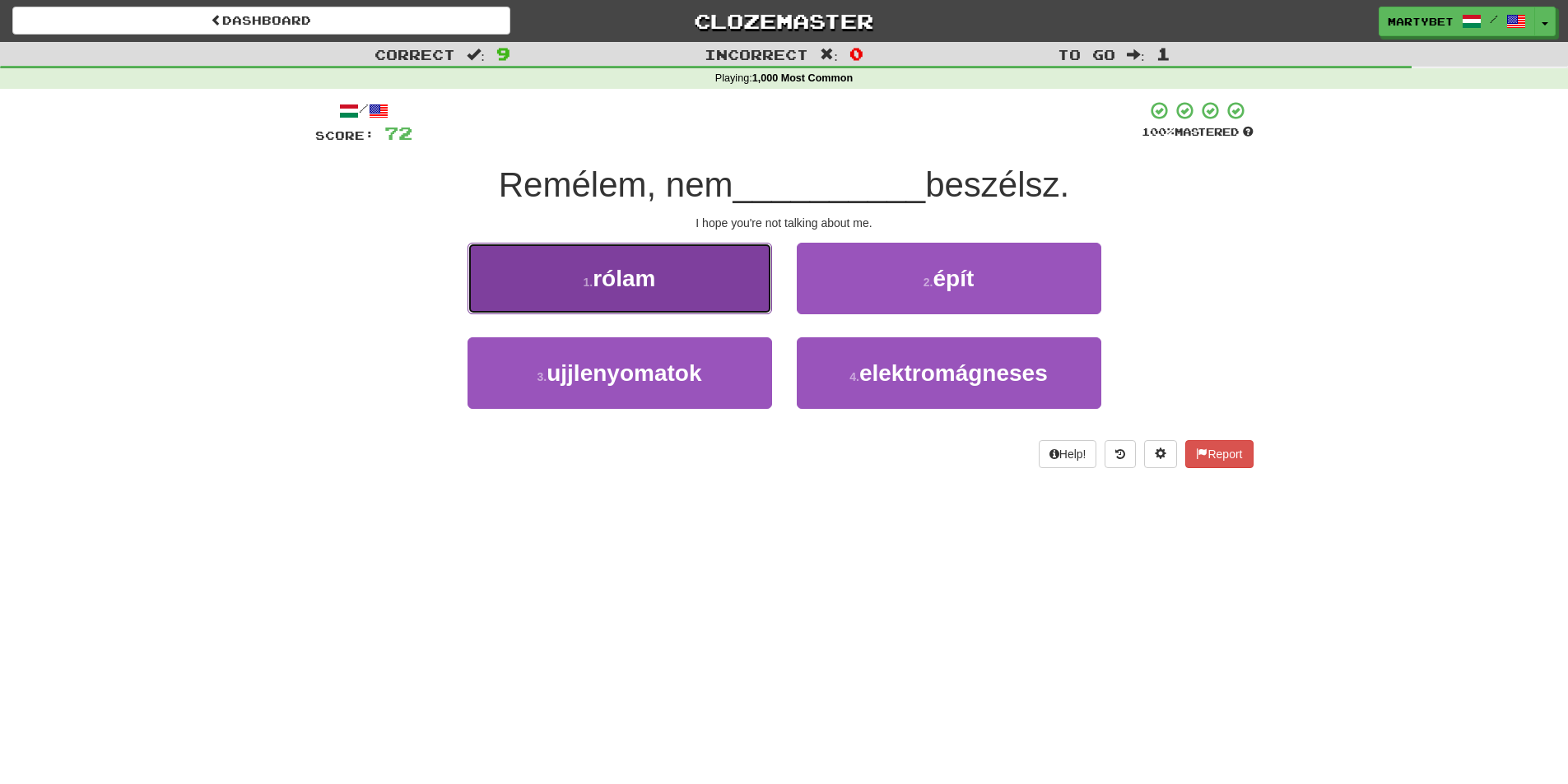
drag, startPoint x: 612, startPoint y: 287, endPoint x: 634, endPoint y: 293, distance: 22.8
click at [634, 293] on button "1 . rólam" at bounding box center [620, 278] width 304 height 72
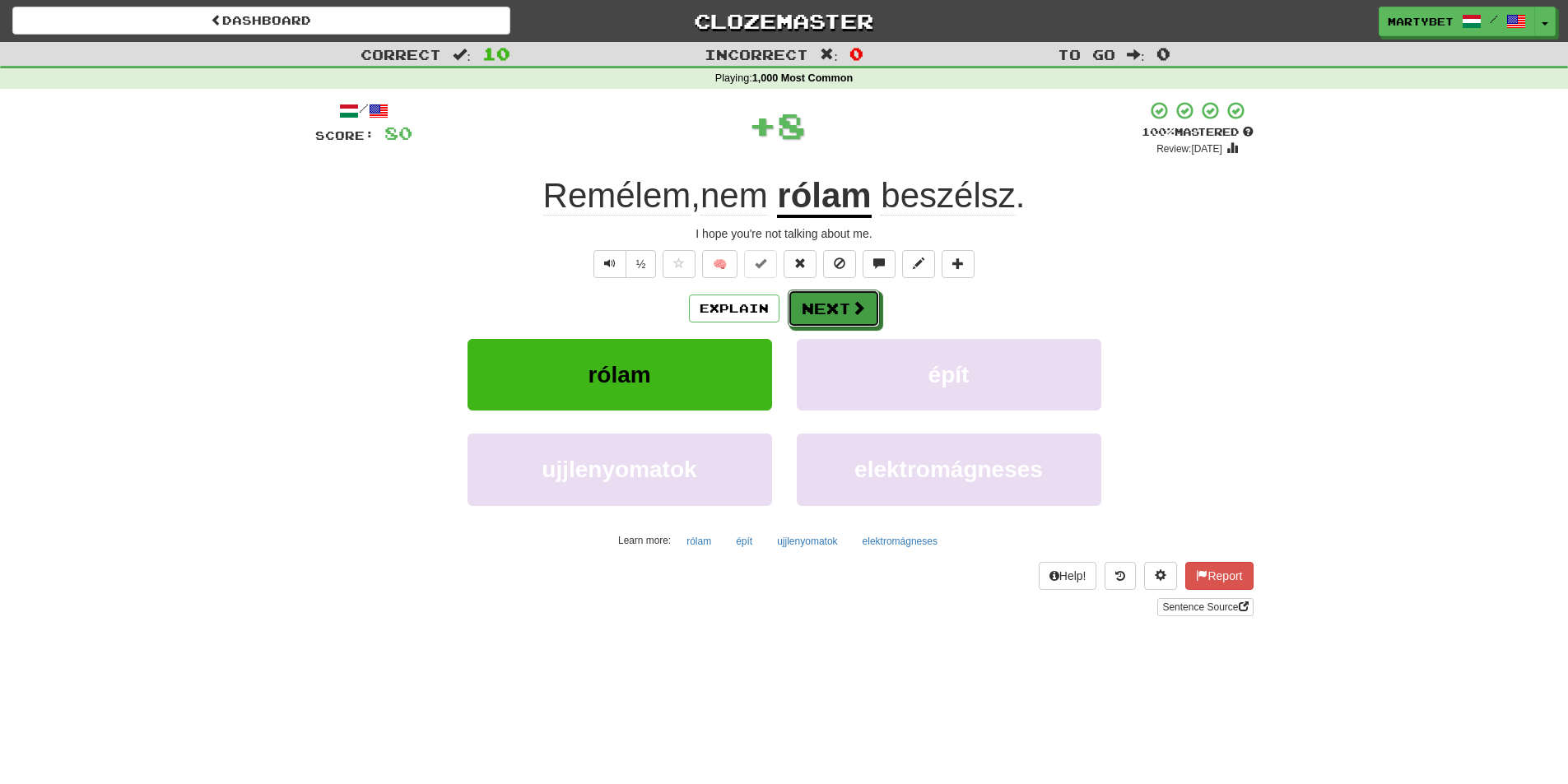
click at [842, 305] on button "Next" at bounding box center [834, 308] width 92 height 38
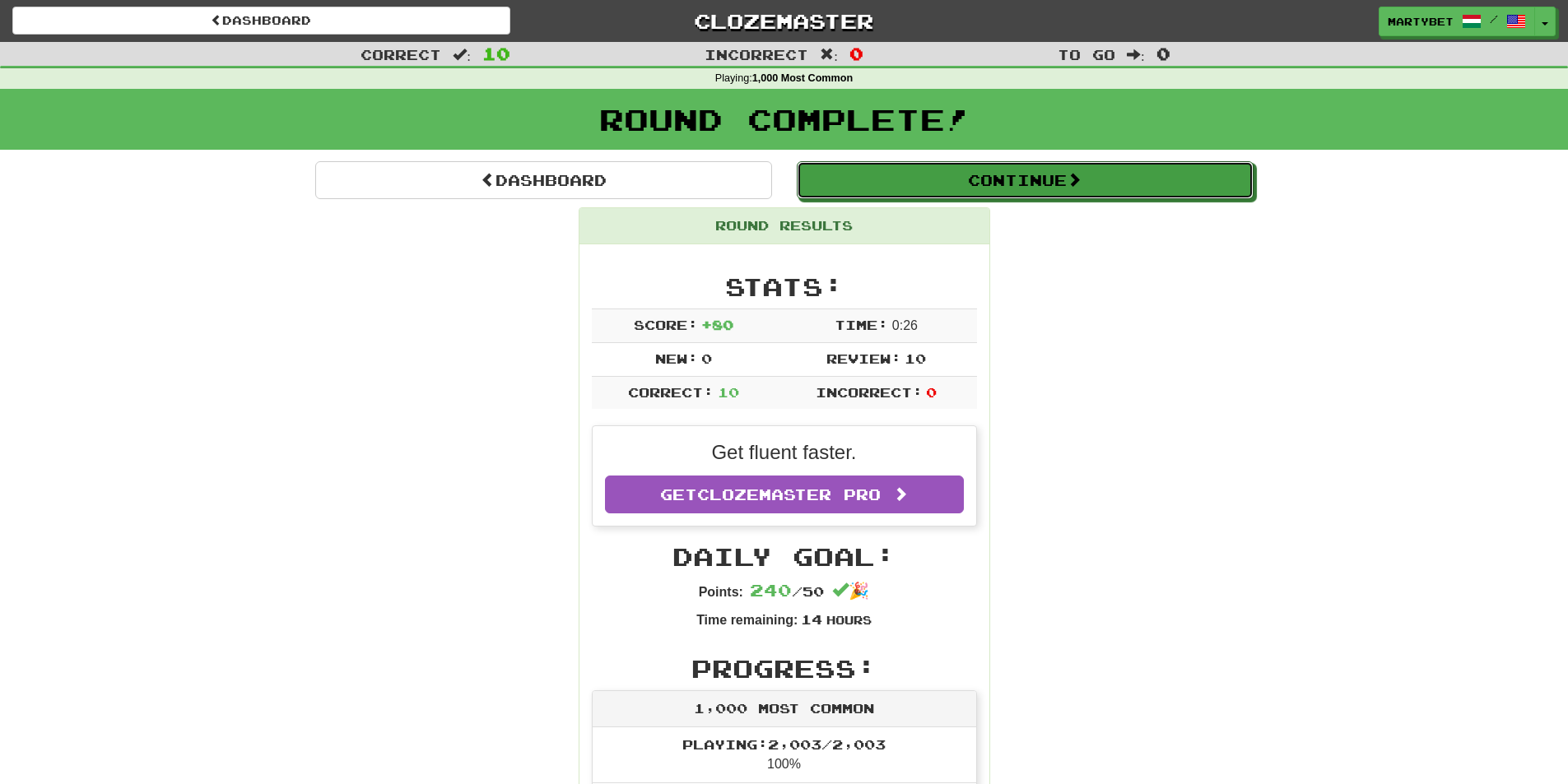
drag, startPoint x: 991, startPoint y: 186, endPoint x: 981, endPoint y: 194, distance: 12.8
click at [989, 188] on button "Continue" at bounding box center [1025, 179] width 457 height 38
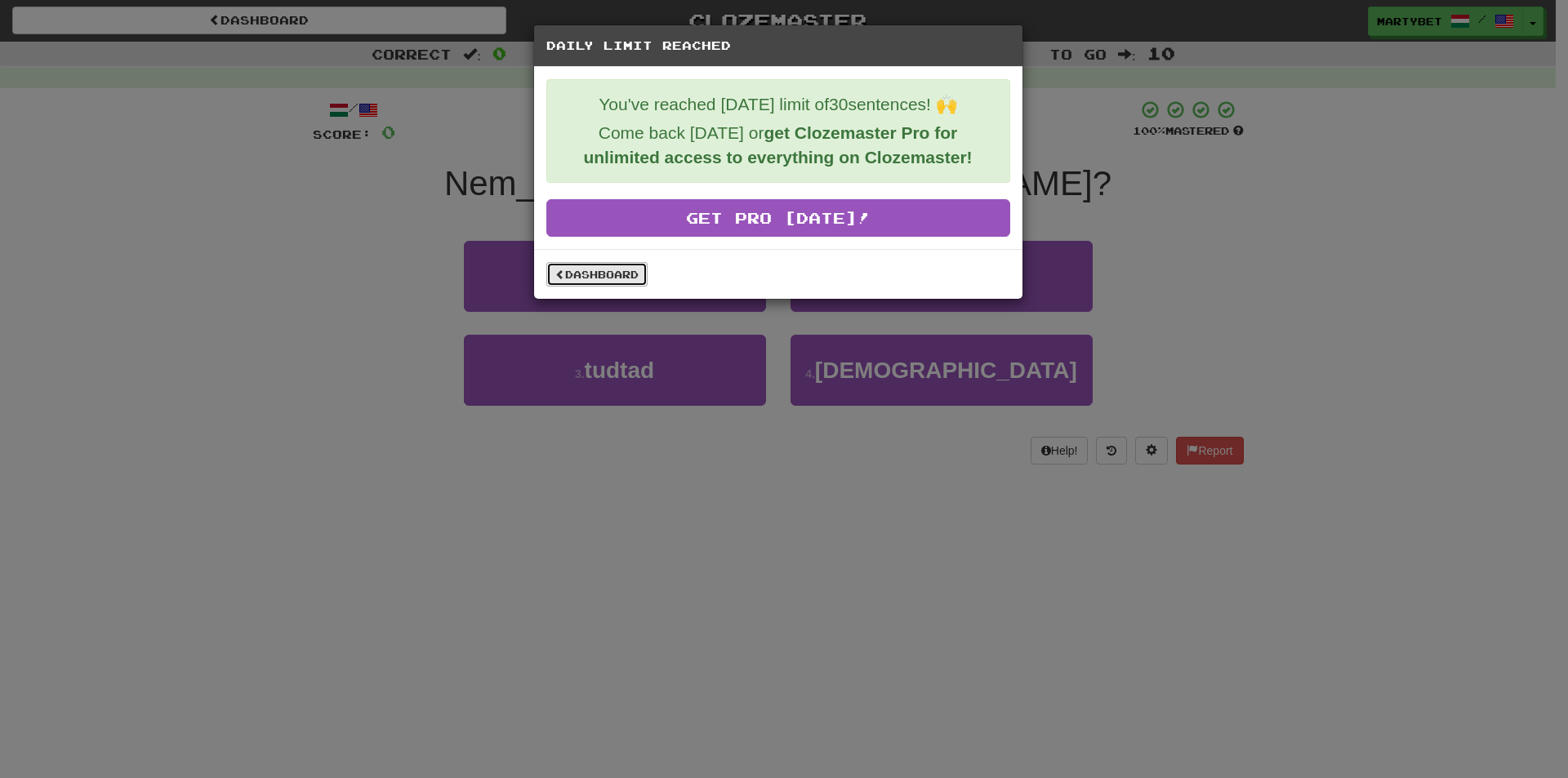
click at [580, 272] on link "Dashboard" at bounding box center [597, 275] width 101 height 25
